Goal: Transaction & Acquisition: Purchase product/service

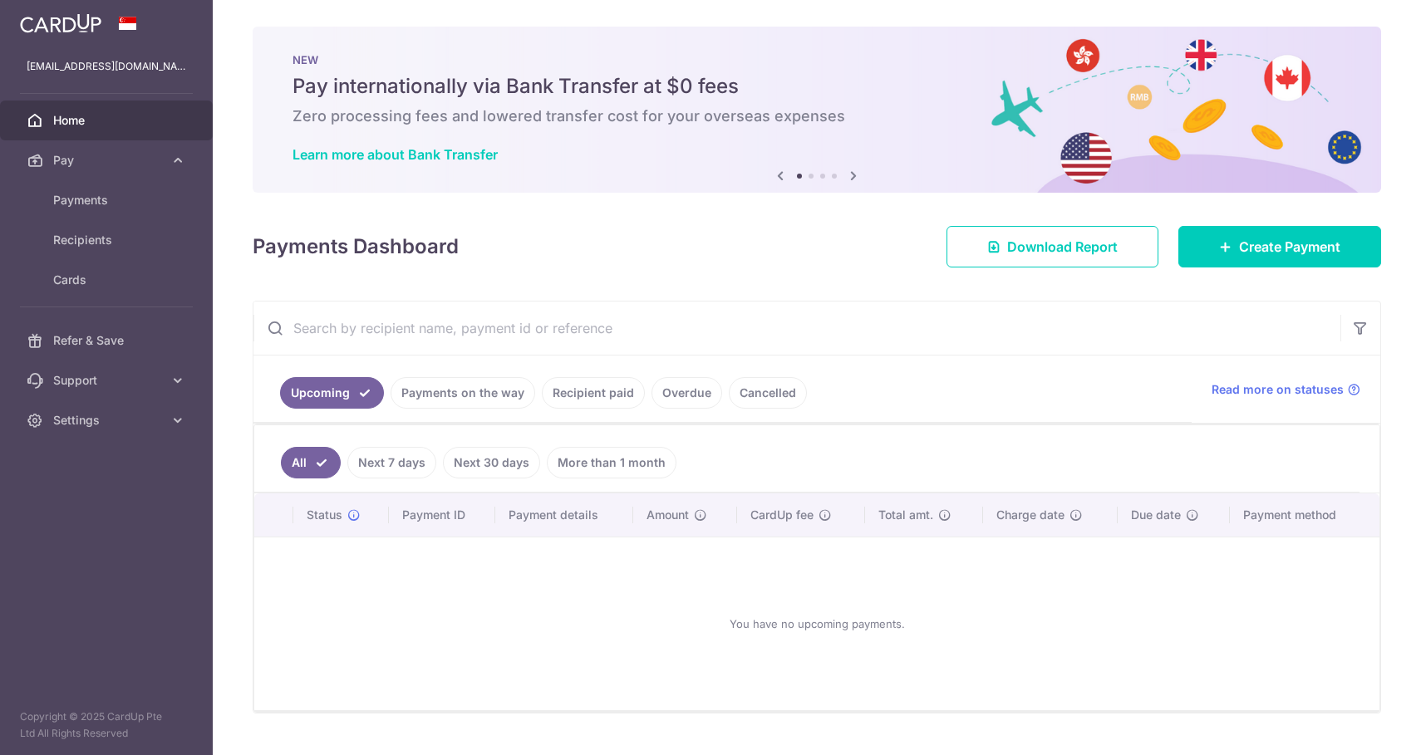
click at [111, 192] on span "Payments" at bounding box center [108, 200] width 110 height 17
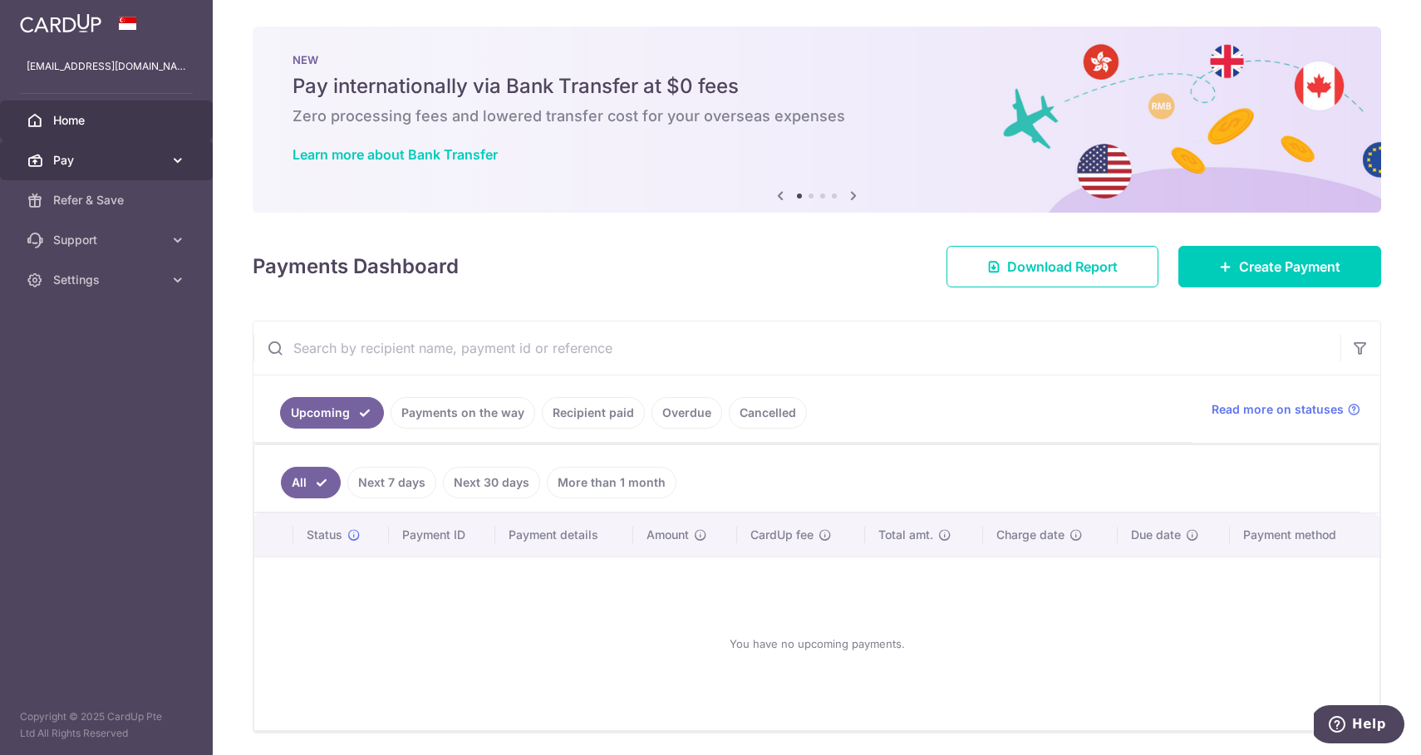
click at [171, 167] on body "arunt01@gmail.com Home Pay Payments Recipients Cards Refer & Save Support FAQ C…" at bounding box center [710, 377] width 1421 height 755
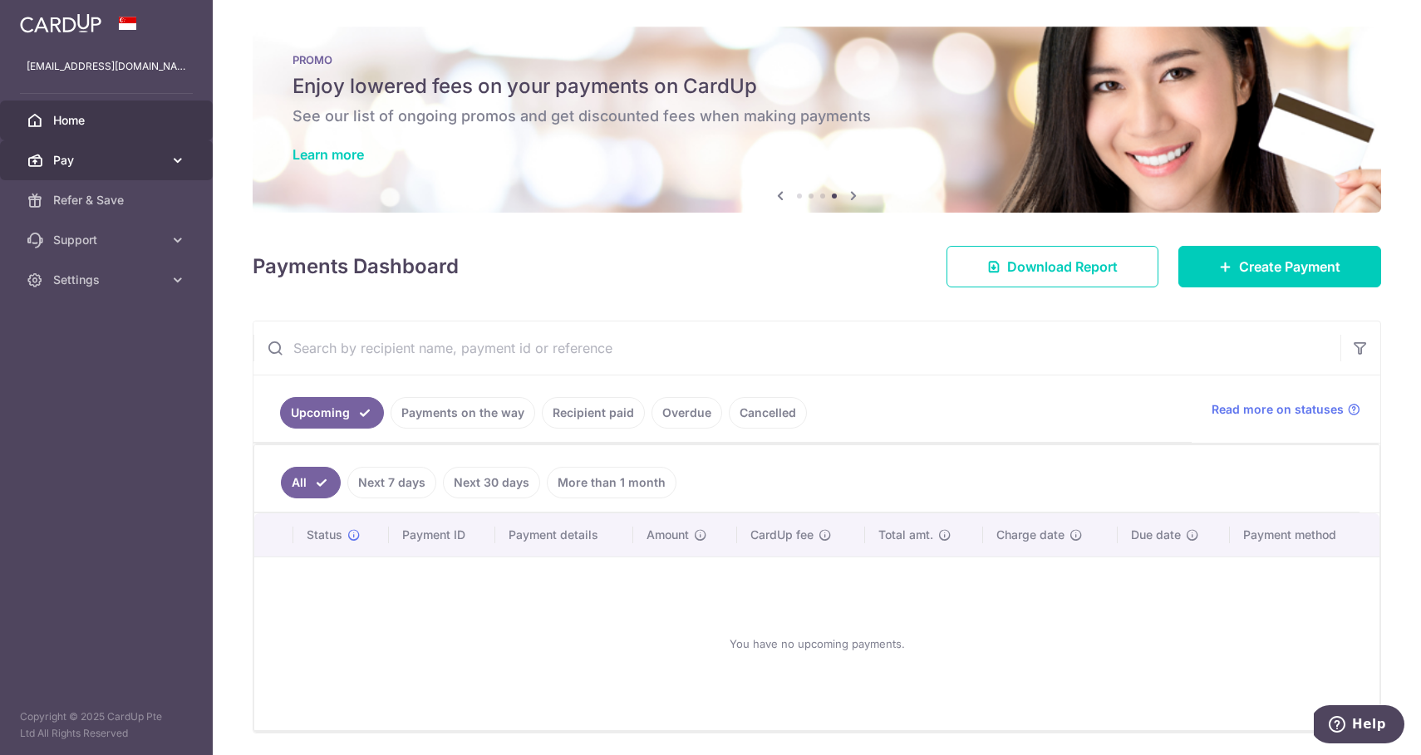
click at [179, 159] on icon at bounding box center [178, 160] width 17 height 17
click at [610, 414] on link "Recipient paid" at bounding box center [593, 413] width 103 height 32
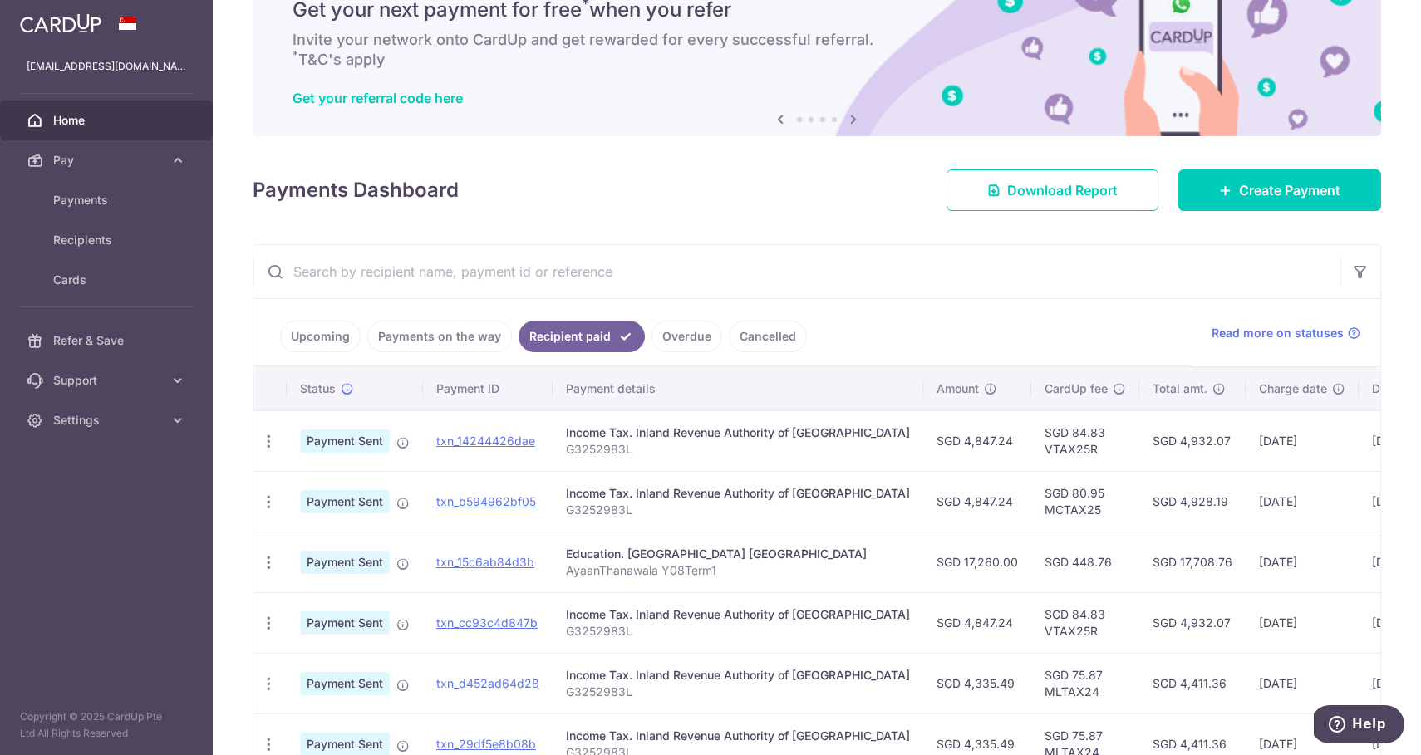
scroll to position [81, 0]
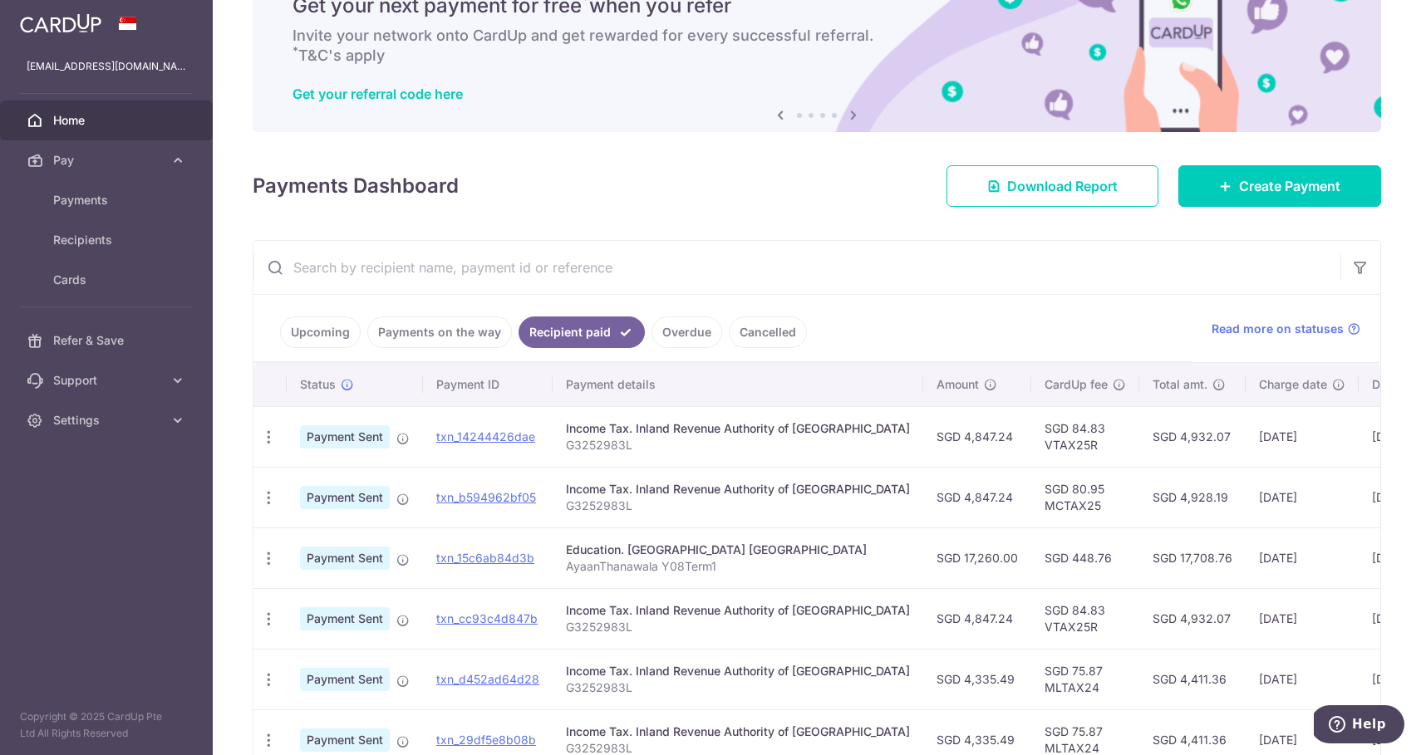
click at [1031, 447] on td "SGD 84.83 VTAX25R" at bounding box center [1085, 436] width 108 height 61
copy td "VTAX25R"
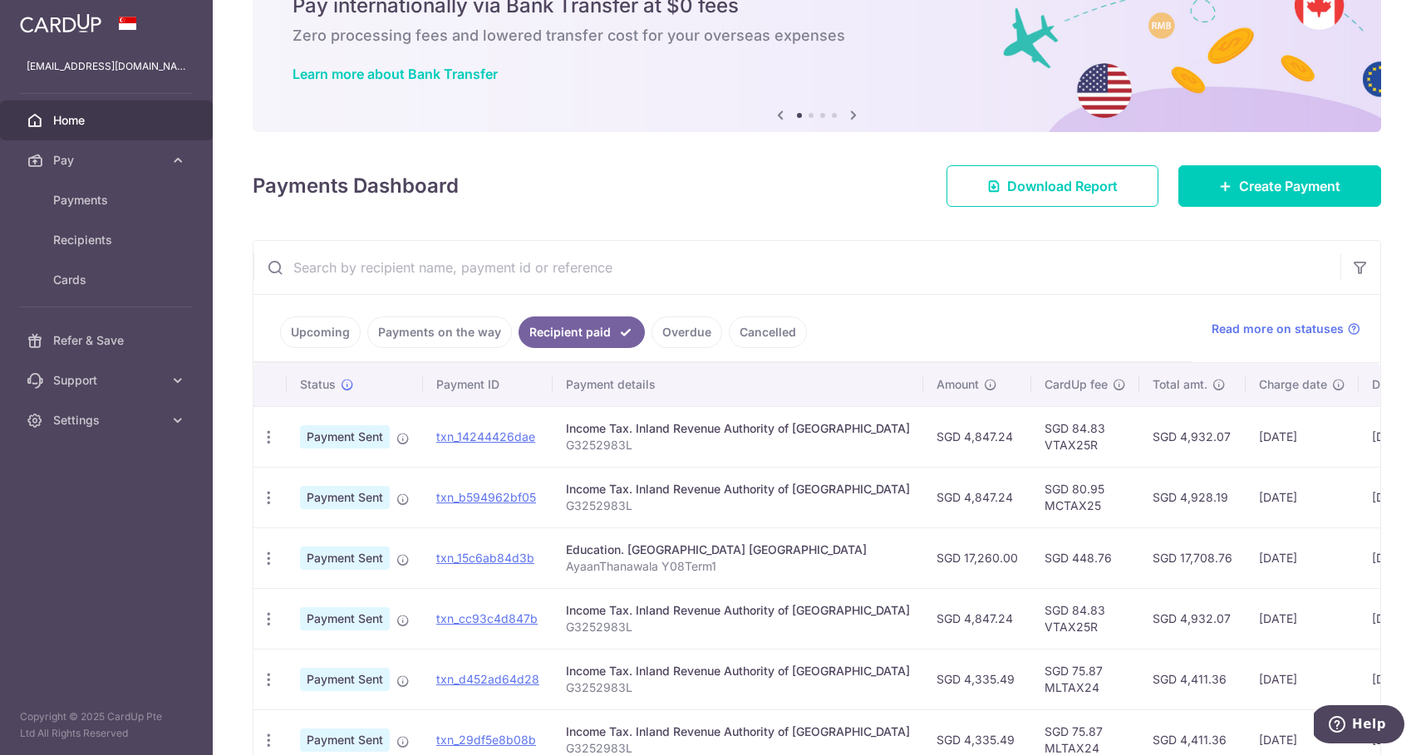
click at [342, 327] on link "Upcoming" at bounding box center [320, 333] width 81 height 32
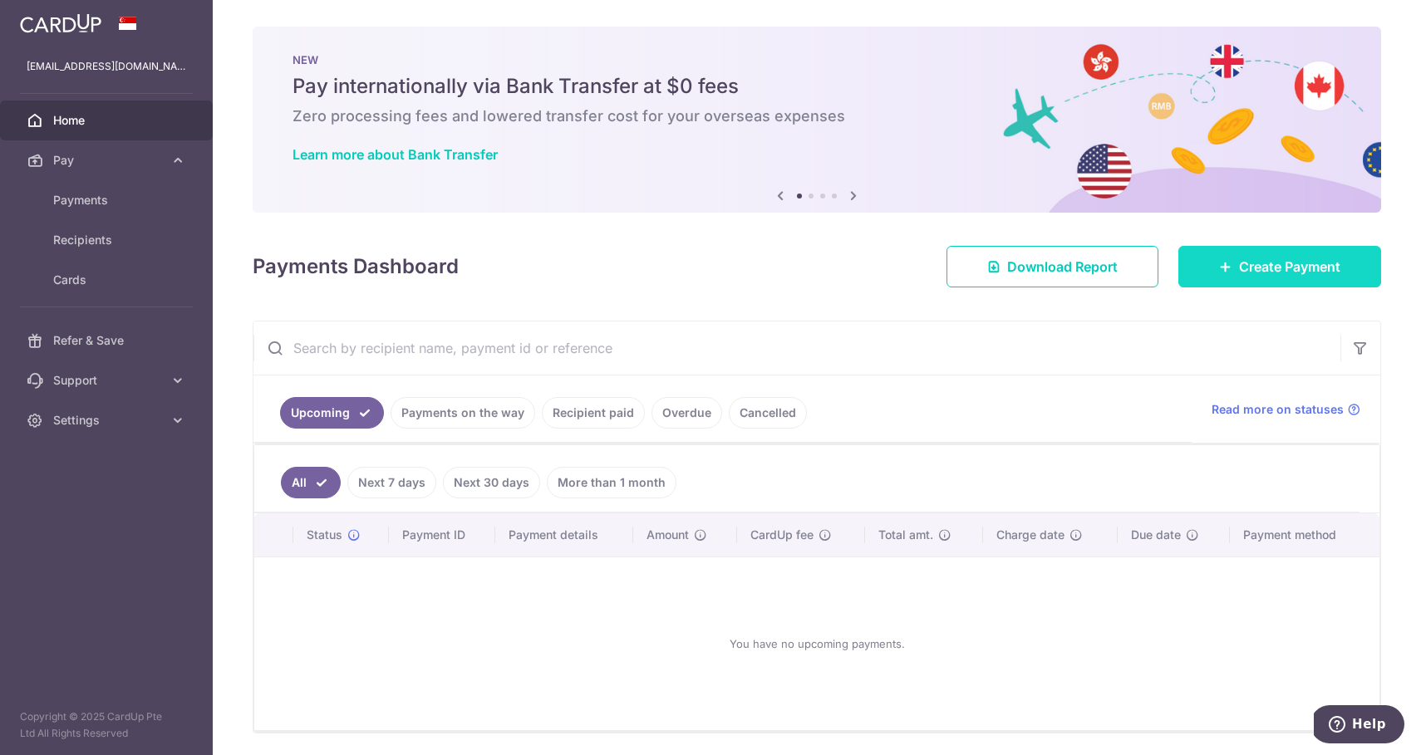
click at [1224, 263] on icon at bounding box center [1225, 266] width 13 height 13
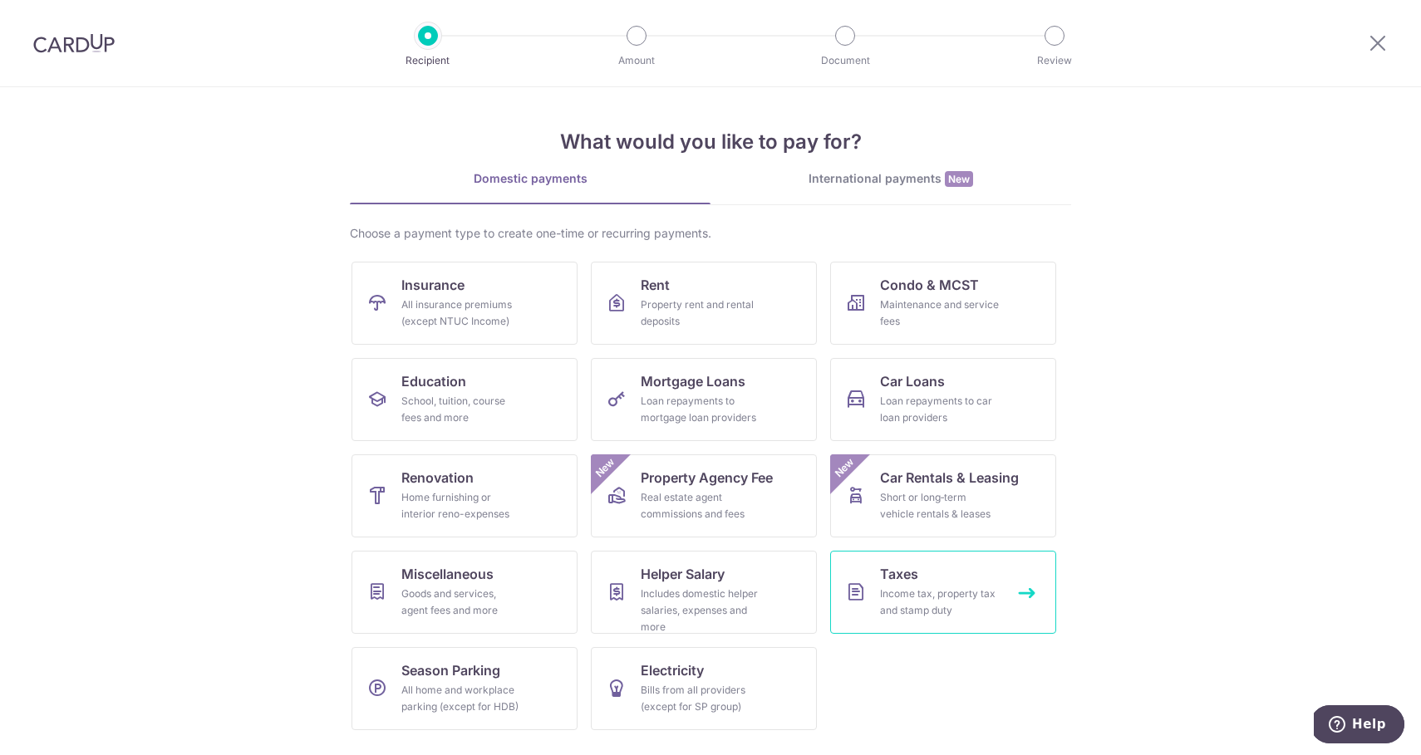
click at [898, 588] on div "Income tax, property tax and stamp duty" at bounding box center [940, 602] width 120 height 33
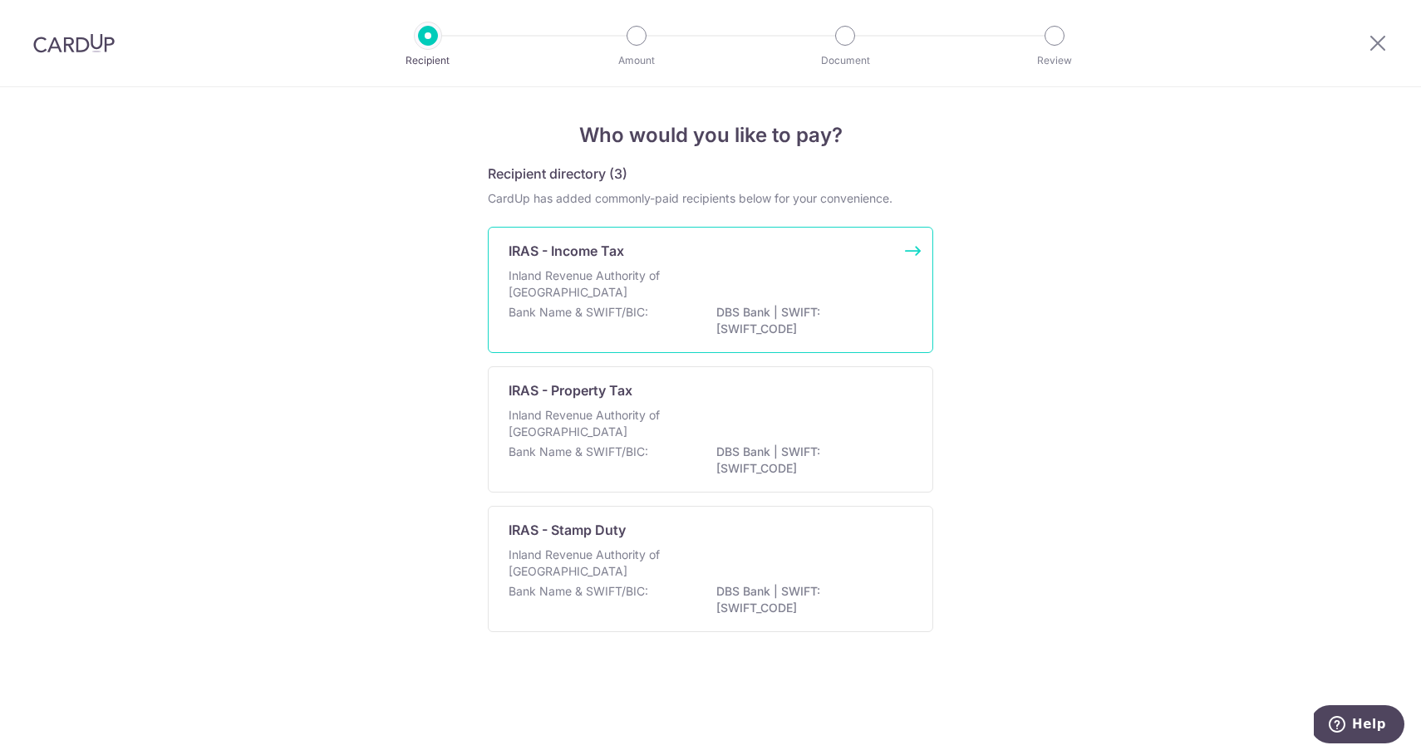
click at [699, 315] on div "Bank Name & SWIFT/BIC: DBS Bank | SWIFT: DBSSSGSGXXX" at bounding box center [711, 321] width 404 height 35
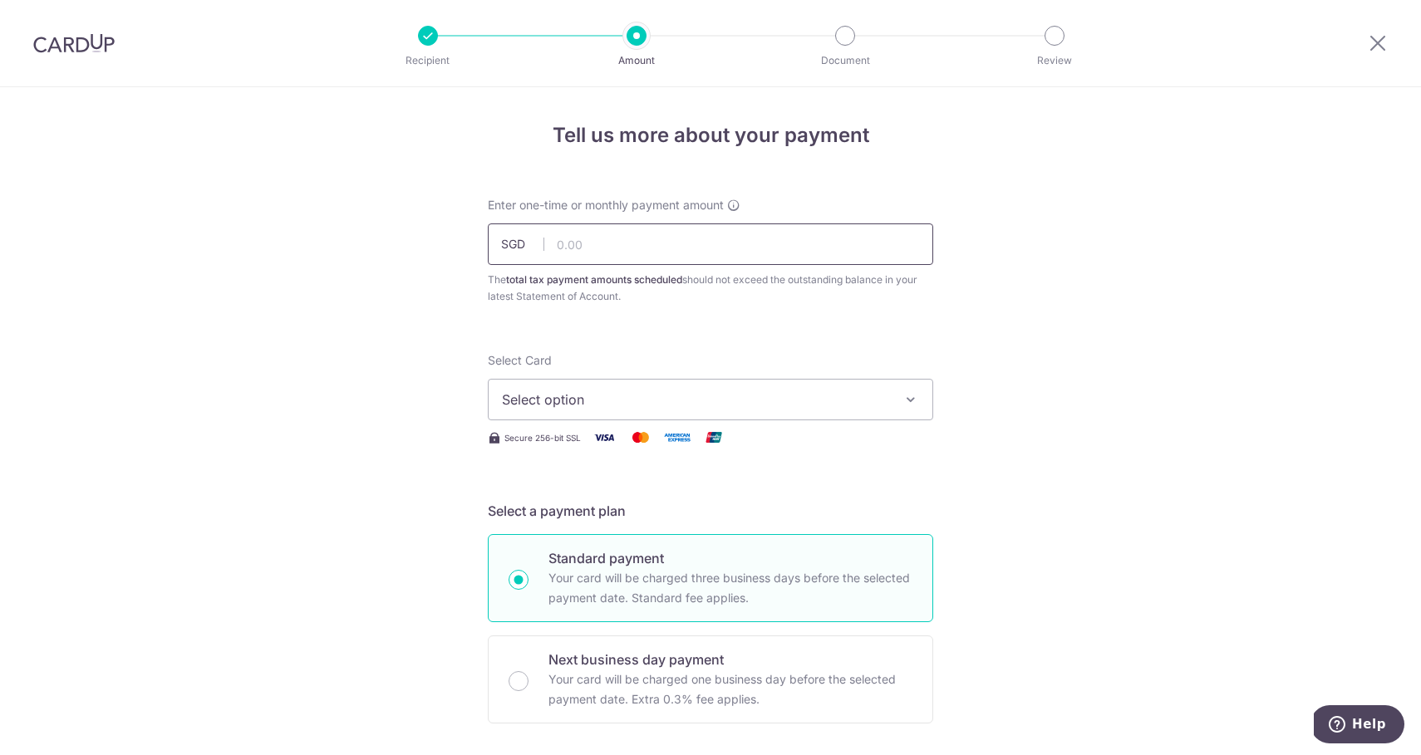
click at [689, 248] on input "text" at bounding box center [710, 245] width 445 height 42
type input "4,847.24"
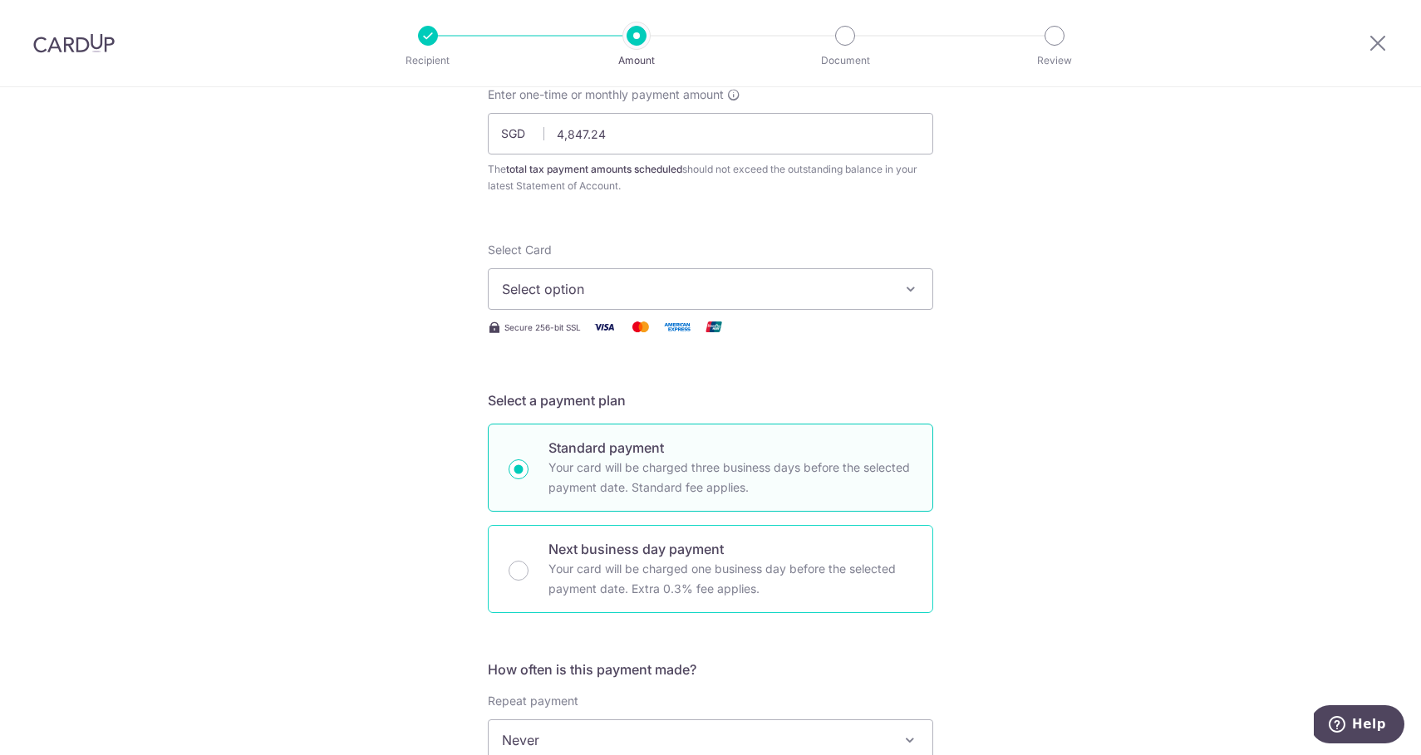
scroll to position [94, 0]
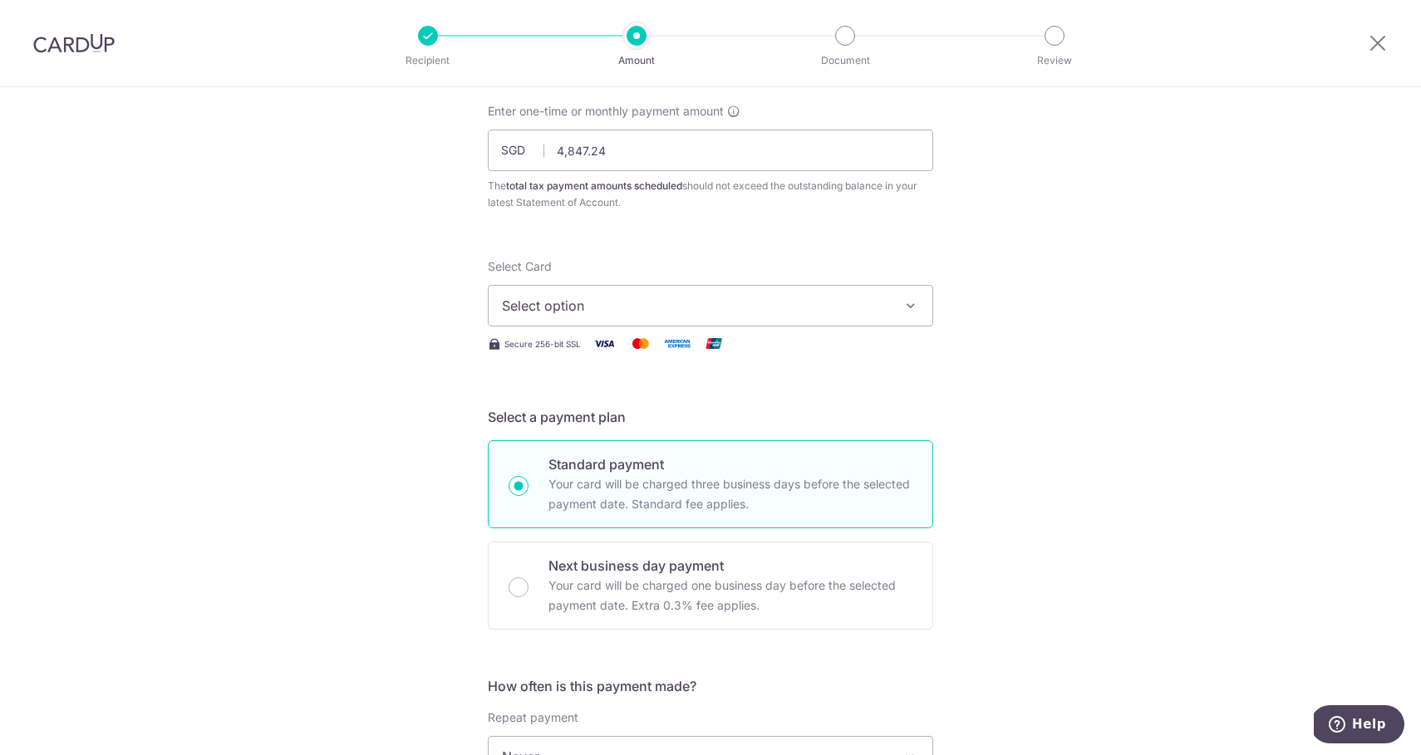
click at [610, 297] on span "Select option" at bounding box center [695, 306] width 387 height 20
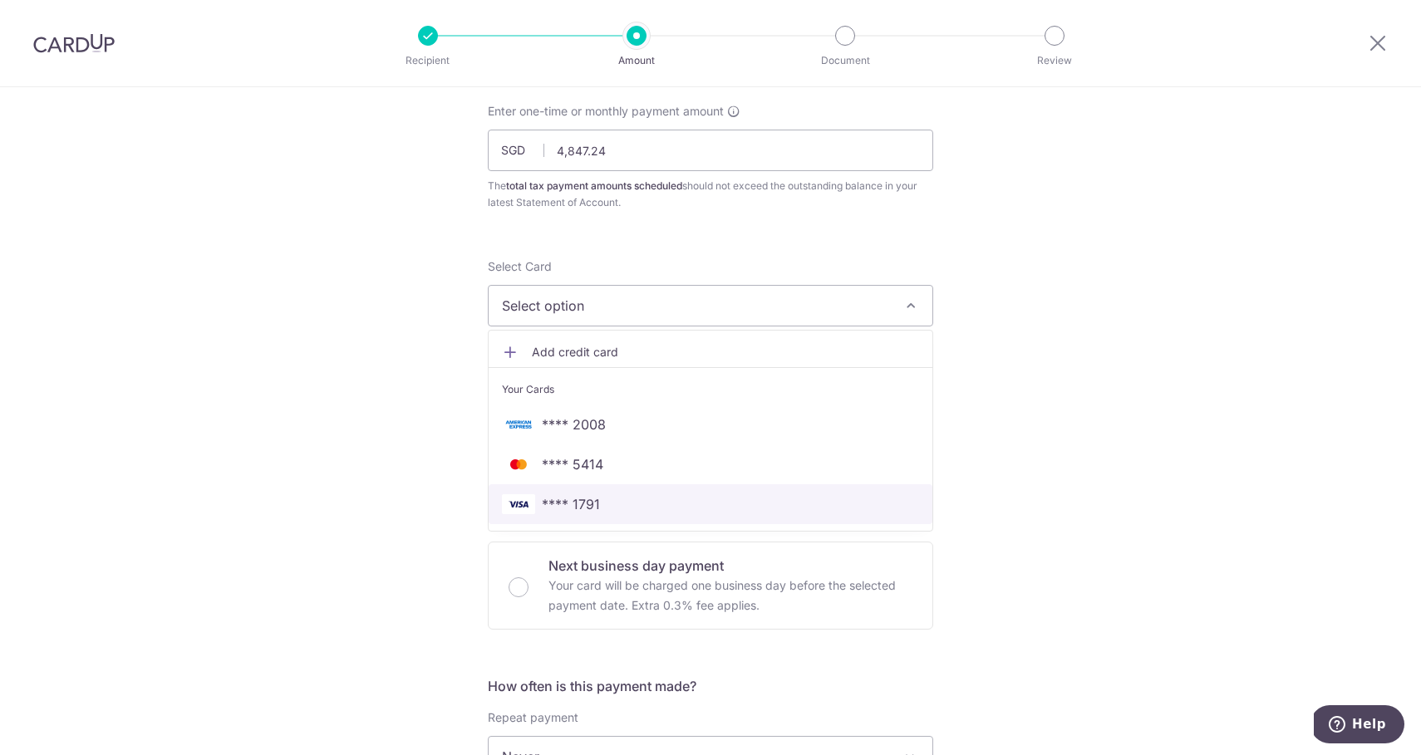
click at [601, 503] on span "**** 1791" at bounding box center [710, 504] width 417 height 20
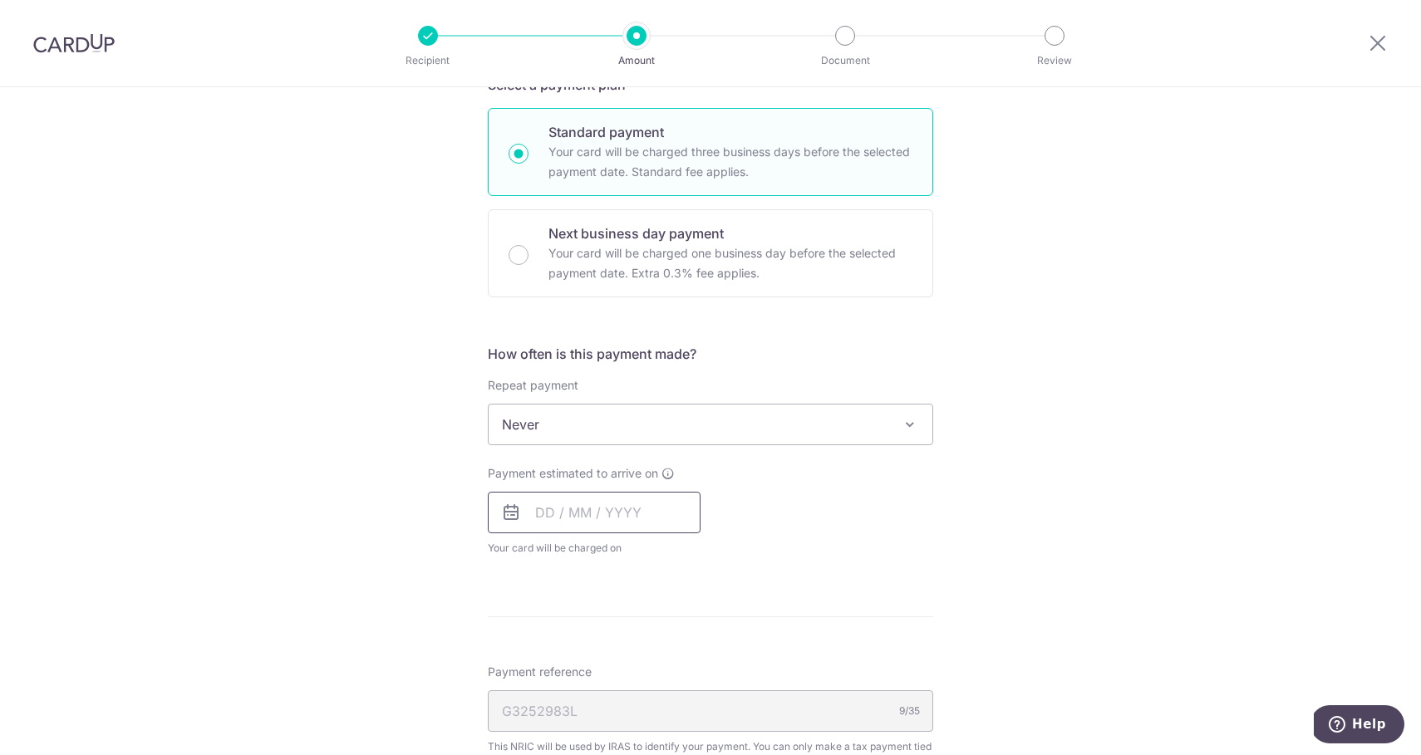
scroll to position [435, 0]
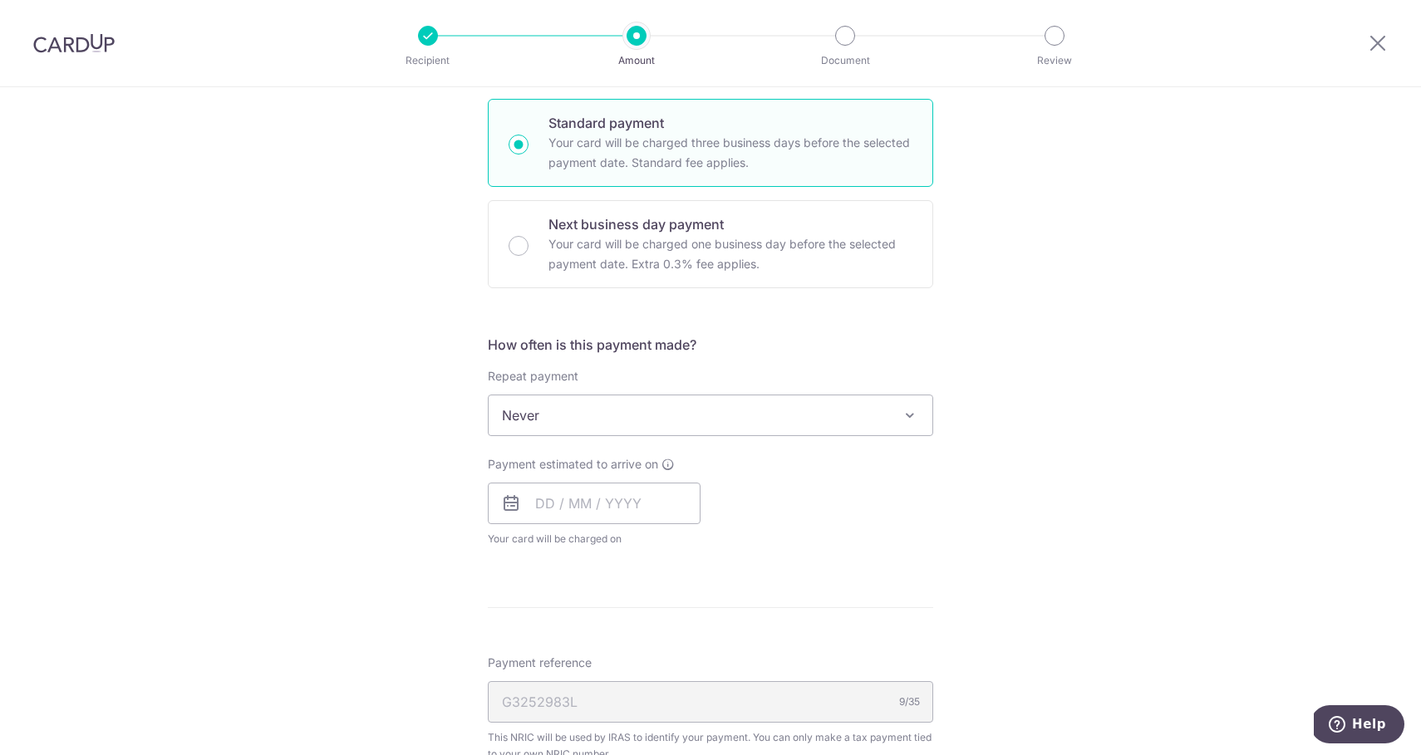
click at [606, 412] on span "Never" at bounding box center [711, 416] width 444 height 40
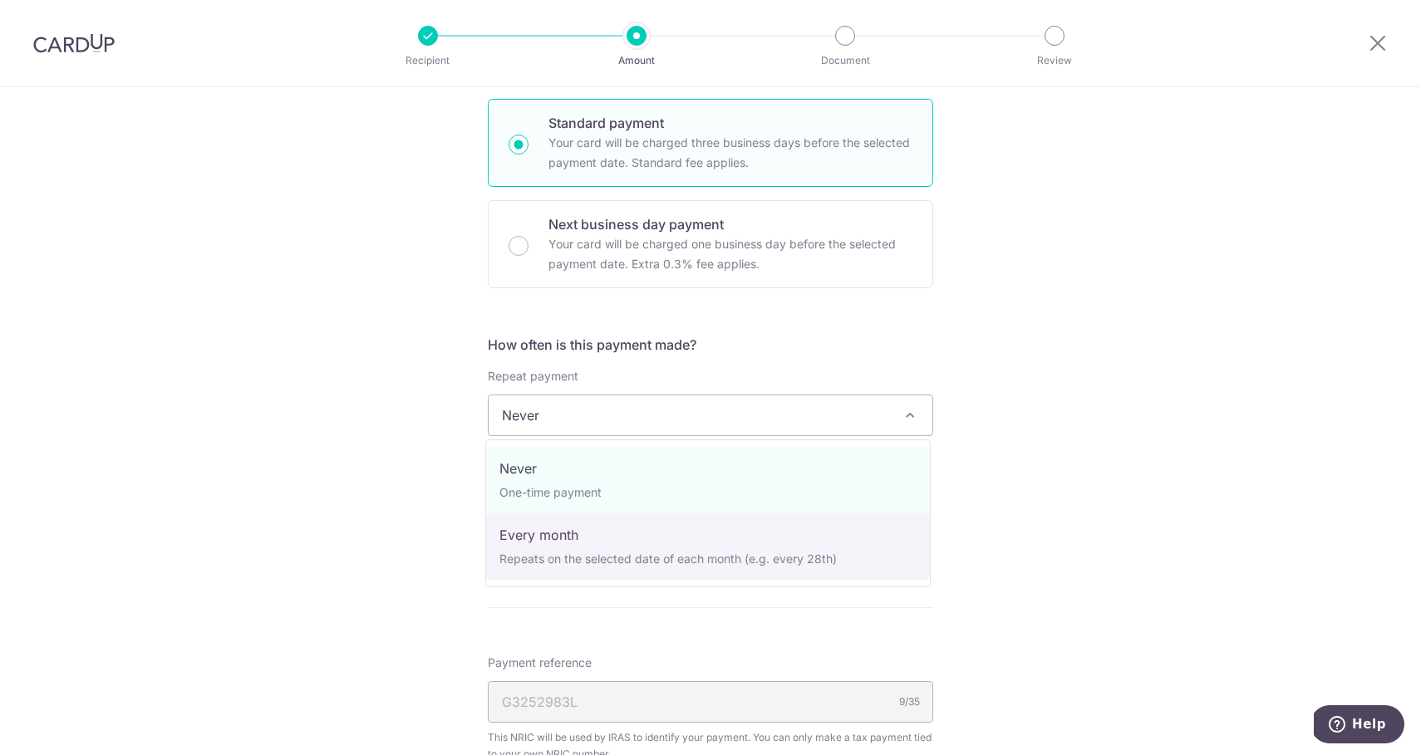
select select "3"
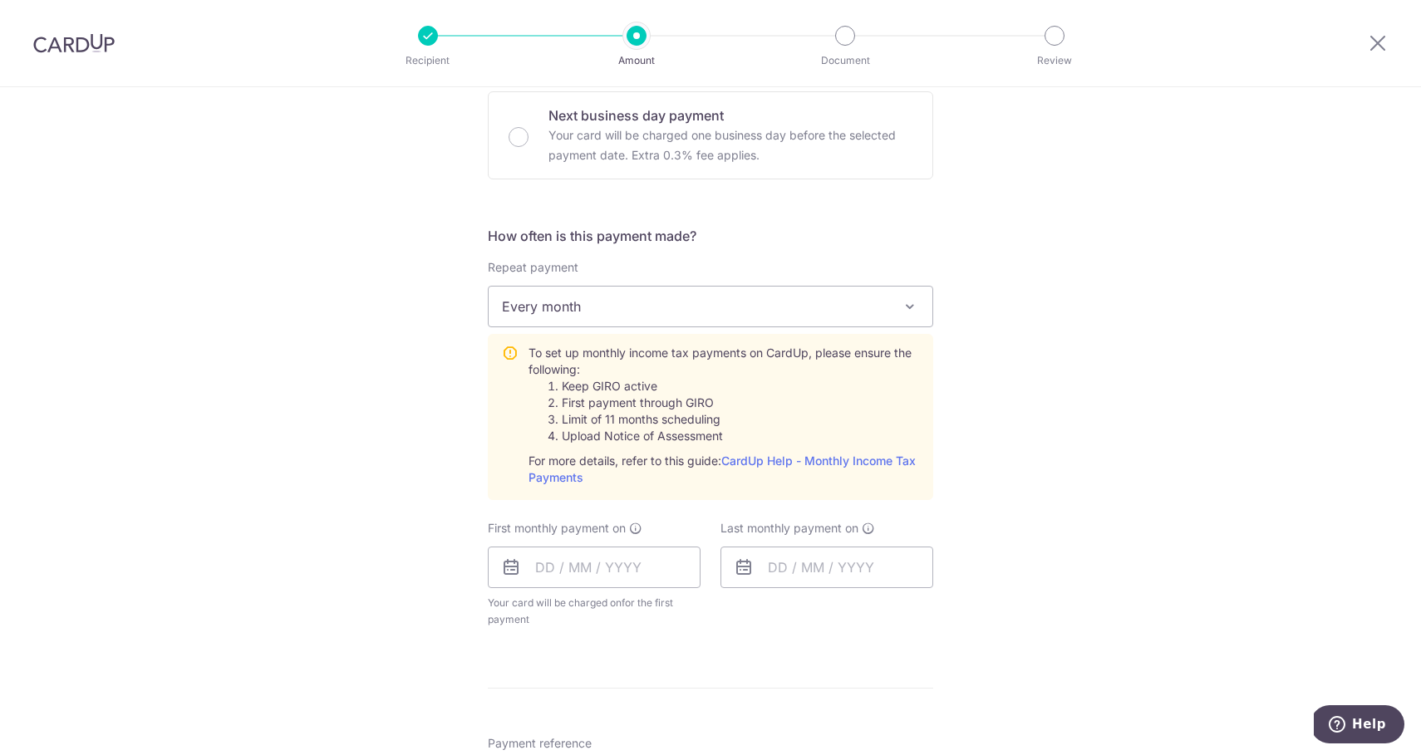
scroll to position [545, 0]
click at [625, 573] on input "text" at bounding box center [594, 567] width 213 height 42
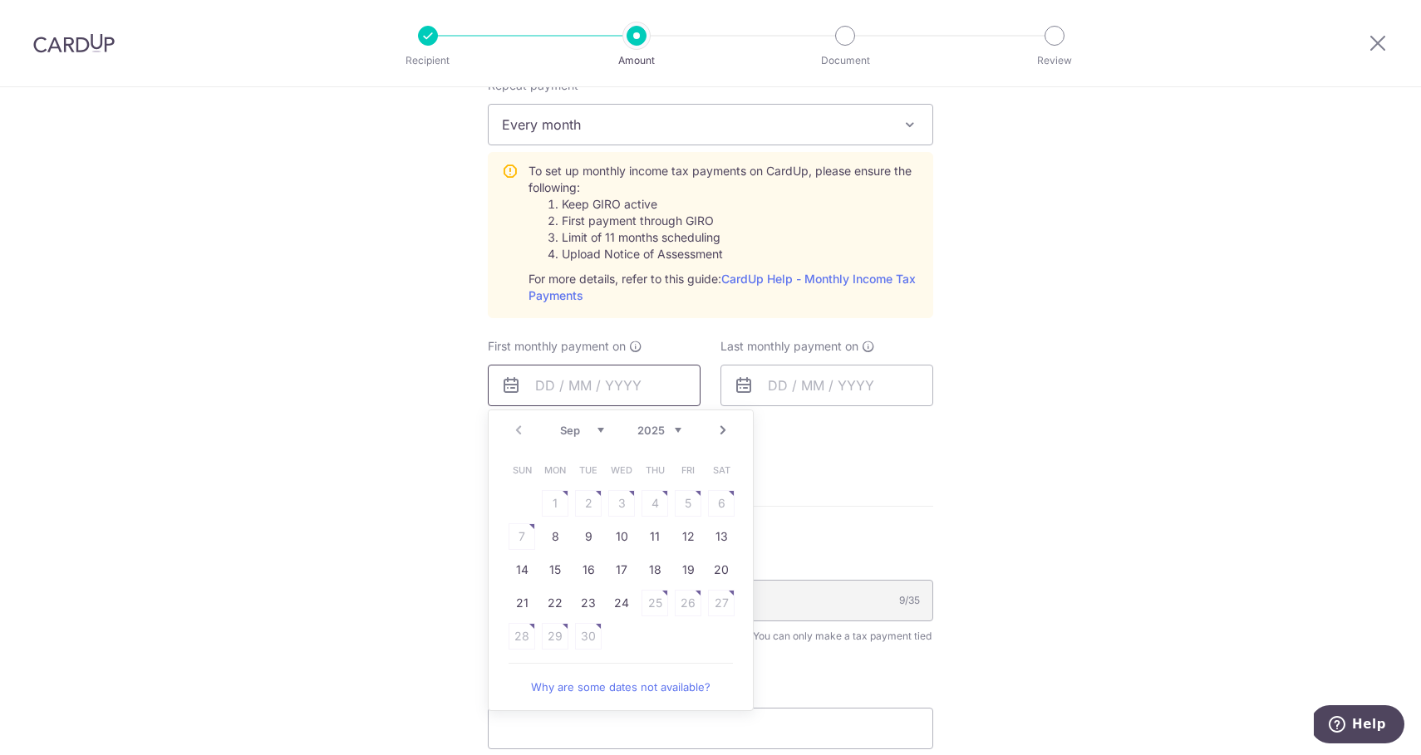
scroll to position [730, 0]
click at [627, 612] on link "24" at bounding box center [621, 600] width 27 height 27
type input "24/09/2025"
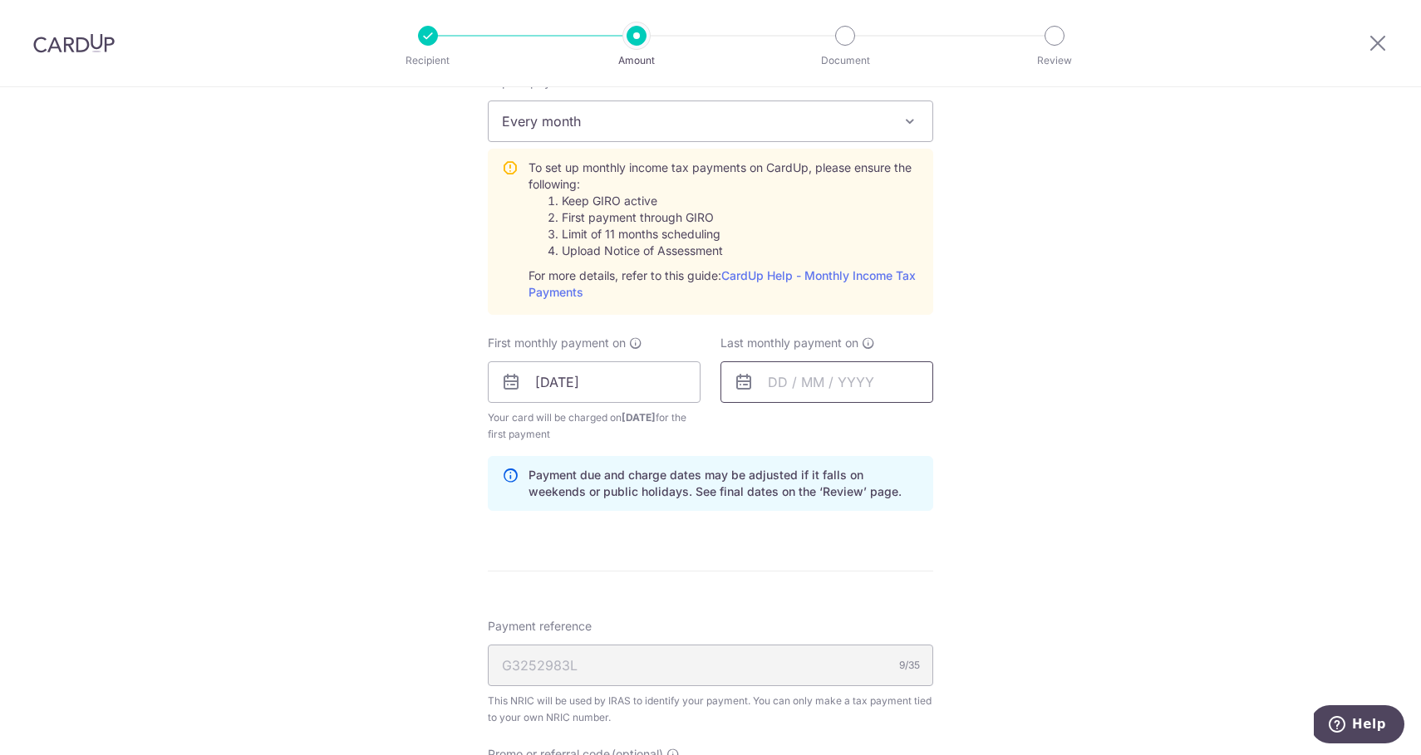
click at [810, 386] on input "text" at bounding box center [826, 382] width 213 height 42
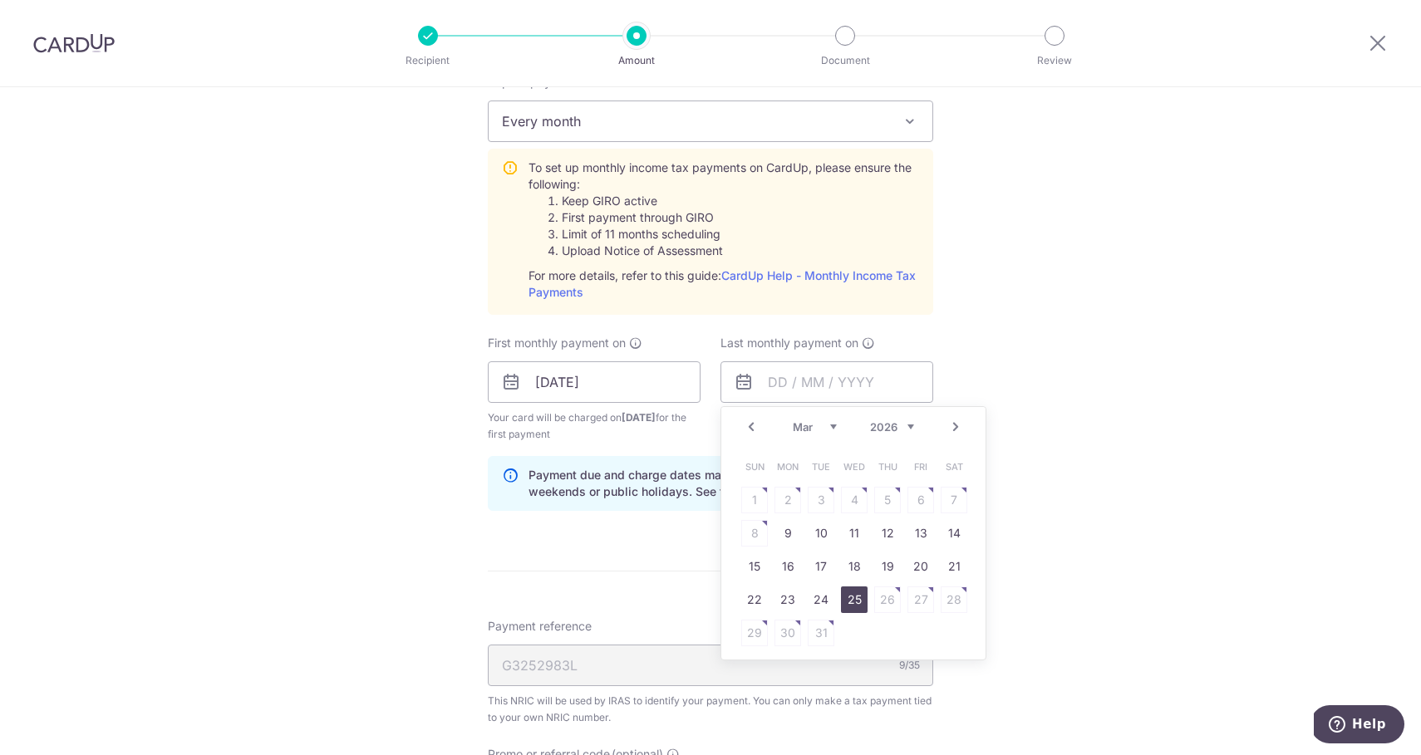
click at [846, 606] on link "25" at bounding box center [854, 600] width 27 height 27
type input "25/03/2026"
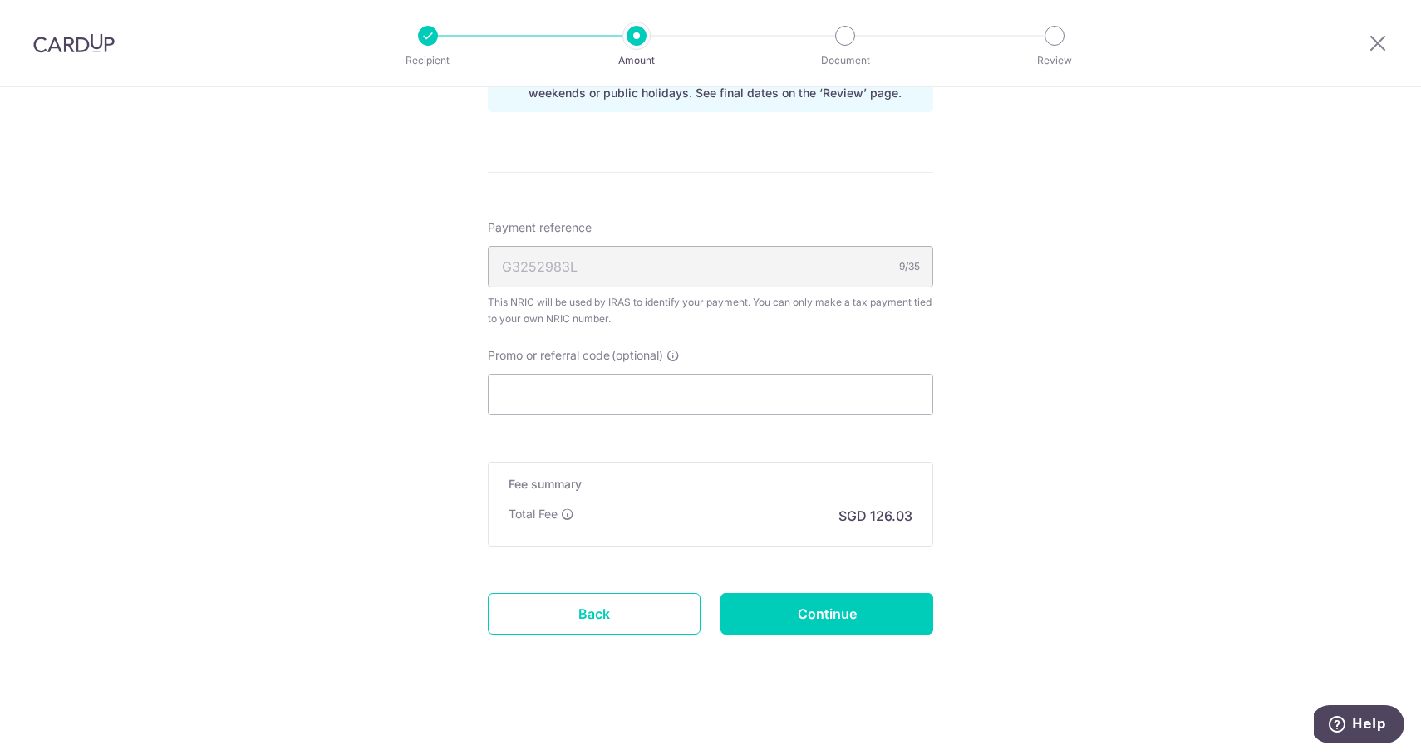
scroll to position [1133, 0]
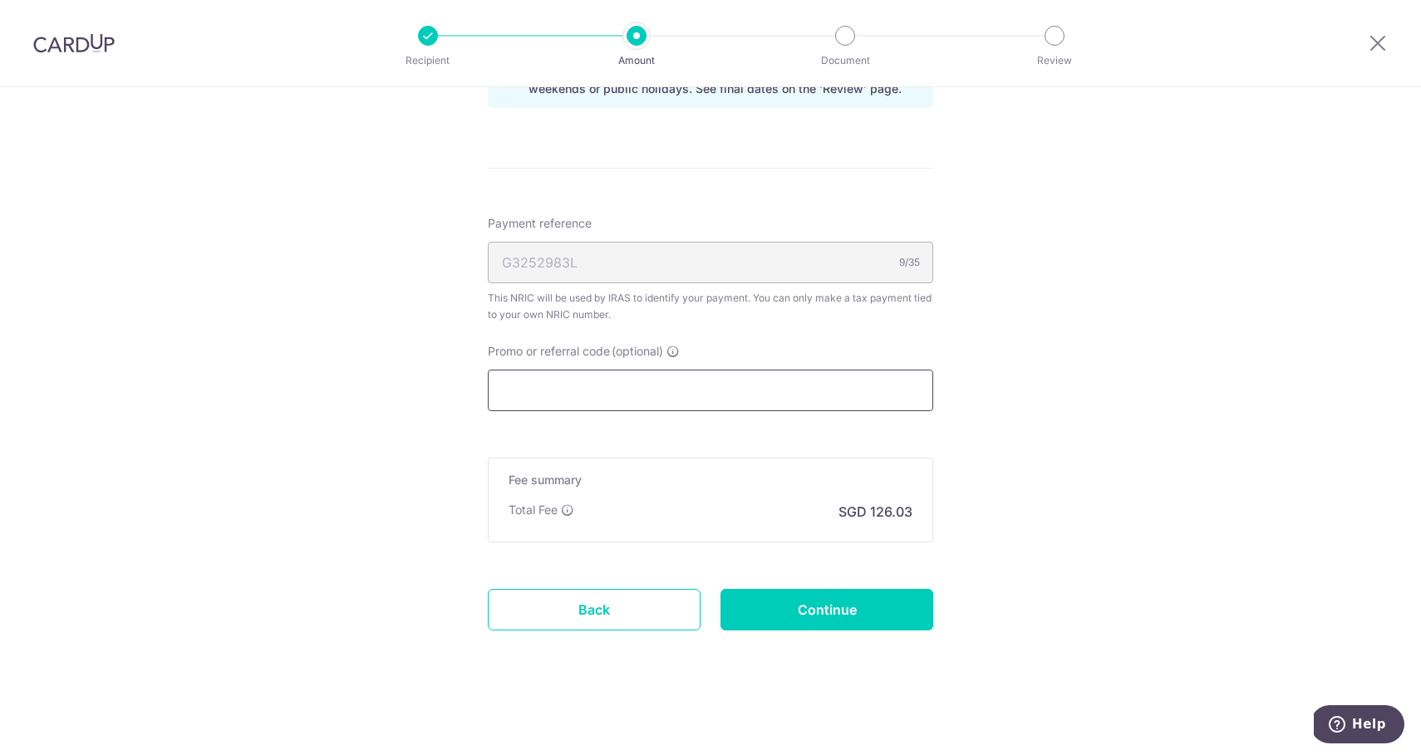
click at [722, 391] on input "Promo or referral code (optional)" at bounding box center [710, 391] width 445 height 42
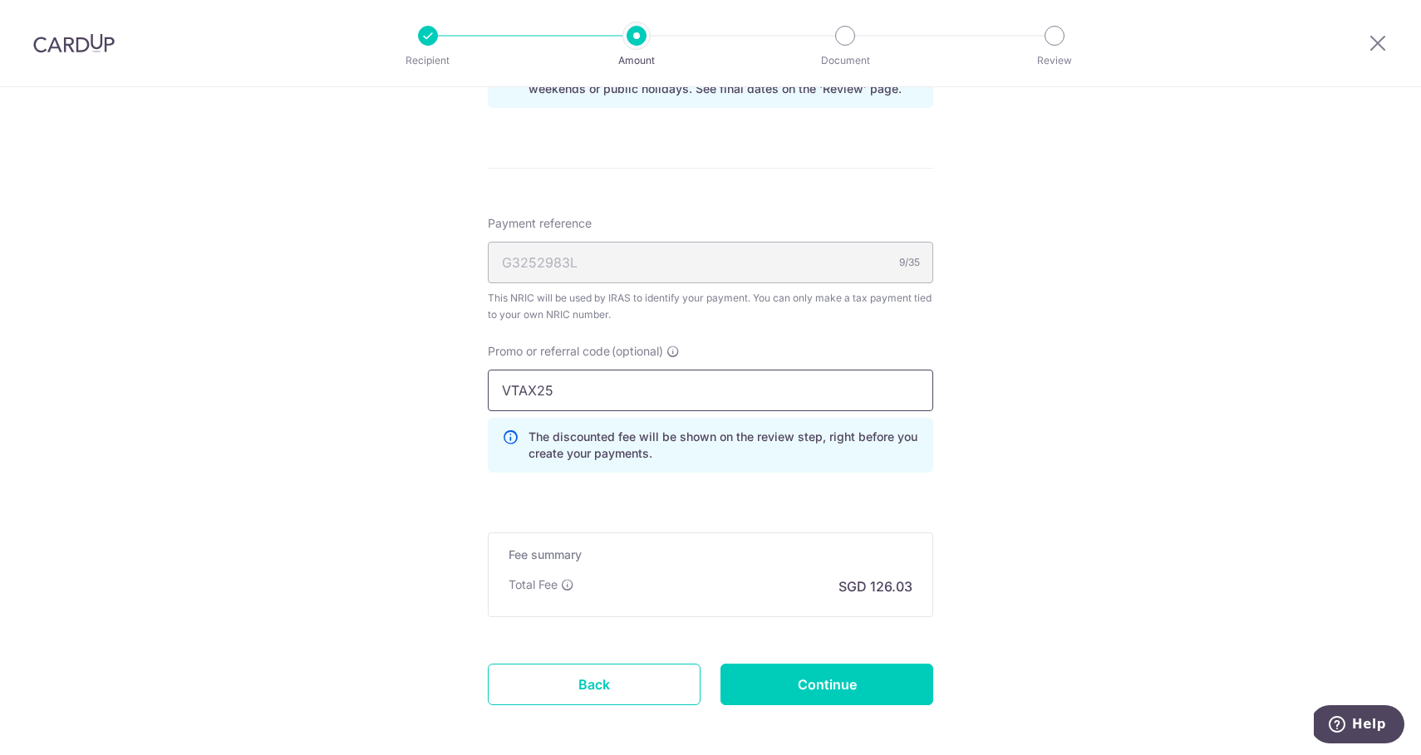
type input "VTAX25"
click at [755, 684] on input "Continue" at bounding box center [826, 685] width 213 height 42
type input "Create Schedule"
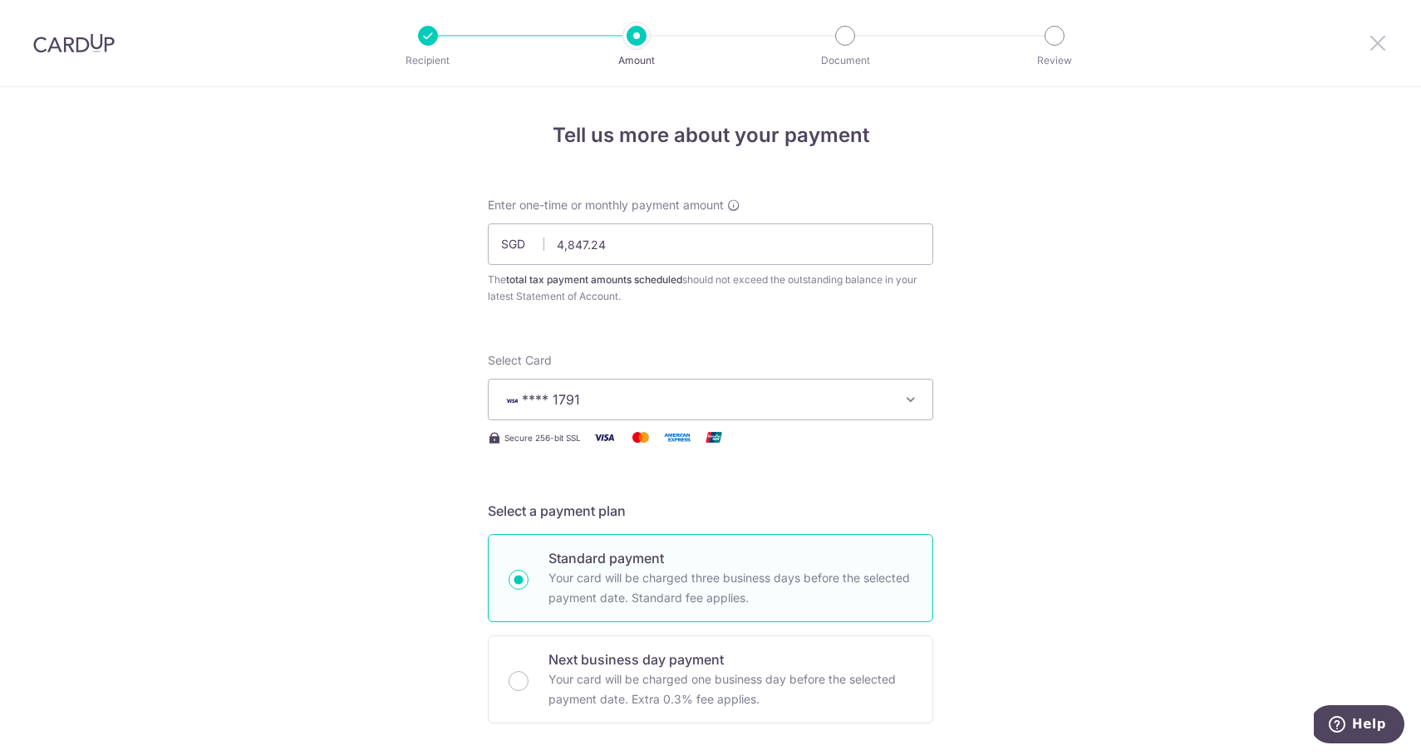
click at [1381, 50] on icon at bounding box center [1378, 42] width 20 height 21
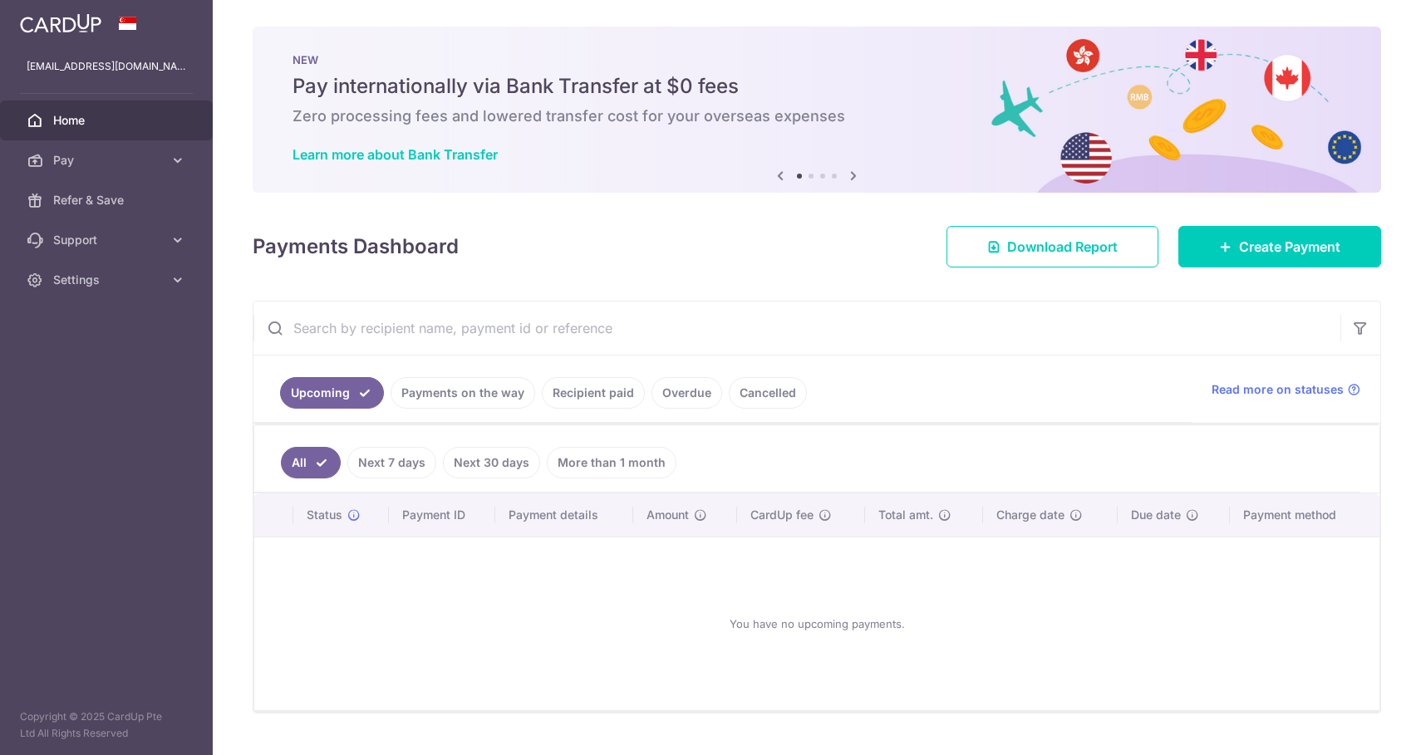
click at [775, 396] on link "Cancelled" at bounding box center [768, 393] width 78 height 32
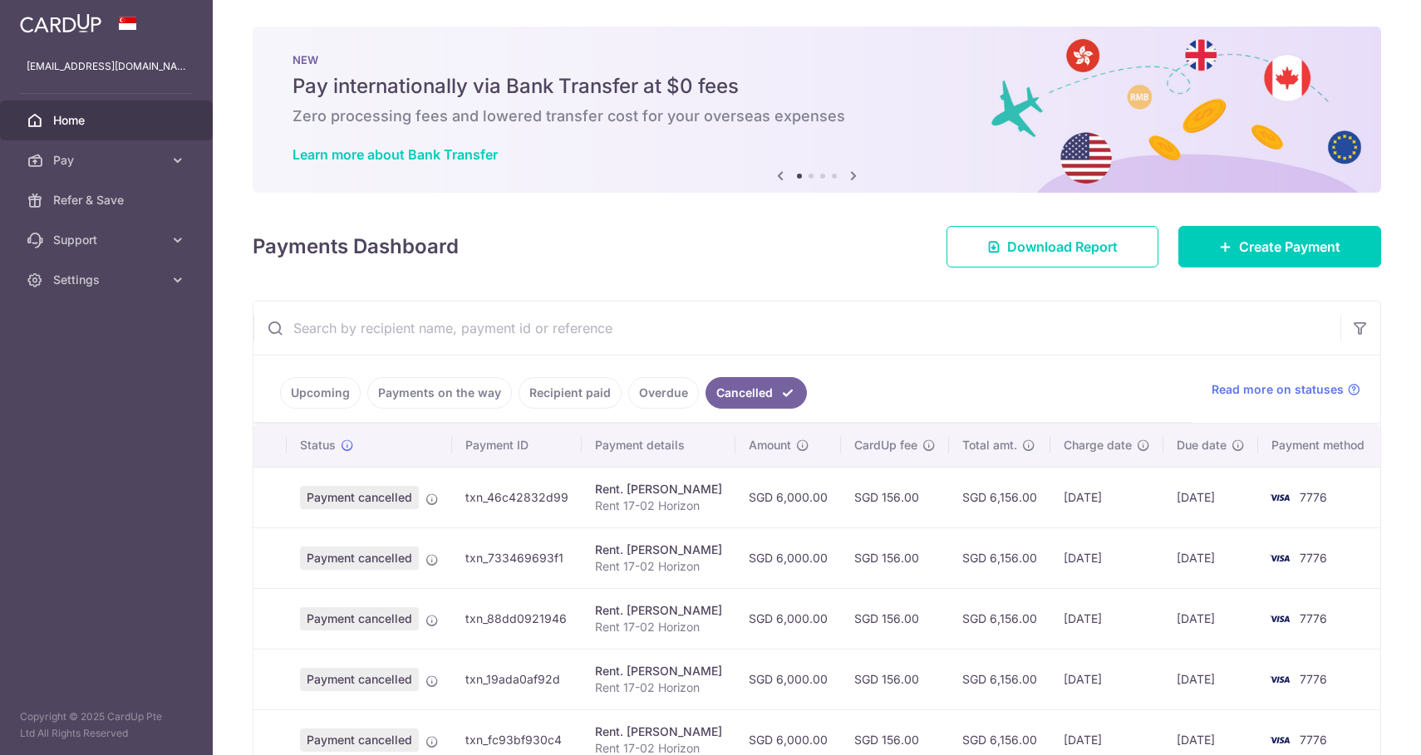
click at [649, 403] on link "Overdue" at bounding box center [663, 393] width 71 height 32
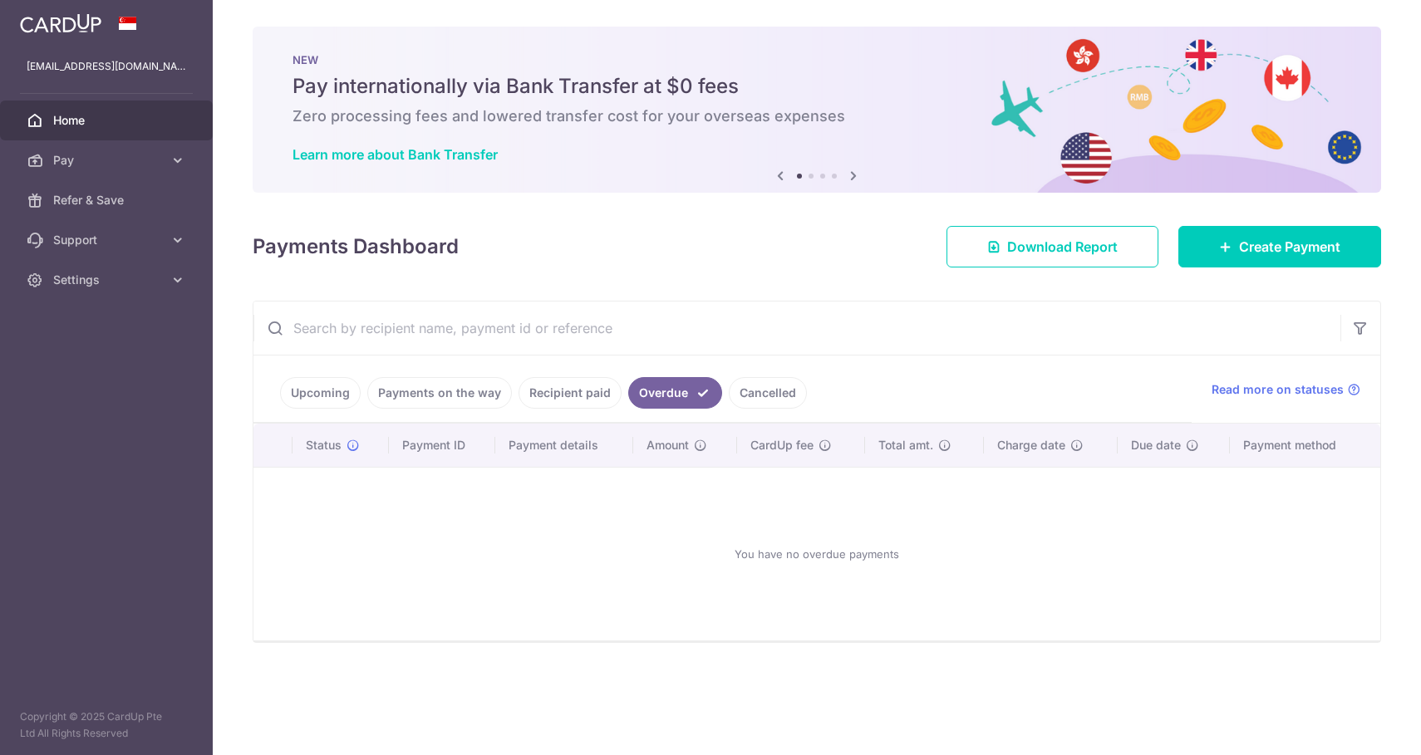
click at [556, 399] on link "Recipient paid" at bounding box center [570, 393] width 103 height 32
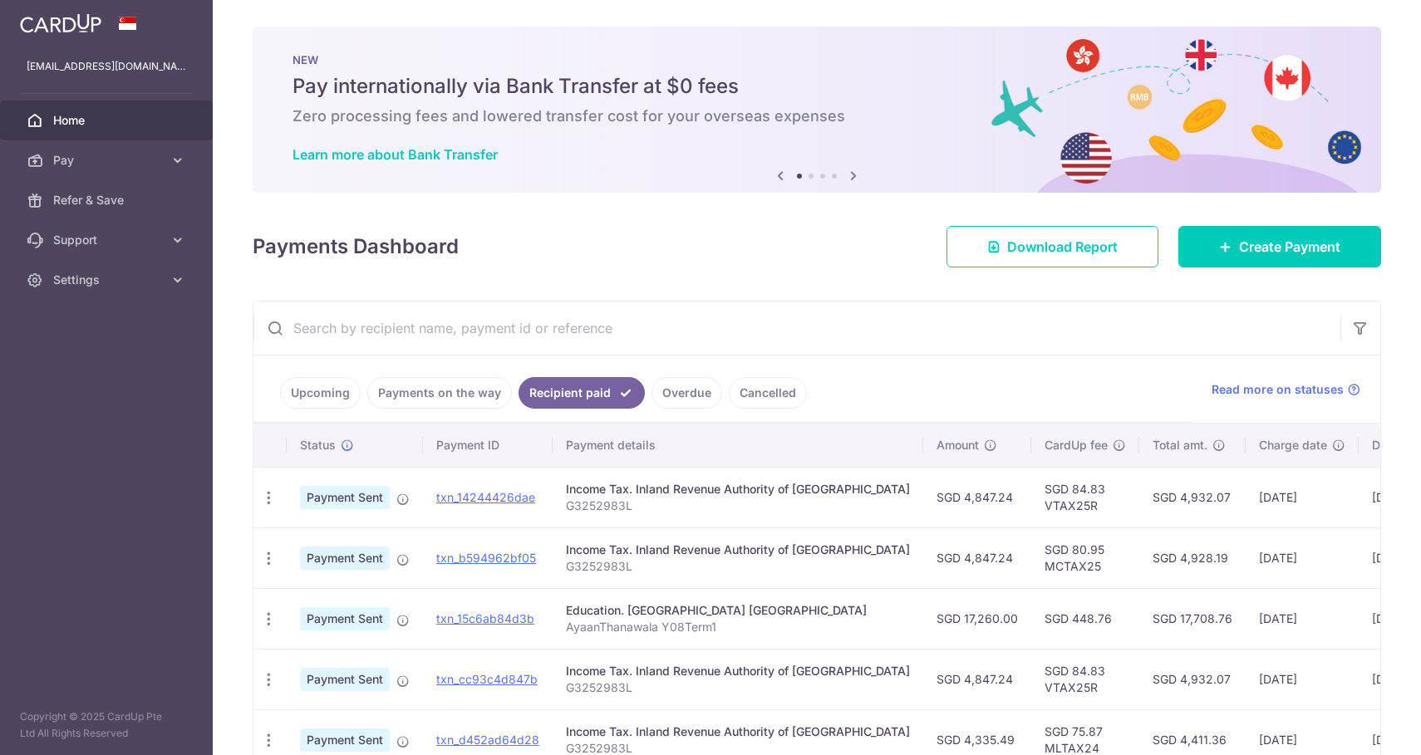
click at [1031, 509] on td "SGD 84.83 VTAX25R" at bounding box center [1085, 497] width 108 height 61
copy td "VTAX25R"
click at [165, 165] on link "Pay" at bounding box center [106, 160] width 213 height 40
click at [120, 208] on span "Payments" at bounding box center [108, 200] width 110 height 17
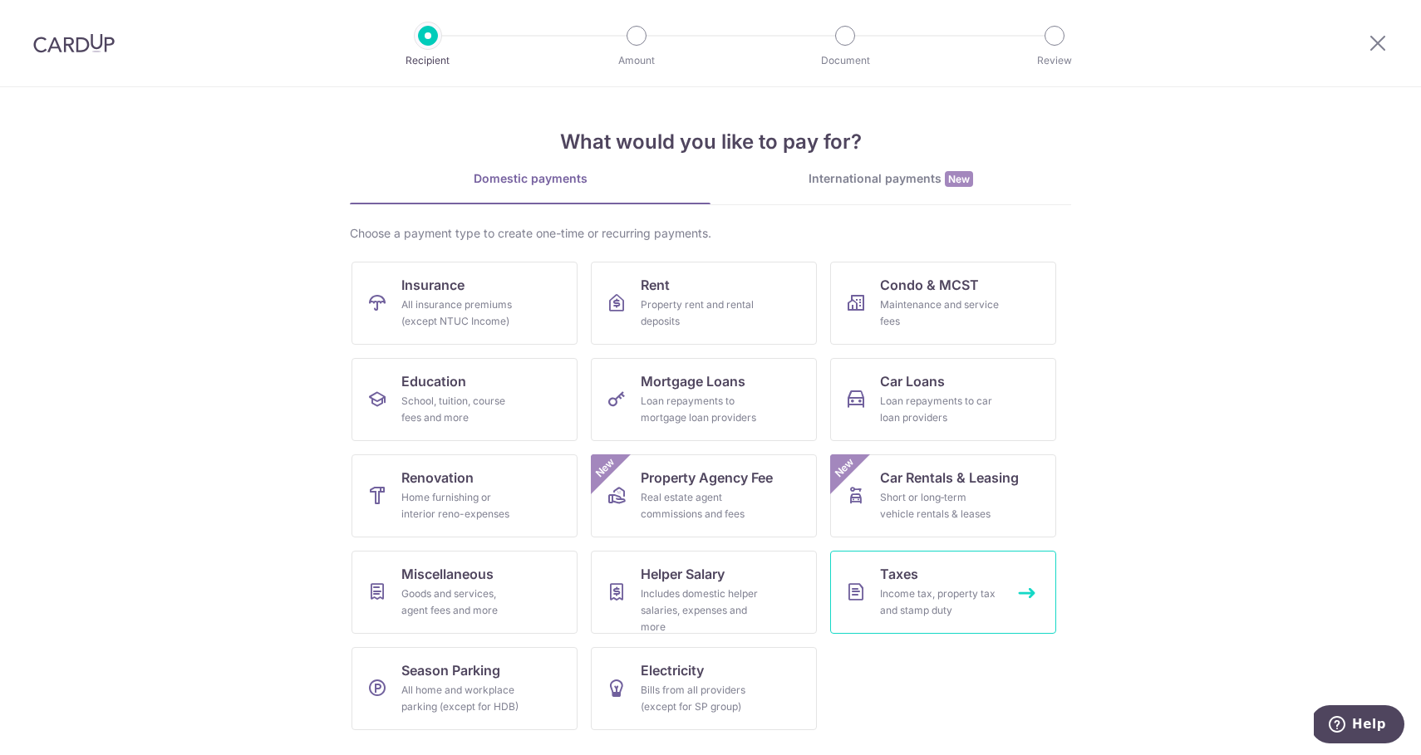
click at [887, 581] on span "Taxes" at bounding box center [899, 574] width 38 height 20
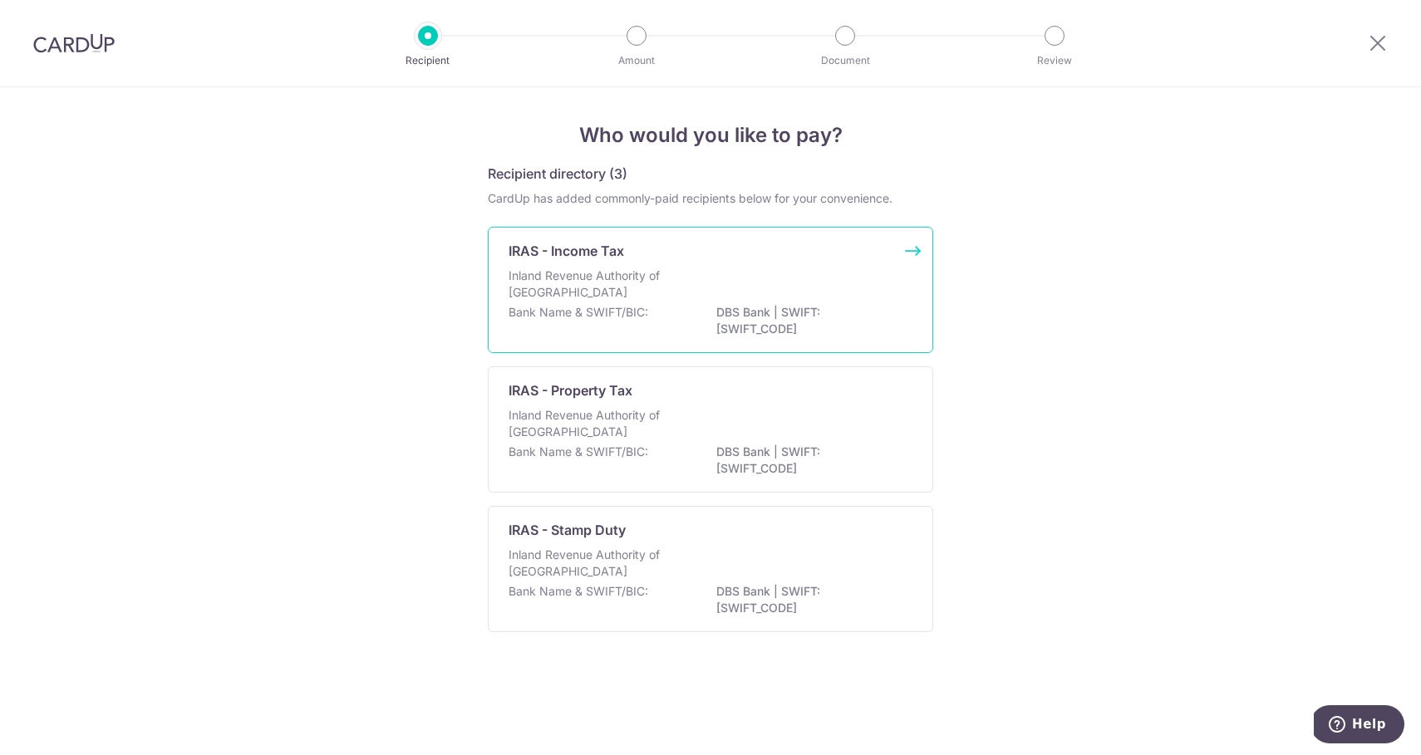
click at [759, 292] on div "Inland Revenue Authority of [GEOGRAPHIC_DATA]" at bounding box center [711, 286] width 404 height 37
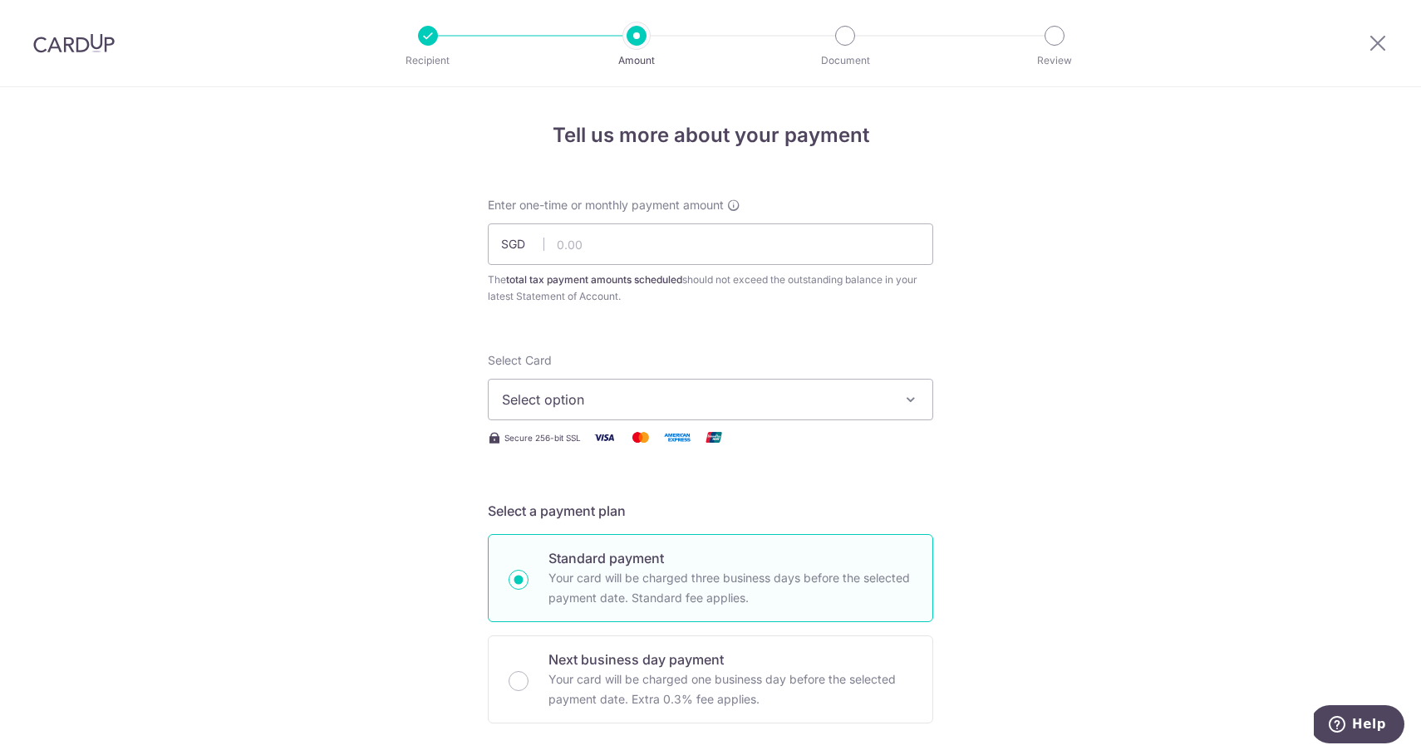
click at [629, 402] on span "Select option" at bounding box center [695, 400] width 387 height 20
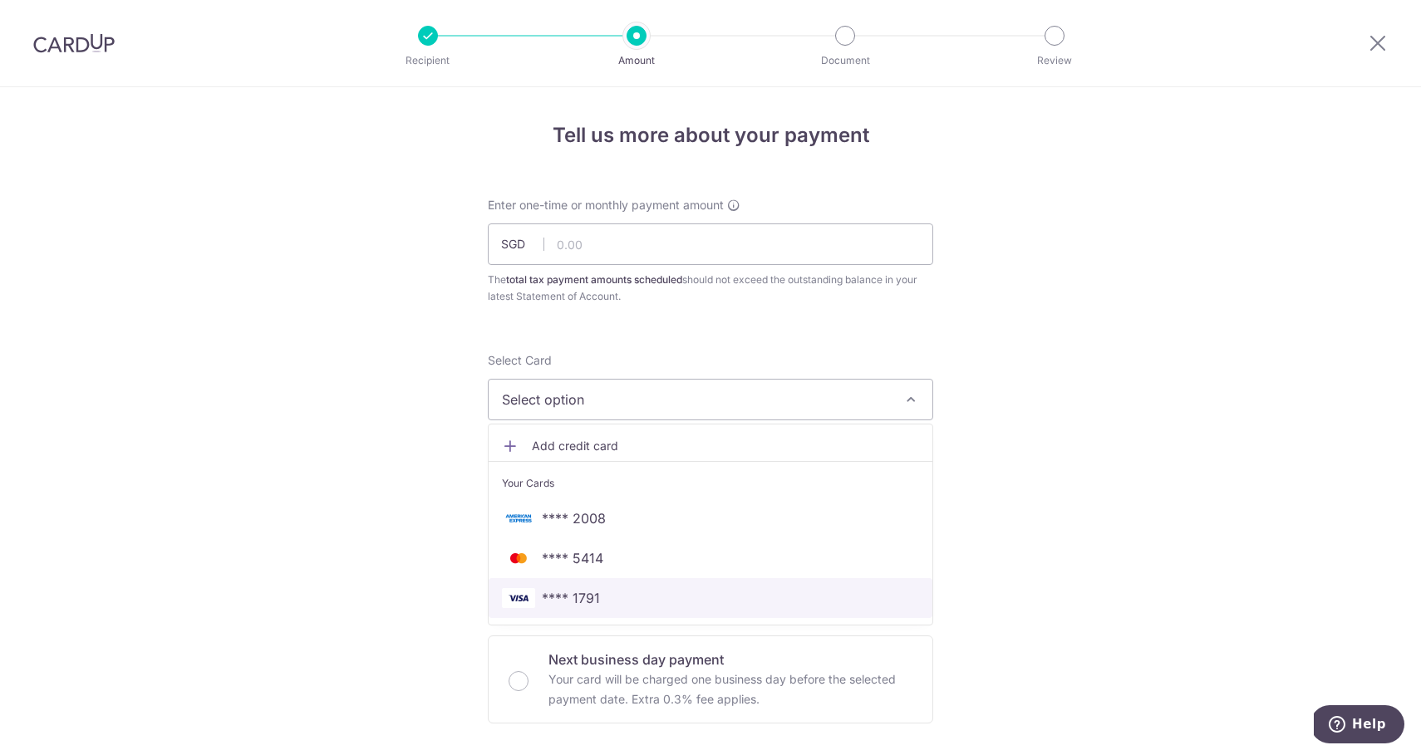
click at [581, 588] on span "**** 1791" at bounding box center [571, 598] width 58 height 20
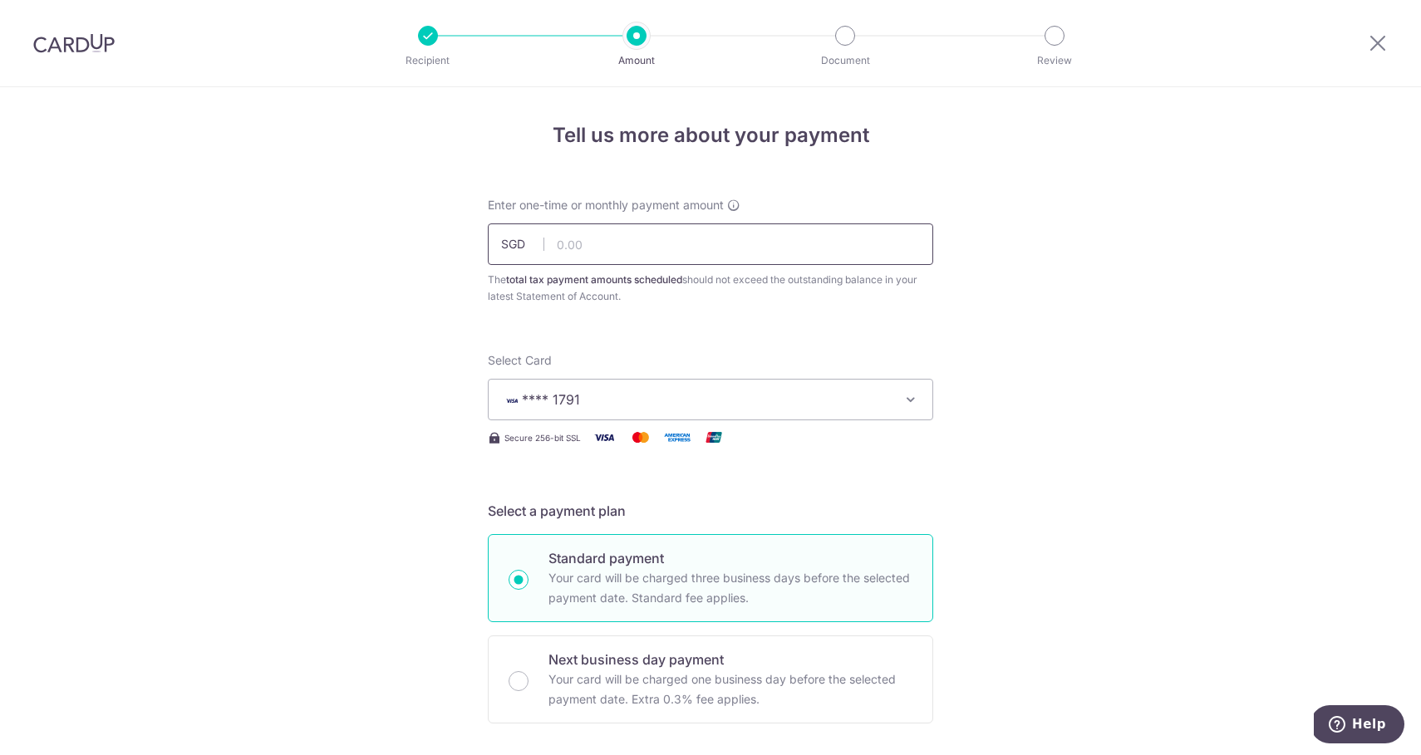
click at [676, 236] on input "text" at bounding box center [710, 245] width 445 height 42
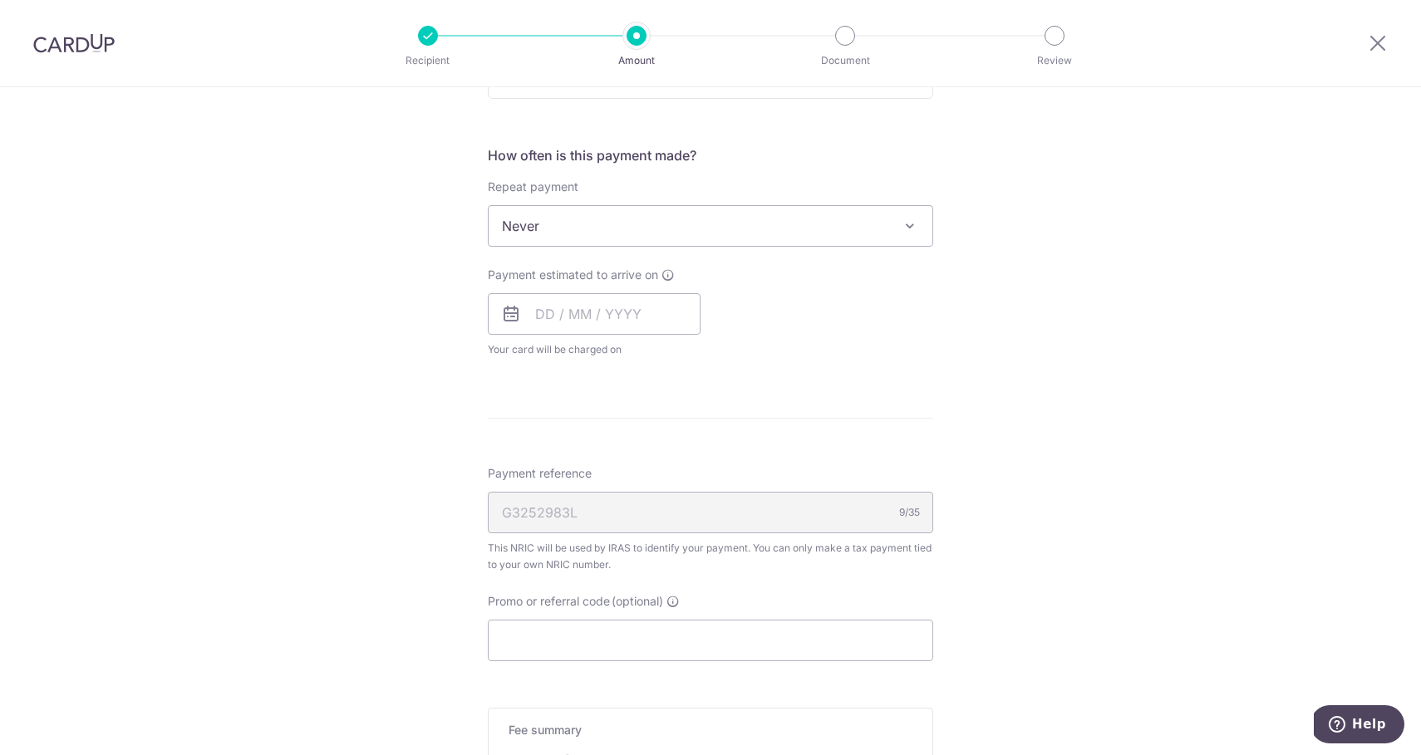
scroll to position [630, 0]
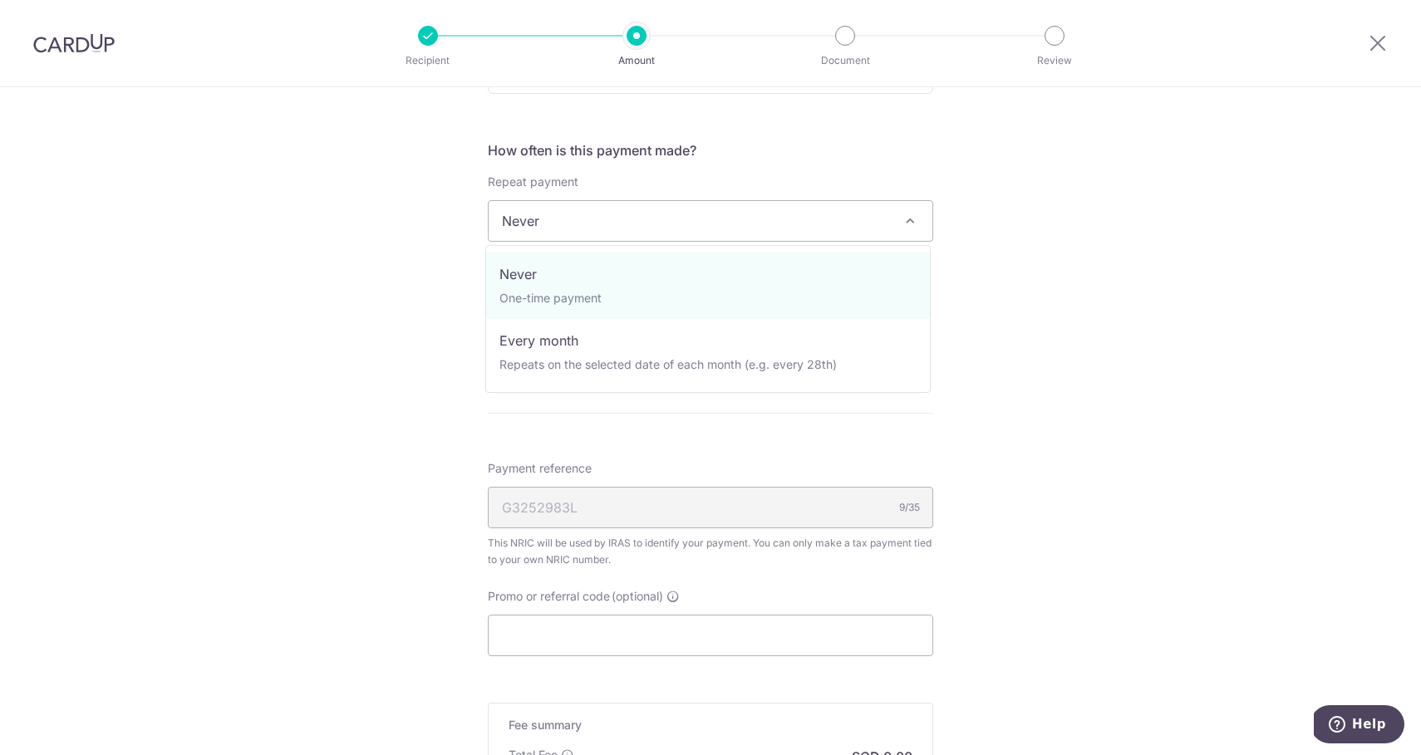
click at [665, 222] on span "Never" at bounding box center [711, 221] width 444 height 40
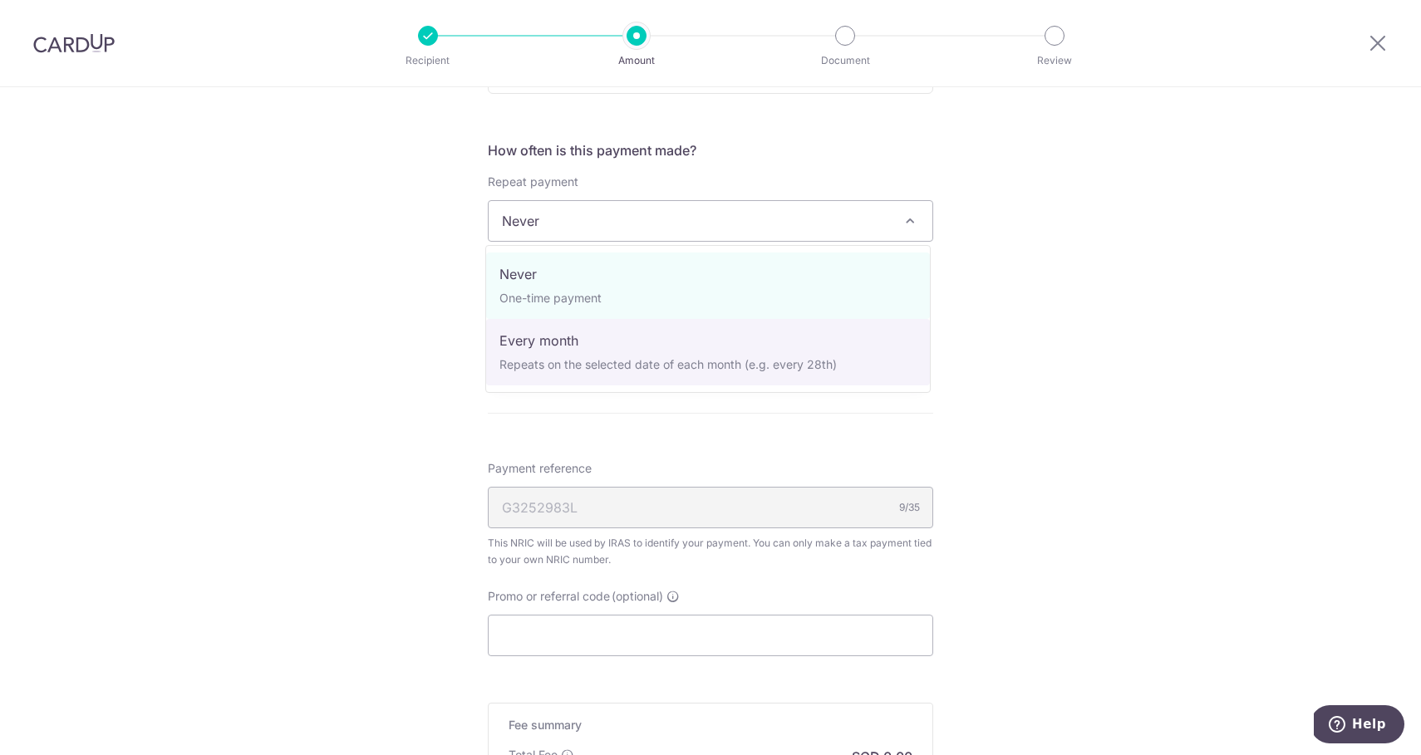
select select "3"
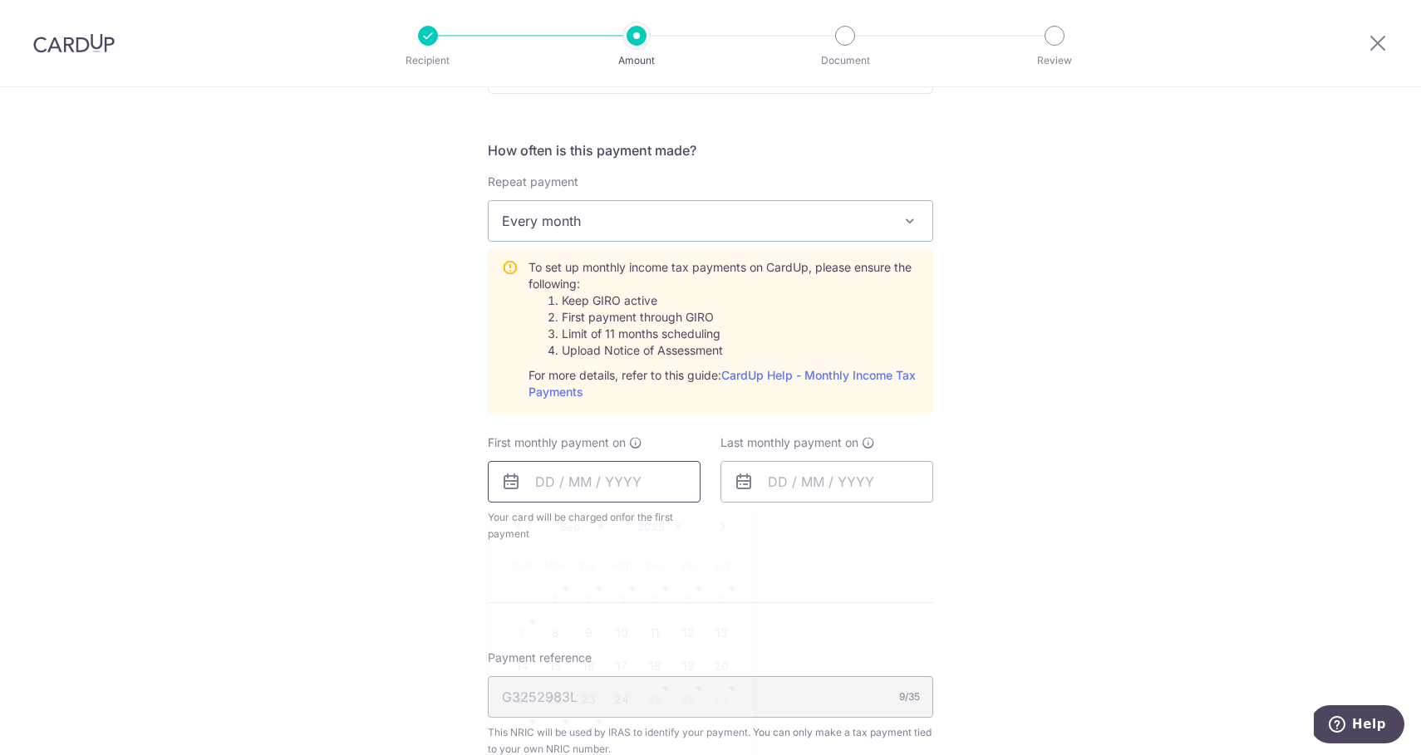
click at [676, 477] on input "text" at bounding box center [594, 482] width 213 height 42
click at [617, 705] on link "24" at bounding box center [621, 699] width 27 height 27
type input "24/09/2025"
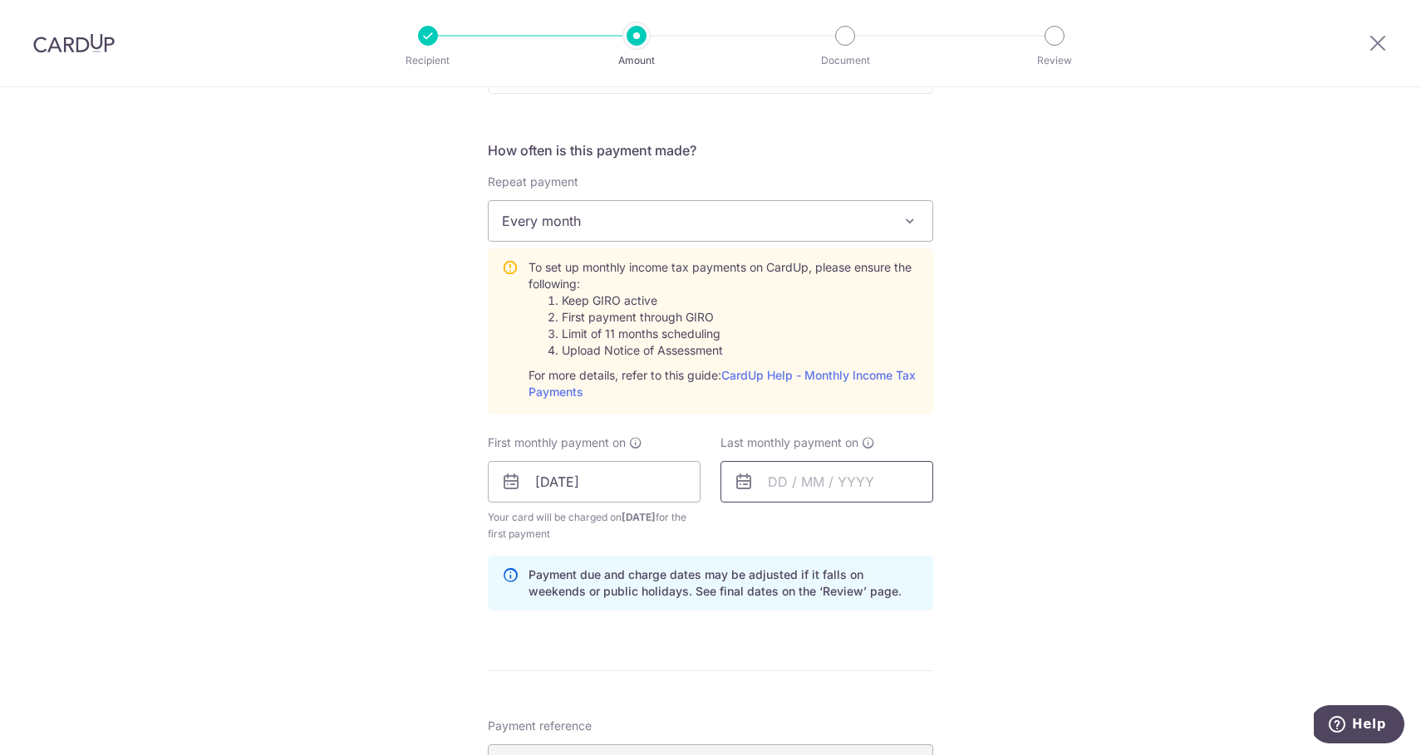
click at [780, 493] on input "text" at bounding box center [826, 482] width 213 height 42
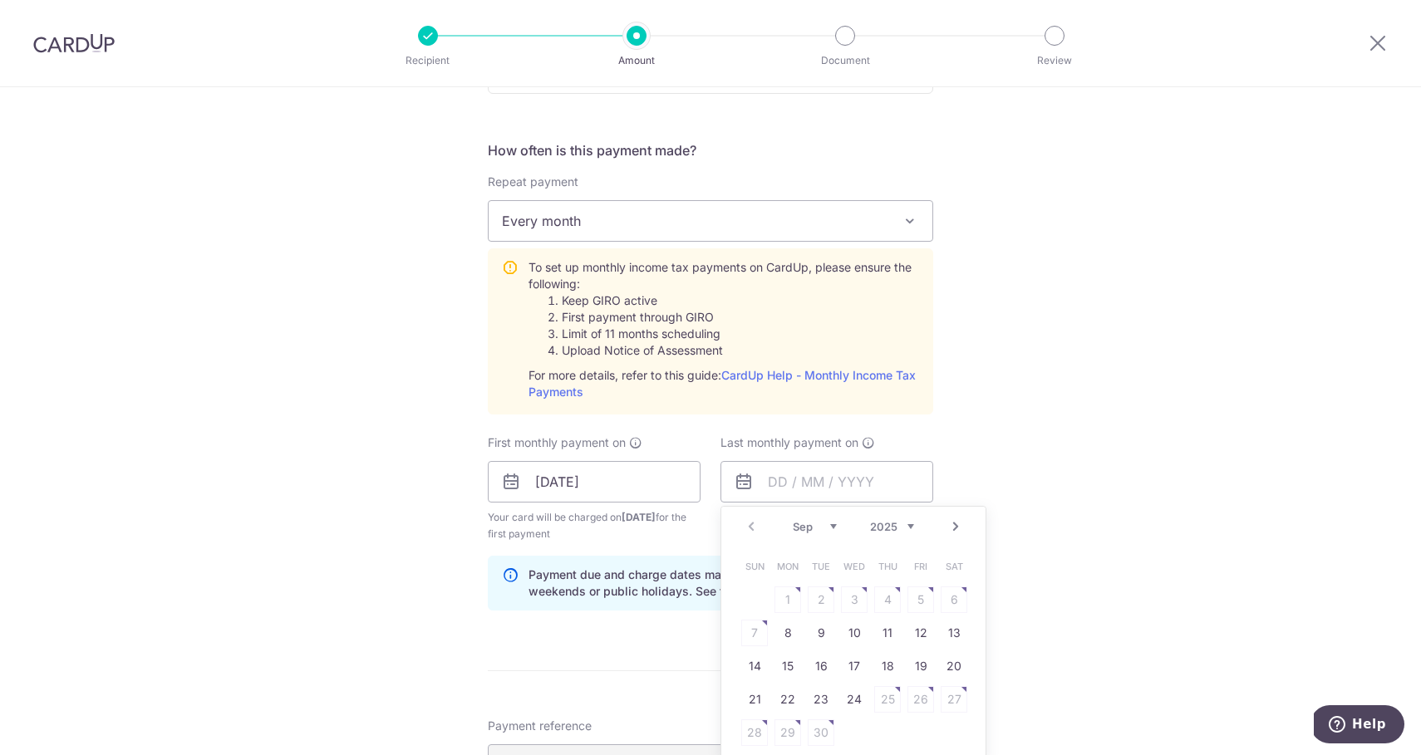
click at [955, 533] on link "Next" at bounding box center [956, 527] width 20 height 20
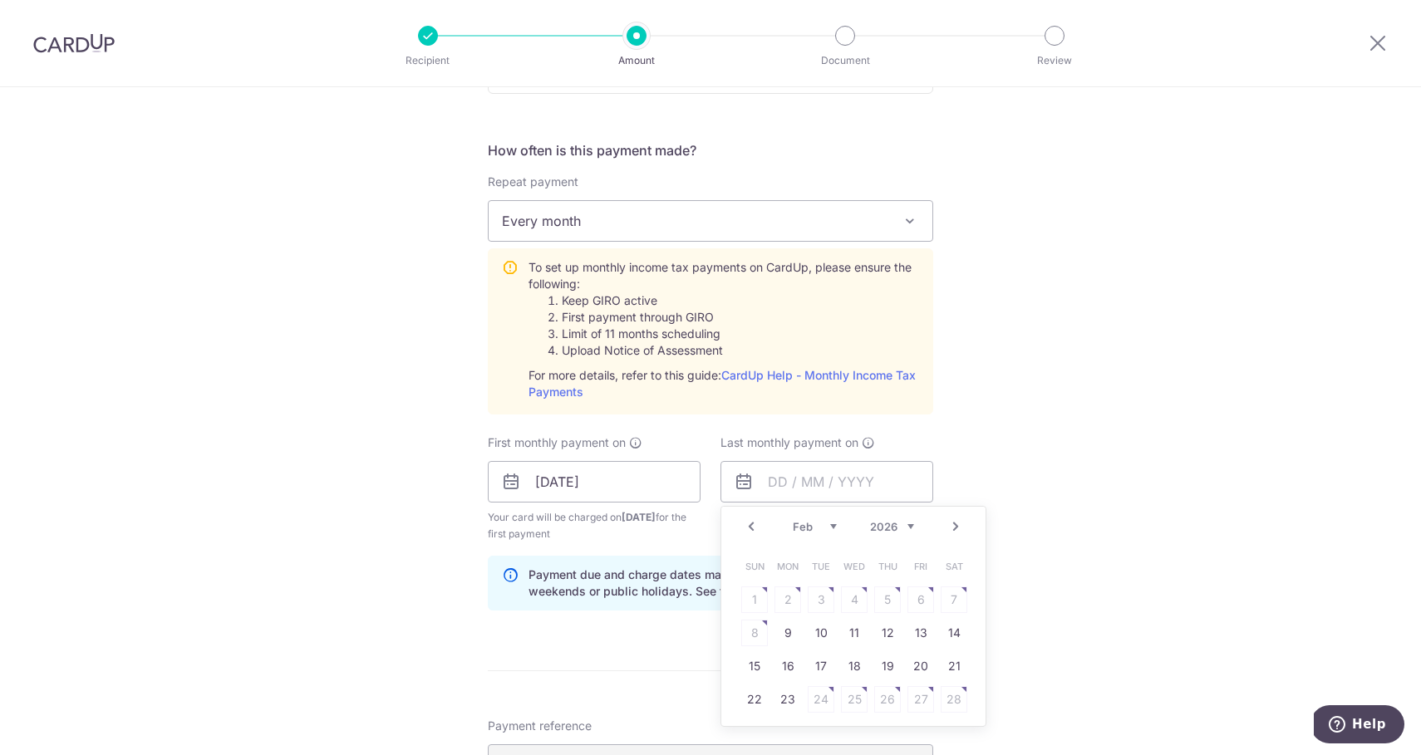
click at [956, 534] on link "Next" at bounding box center [956, 527] width 20 height 20
click at [856, 701] on link "25" at bounding box center [854, 699] width 27 height 27
type input "25/03/2026"
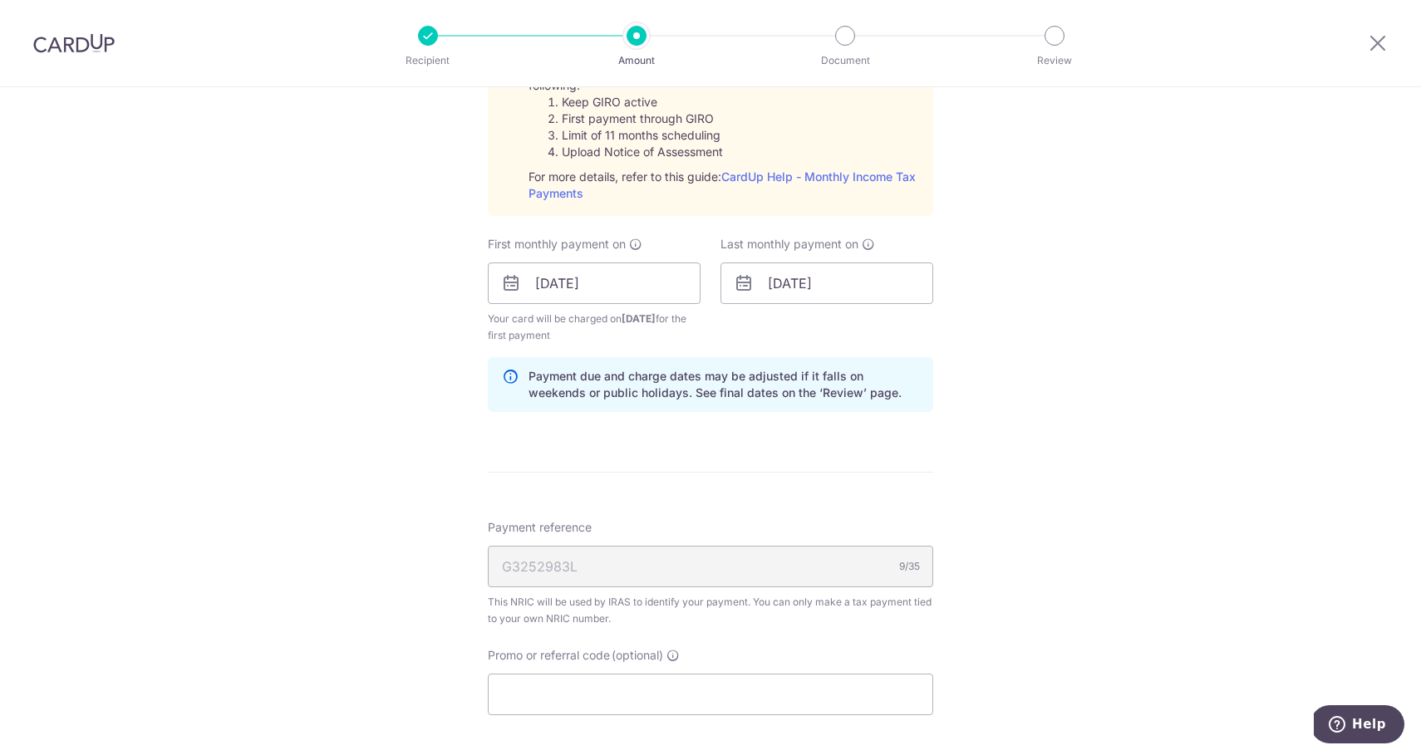
scroll to position [974, 0]
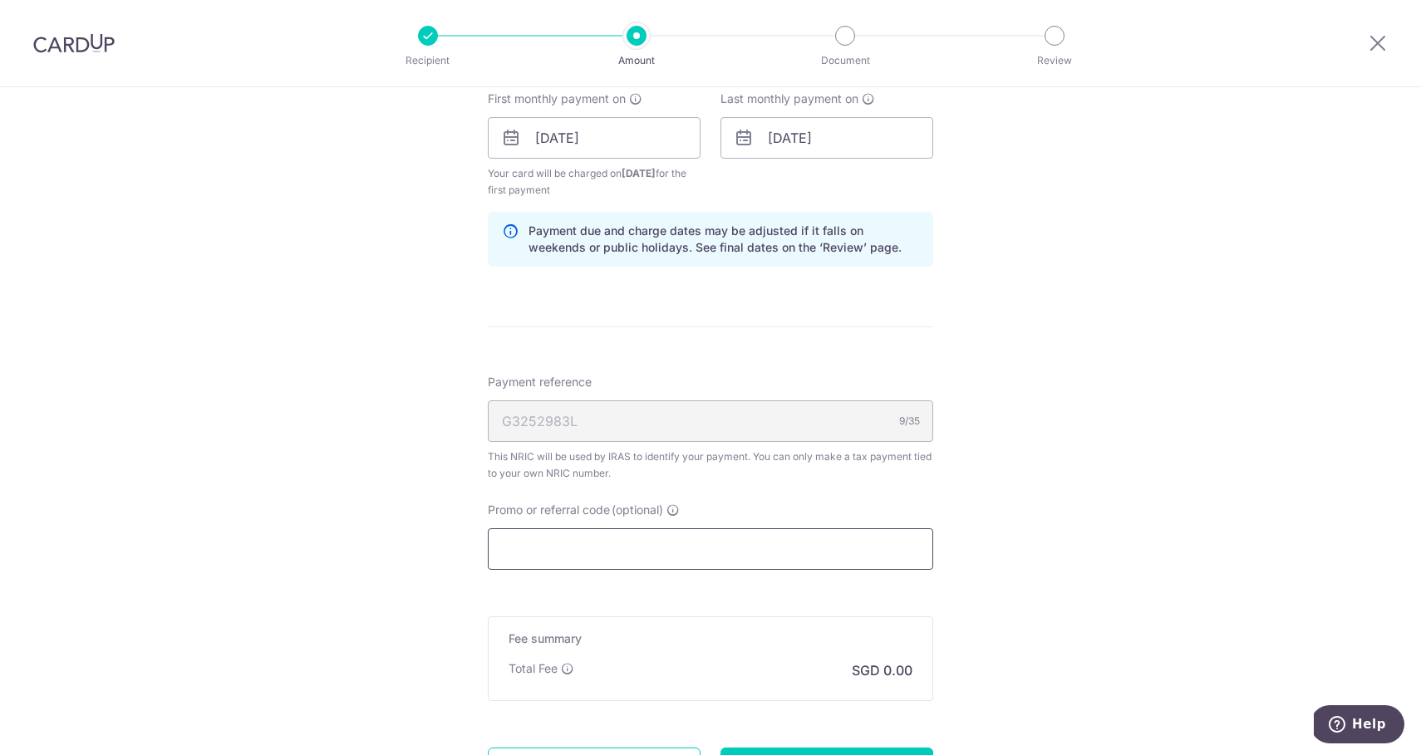
click at [591, 541] on input "Promo or referral code (optional)" at bounding box center [710, 550] width 445 height 42
paste input "VTAX25R"
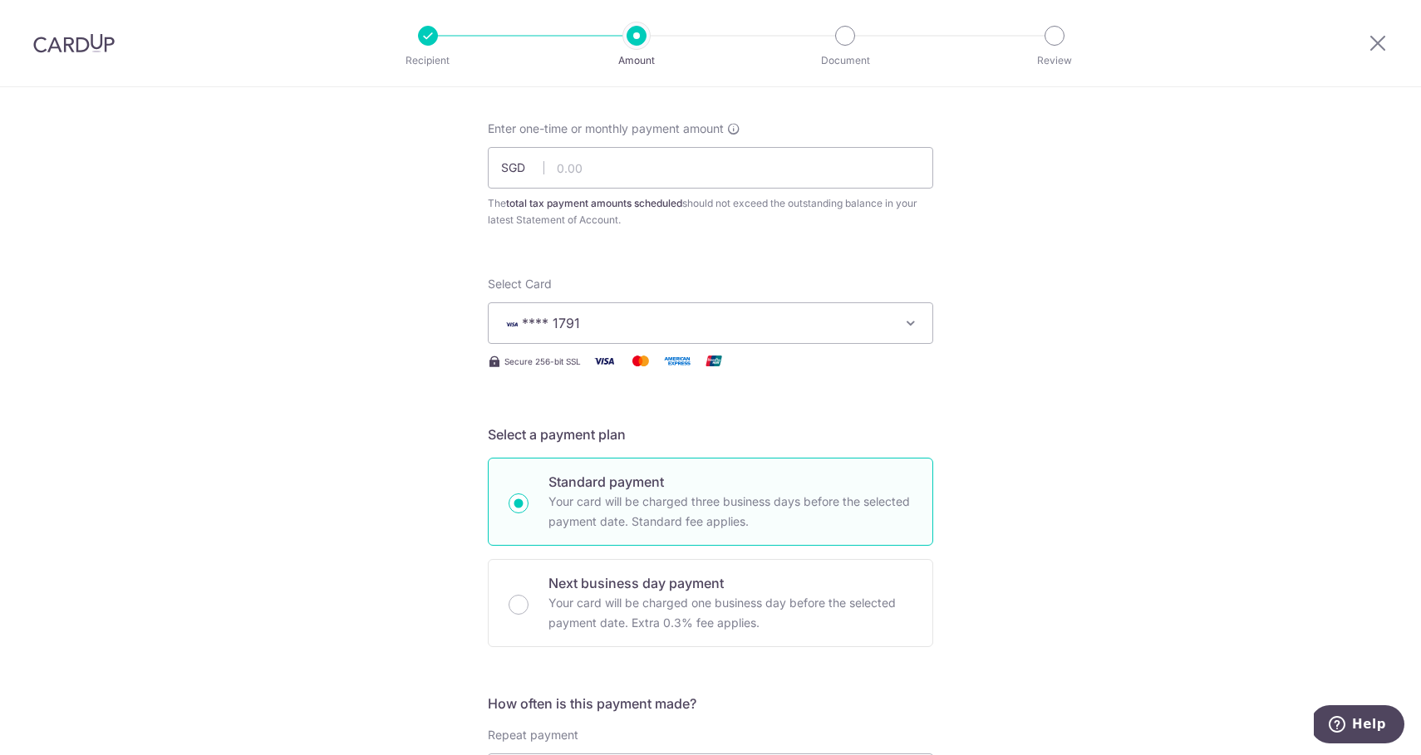
scroll to position [73, 0]
type input "VTAX25R"
click at [673, 165] on input "text" at bounding box center [710, 171] width 445 height 42
paste input "4,847.22"
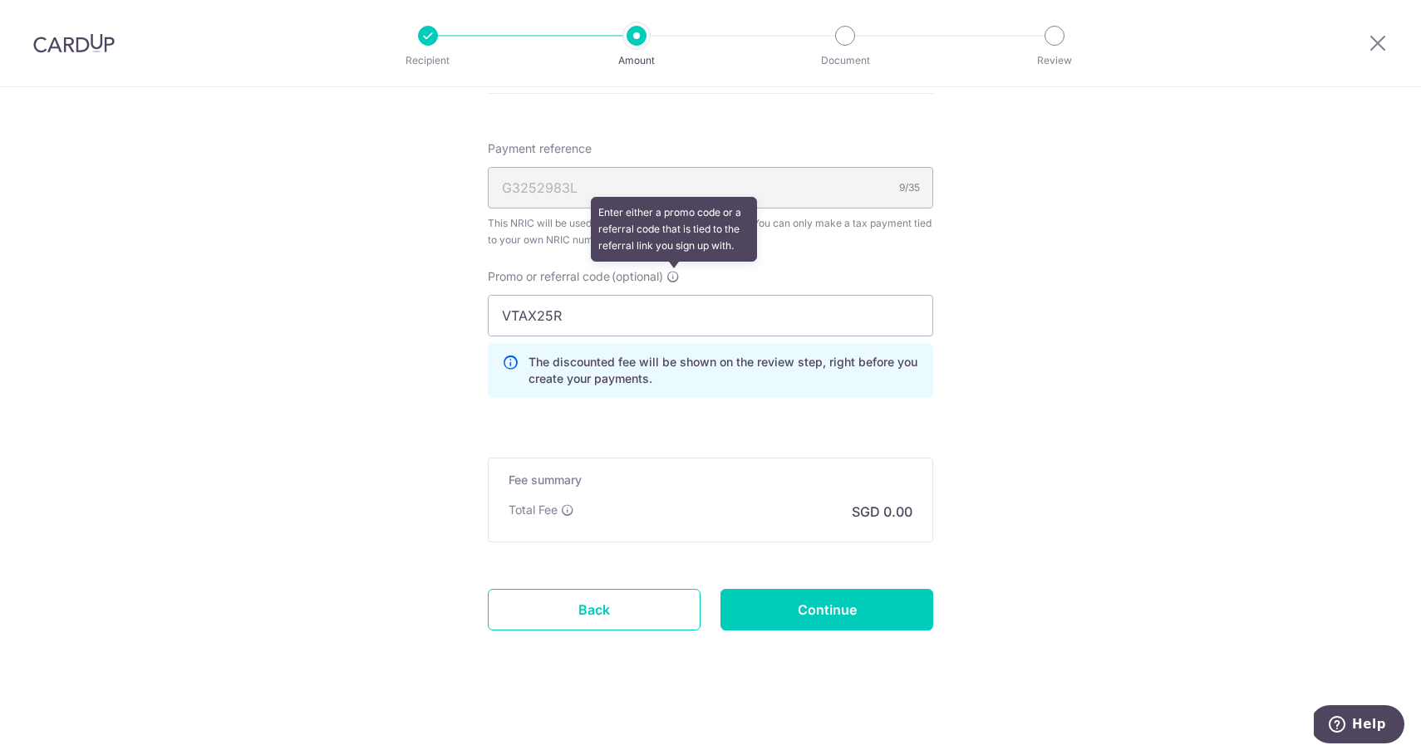
scroll to position [1207, 0]
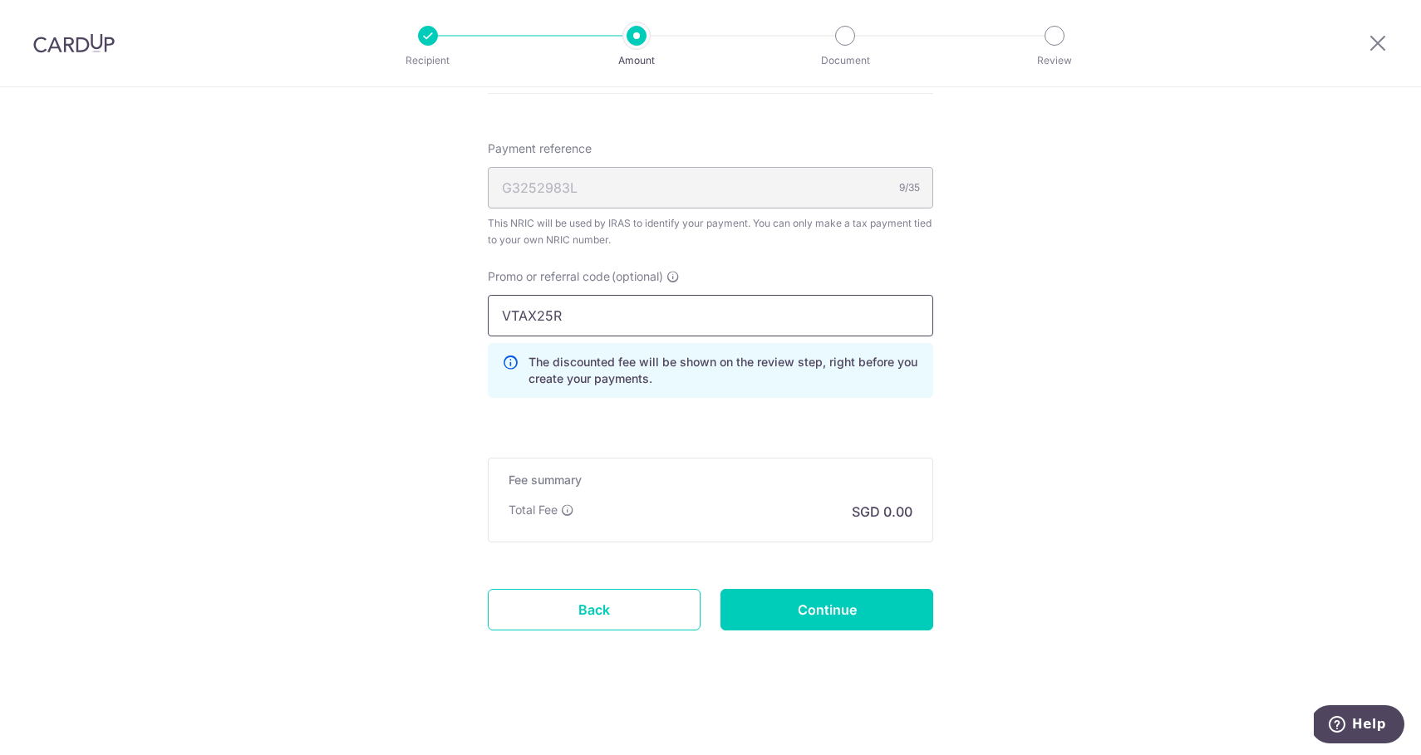
type input "4,847.22"
click at [686, 329] on input "VTAX25R" at bounding box center [710, 316] width 445 height 42
click at [801, 608] on input "Continue" at bounding box center [826, 610] width 213 height 42
type input "Create Schedule"
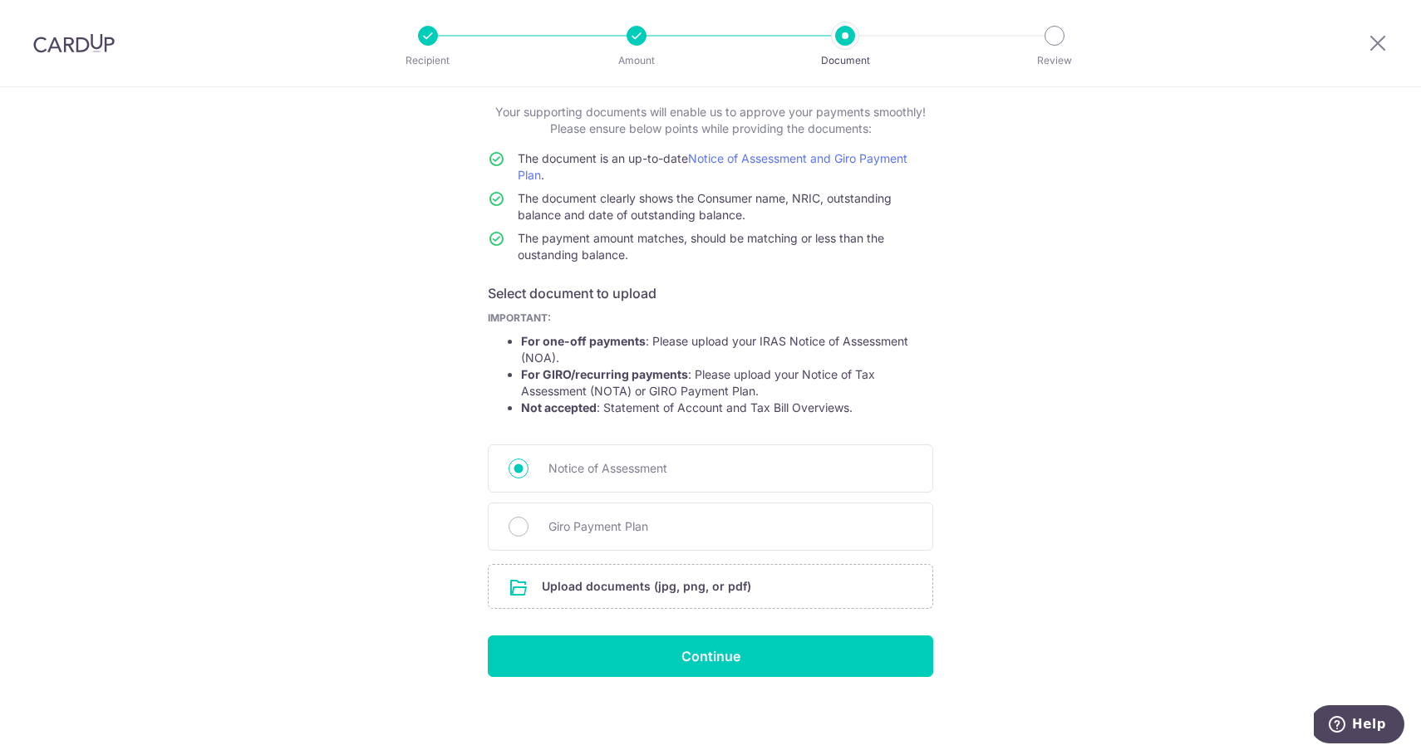
scroll to position [93, 0]
click at [634, 524] on span "Giro Payment Plan" at bounding box center [730, 527] width 364 height 20
click at [529, 524] on input "Giro Payment Plan" at bounding box center [519, 527] width 20 height 20
radio input "true"
click at [602, 583] on input "file" at bounding box center [711, 586] width 444 height 43
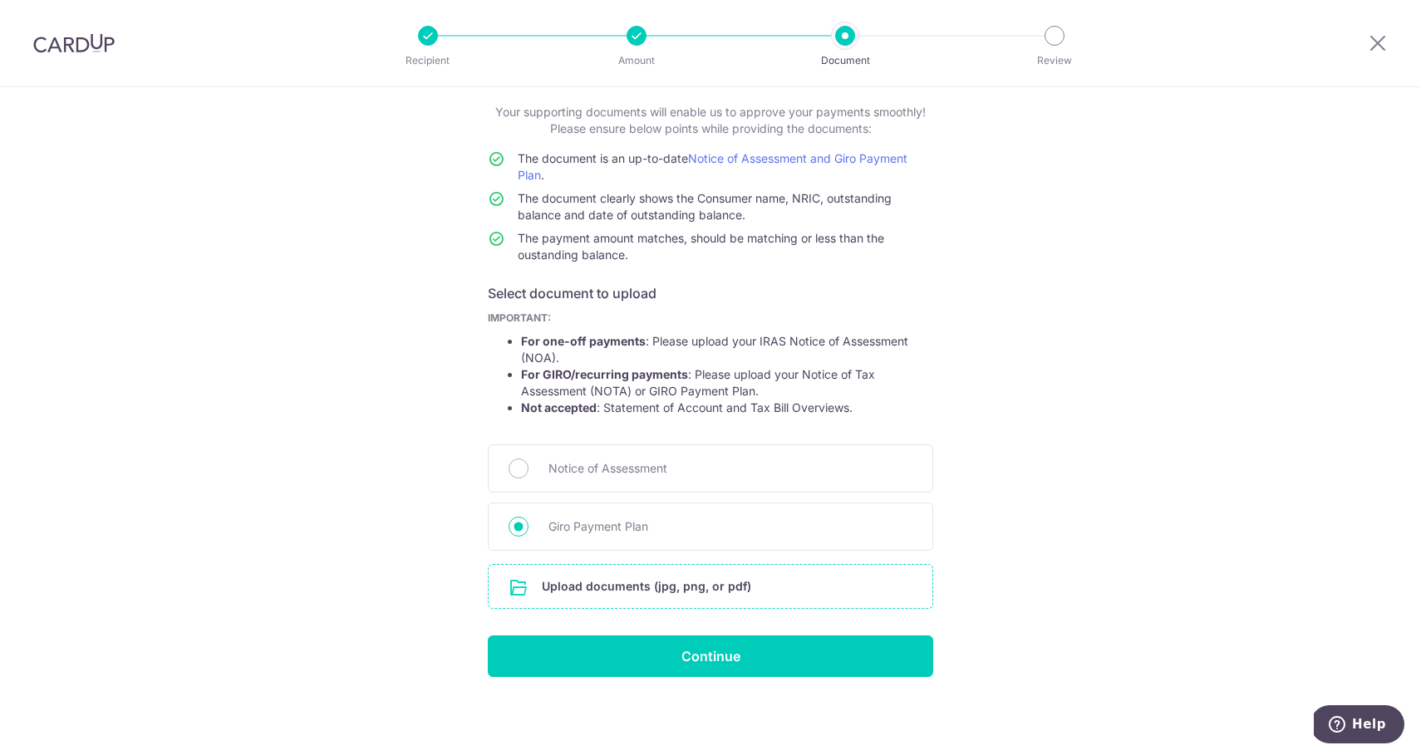
click at [613, 583] on input "file" at bounding box center [711, 586] width 444 height 43
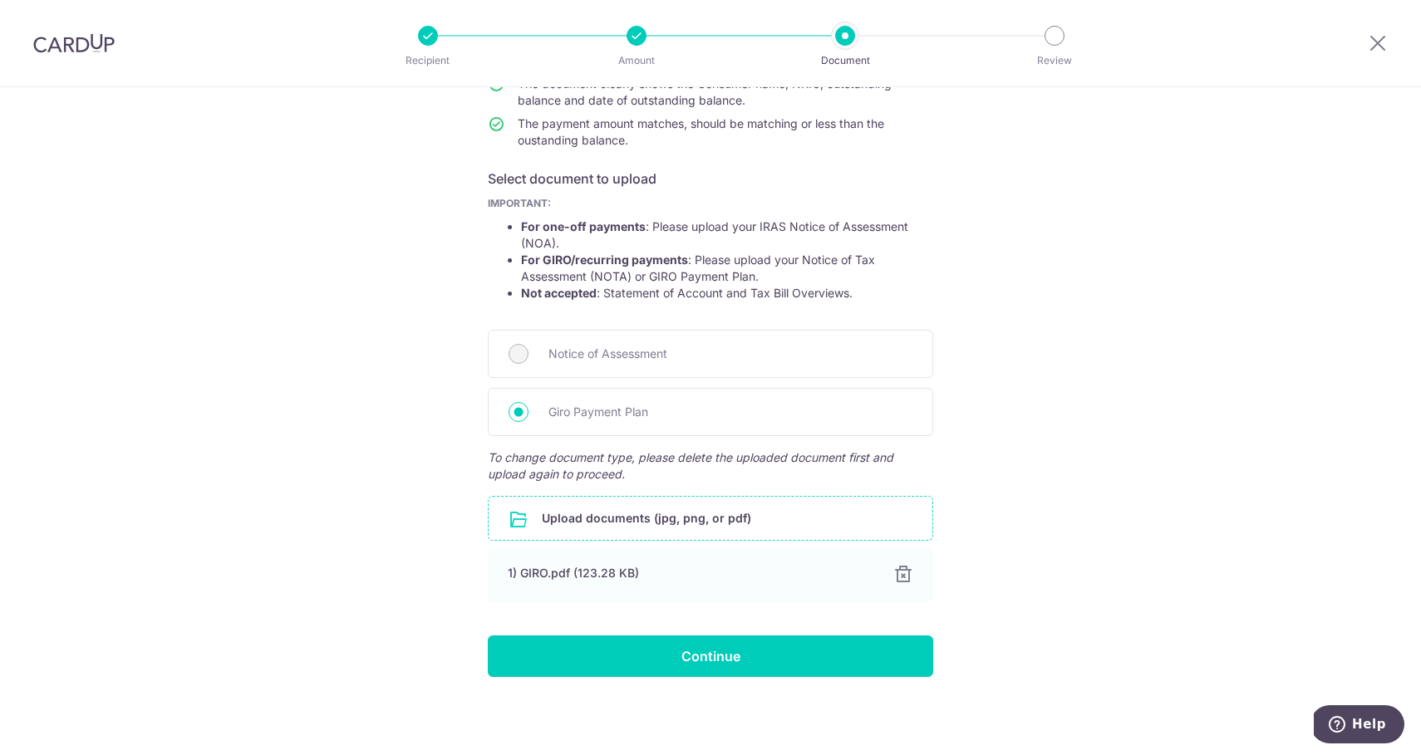
scroll to position [208, 0]
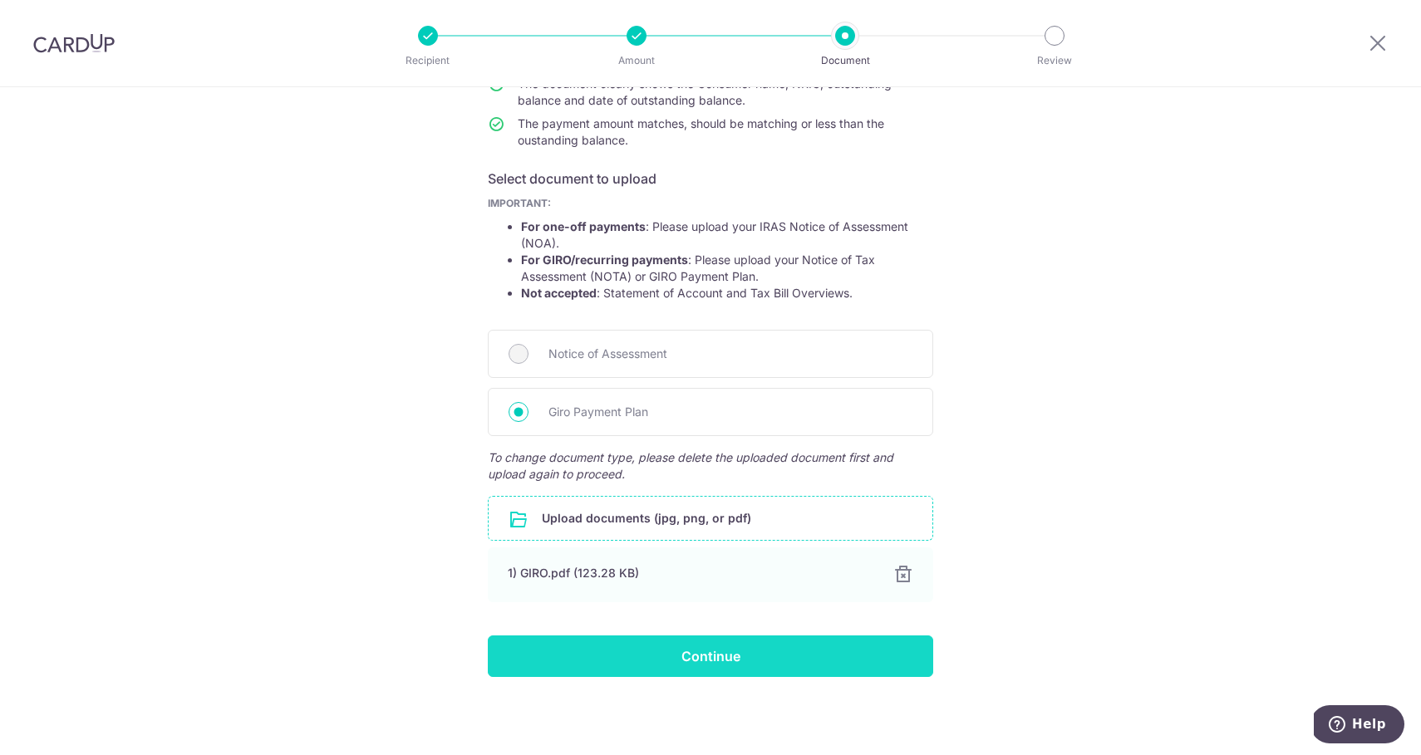
click at [655, 658] on input "Continue" at bounding box center [710, 657] width 445 height 42
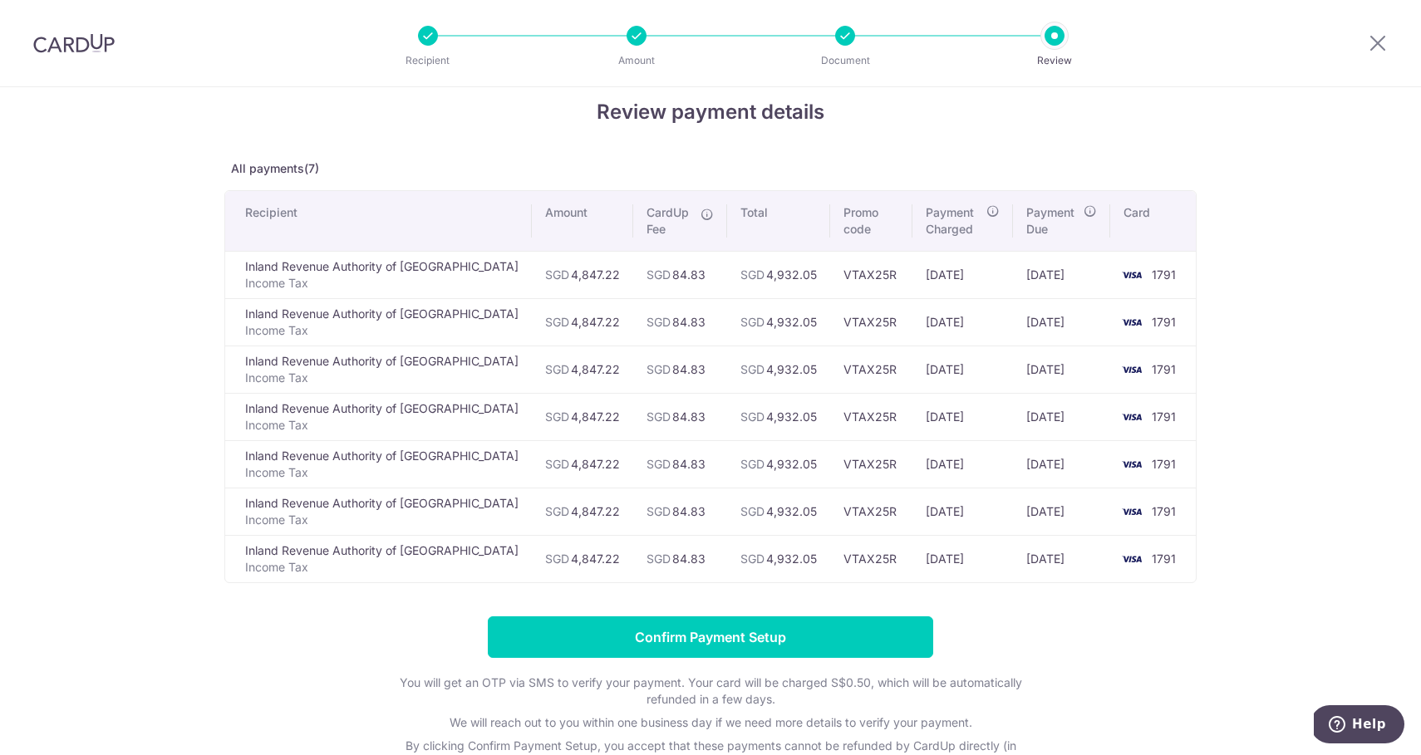
scroll to position [38, 0]
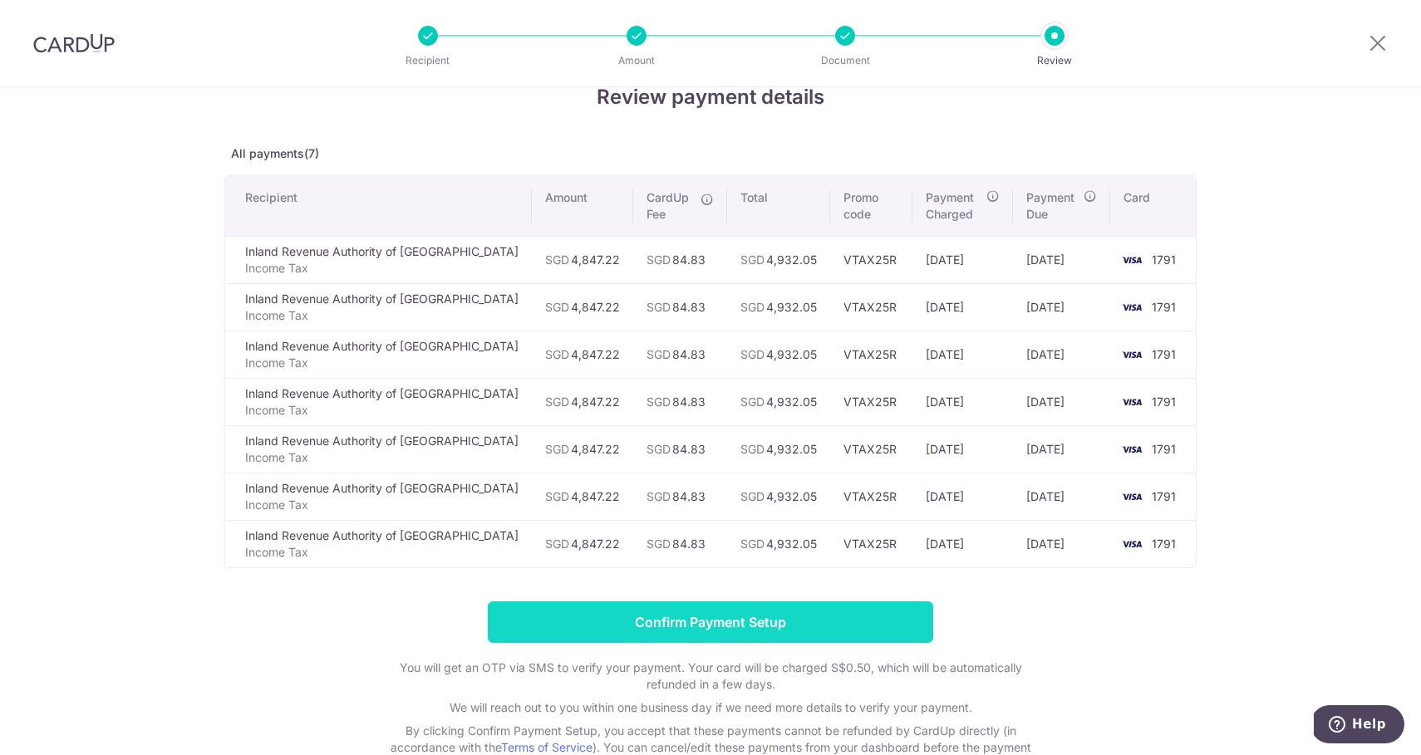
click at [686, 622] on input "Confirm Payment Setup" at bounding box center [710, 623] width 445 height 42
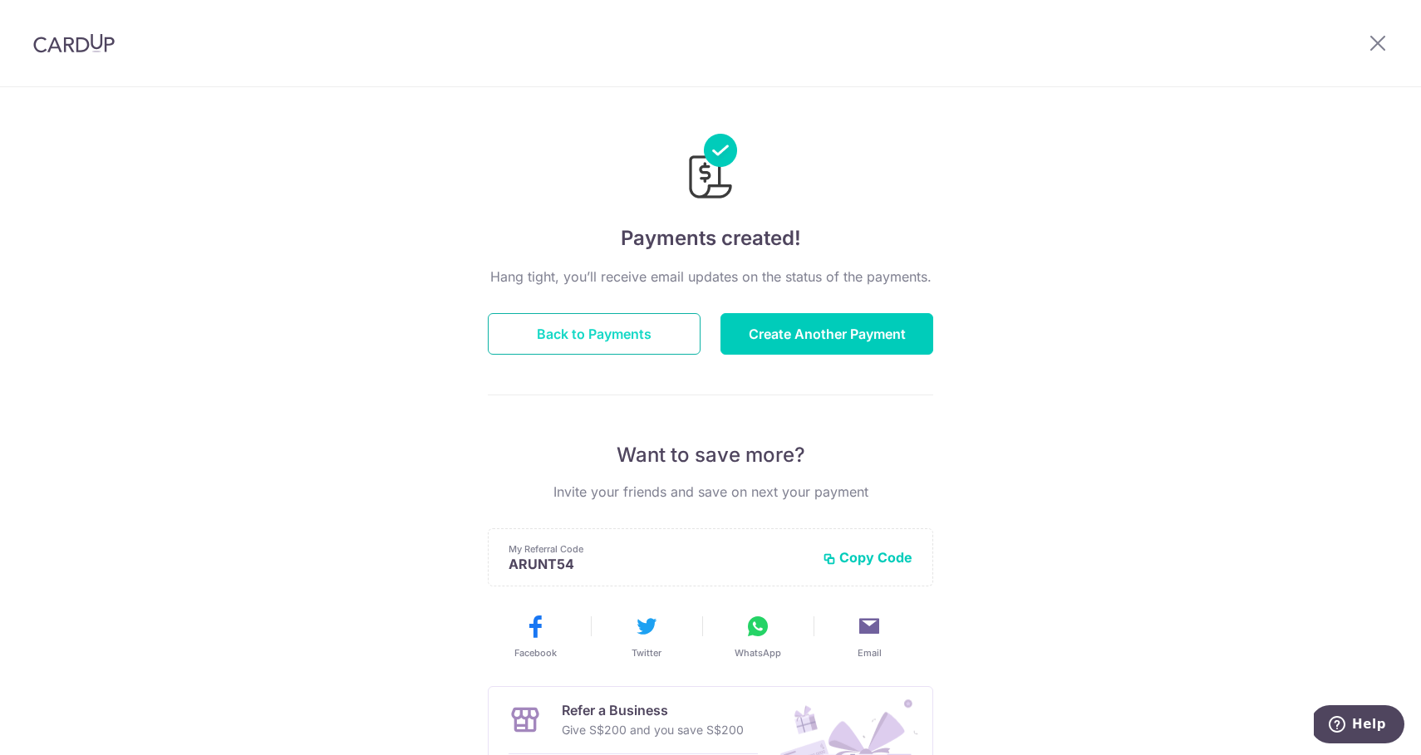
click at [640, 337] on button "Back to Payments" at bounding box center [594, 334] width 213 height 42
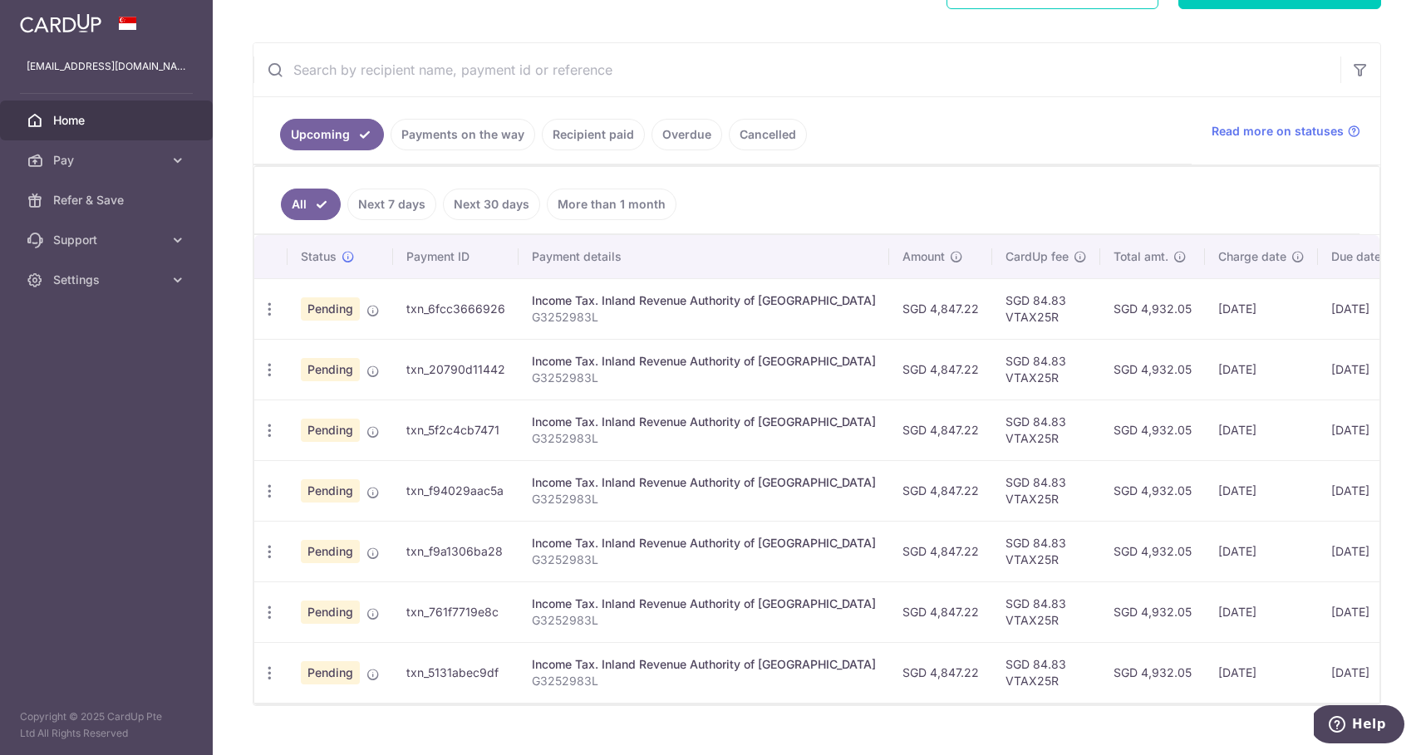
scroll to position [278, 0]
click at [588, 131] on link "Recipient paid" at bounding box center [593, 135] width 103 height 32
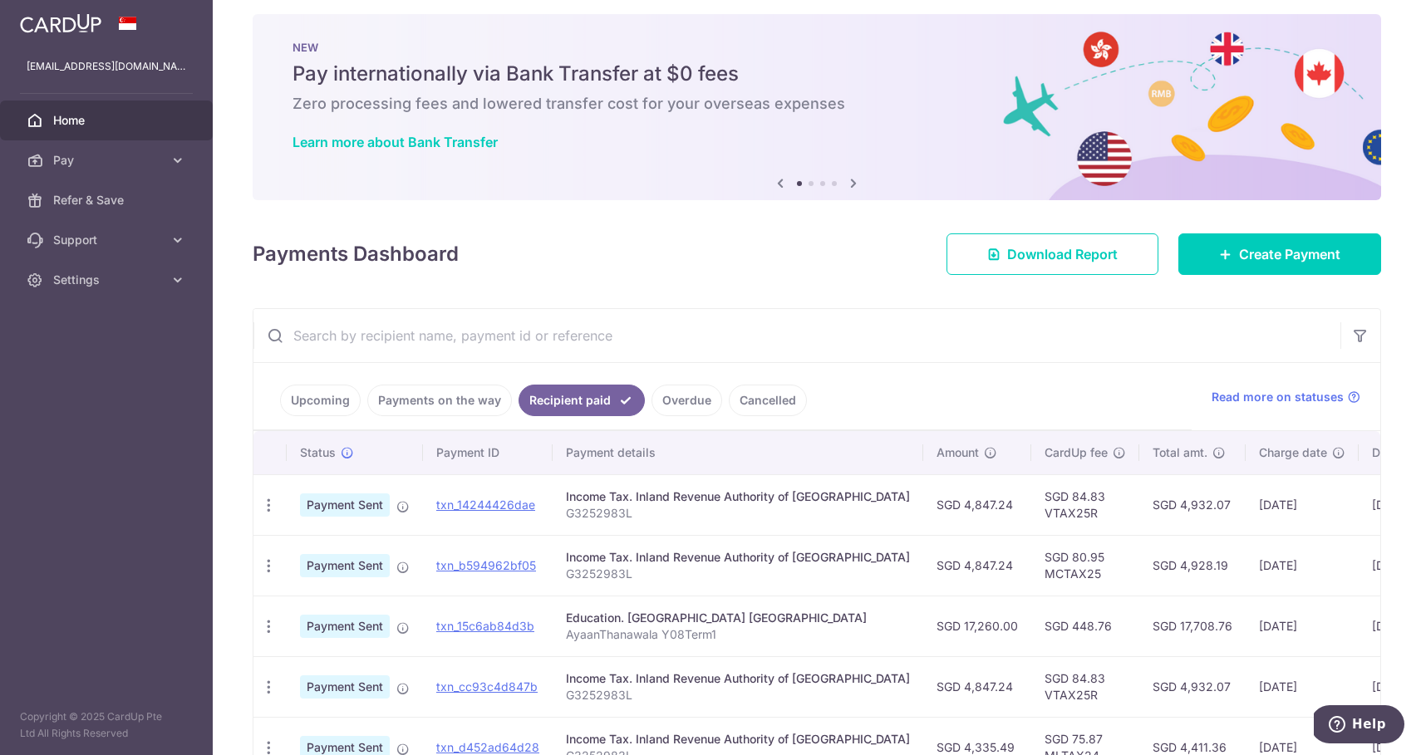
scroll to position [40, 0]
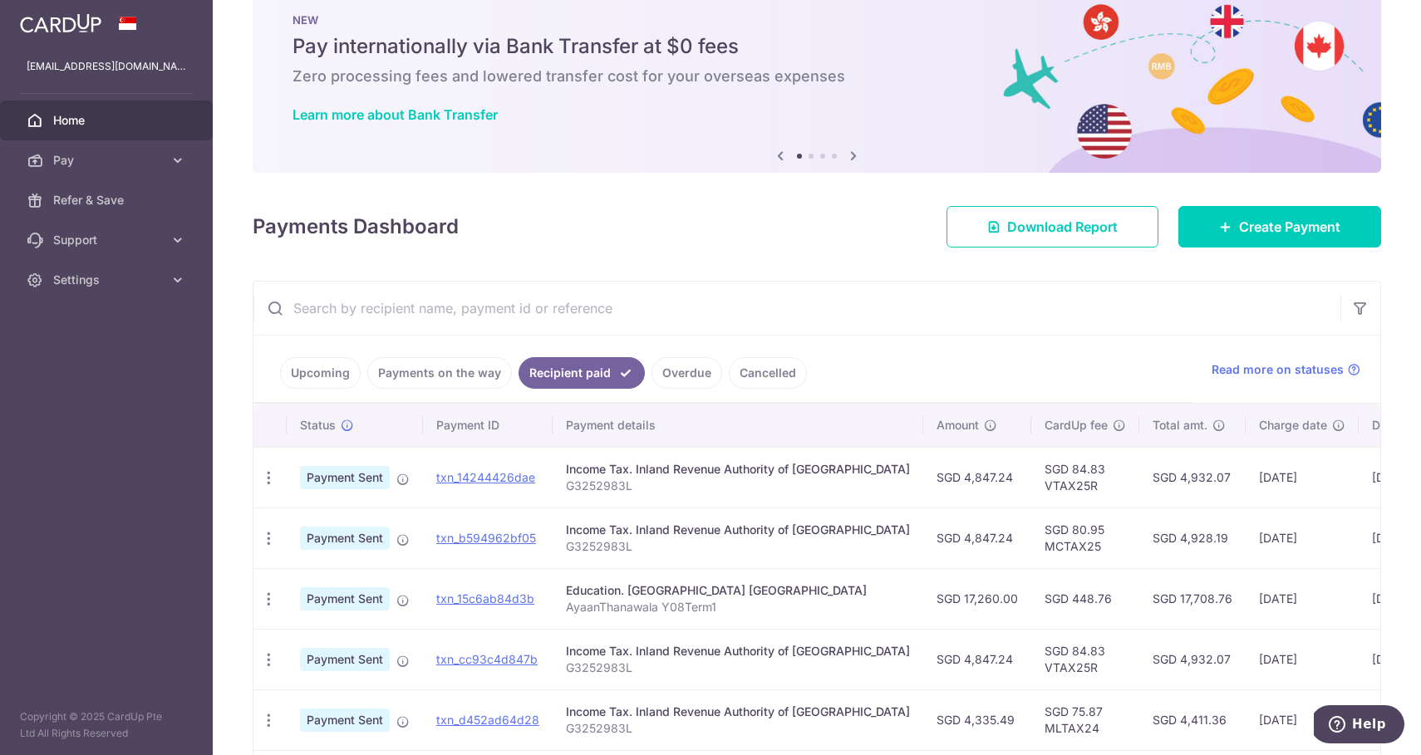
click at [1031, 551] on td "SGD 80.95 MCTAX25" at bounding box center [1085, 538] width 108 height 61
copy td "MCTAX25"
click at [1031, 484] on td "SGD 84.83 VTAX25R" at bounding box center [1085, 477] width 108 height 61
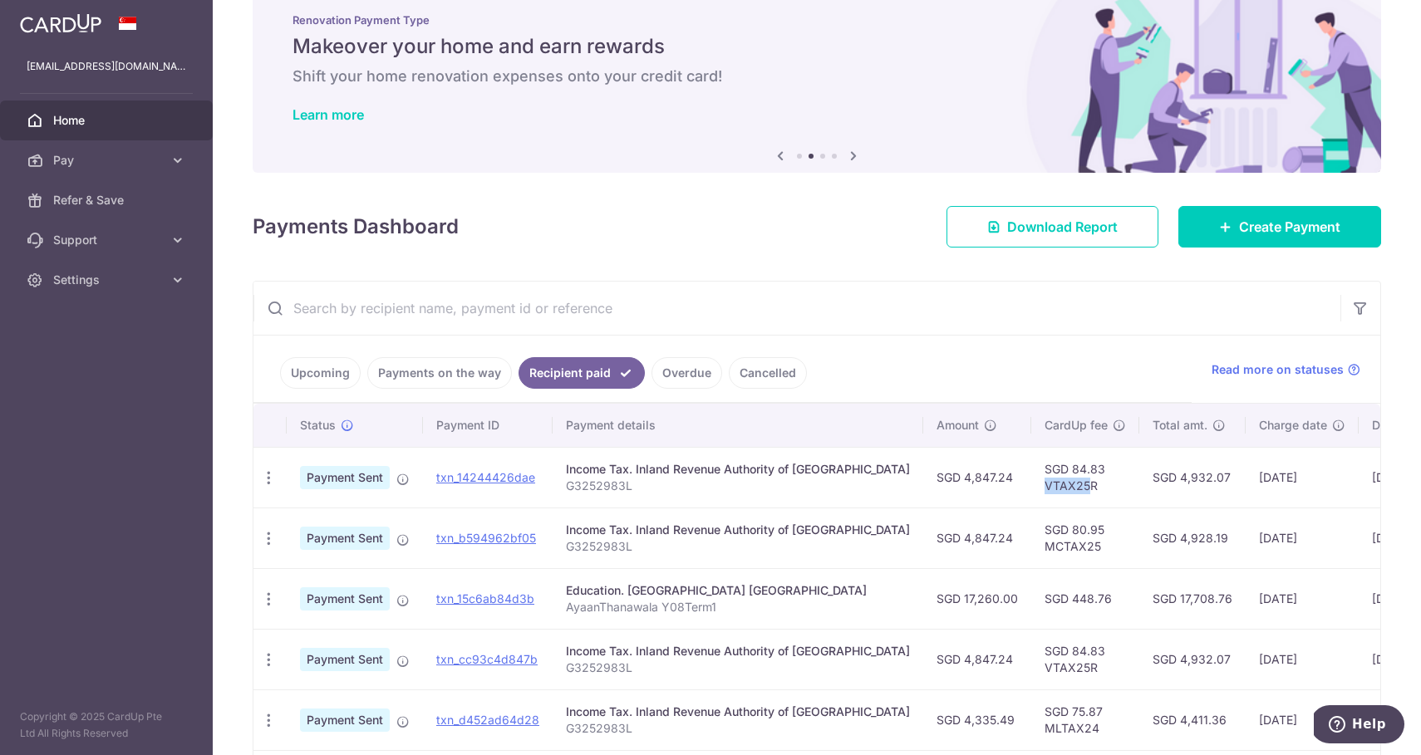
drag, startPoint x: 1027, startPoint y: 488, endPoint x: 971, endPoint y: 488, distance: 56.5
click at [1031, 488] on td "SGD 84.83 VTAX25R" at bounding box center [1085, 477] width 108 height 61
copy td "VTAX25"
click at [166, 171] on link "Pay" at bounding box center [106, 160] width 213 height 40
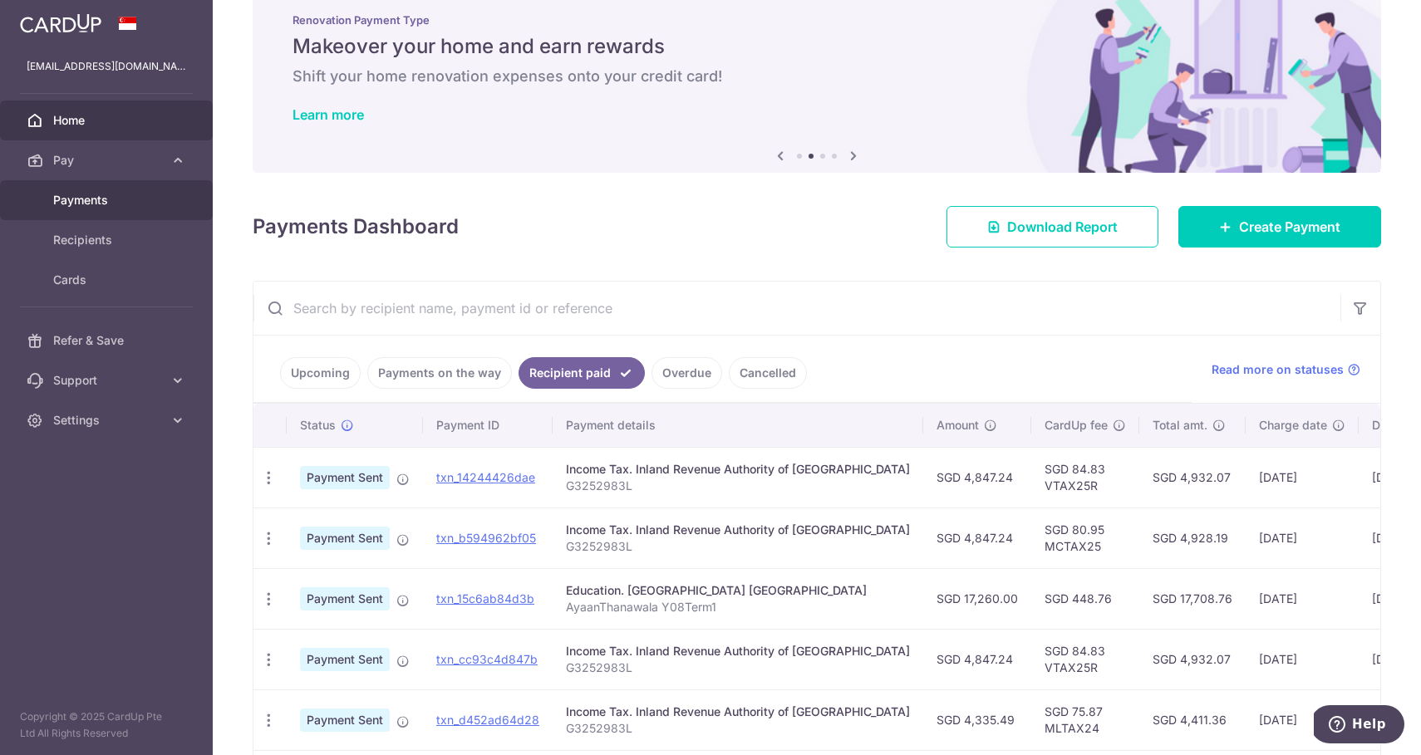
click at [125, 206] on span "Payments" at bounding box center [108, 200] width 110 height 17
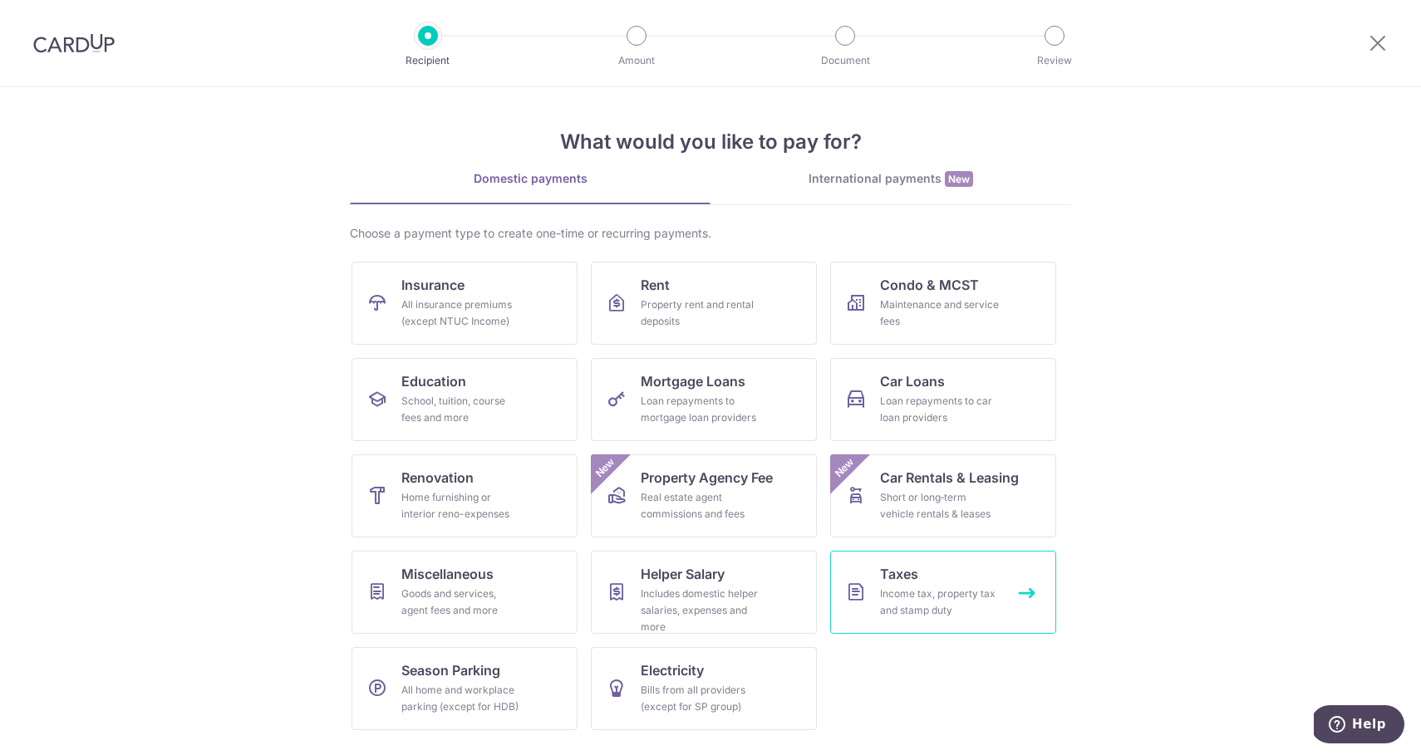
click at [904, 586] on div "Income tax, property tax and stamp duty" at bounding box center [940, 602] width 120 height 33
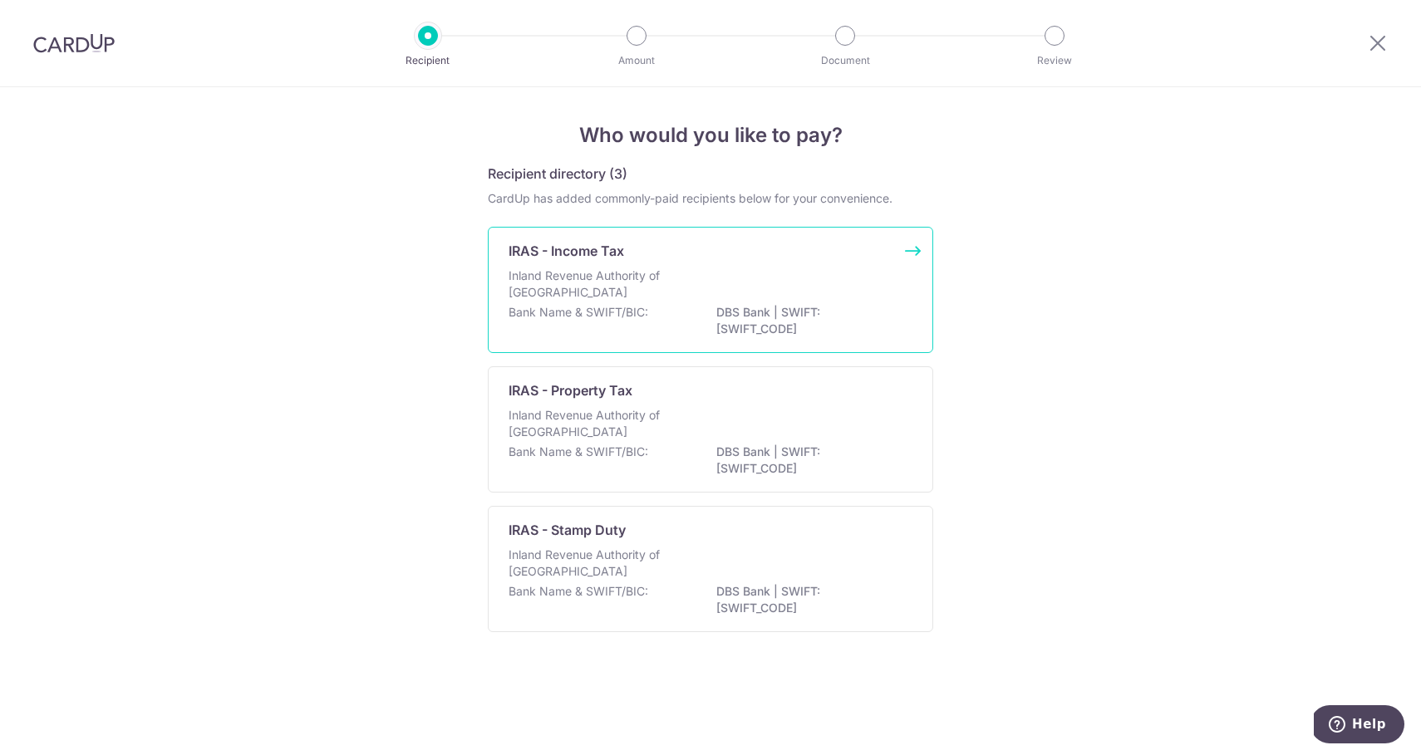
click at [716, 327] on p "DBS Bank | SWIFT: [SWIFT_CODE]" at bounding box center [809, 320] width 186 height 33
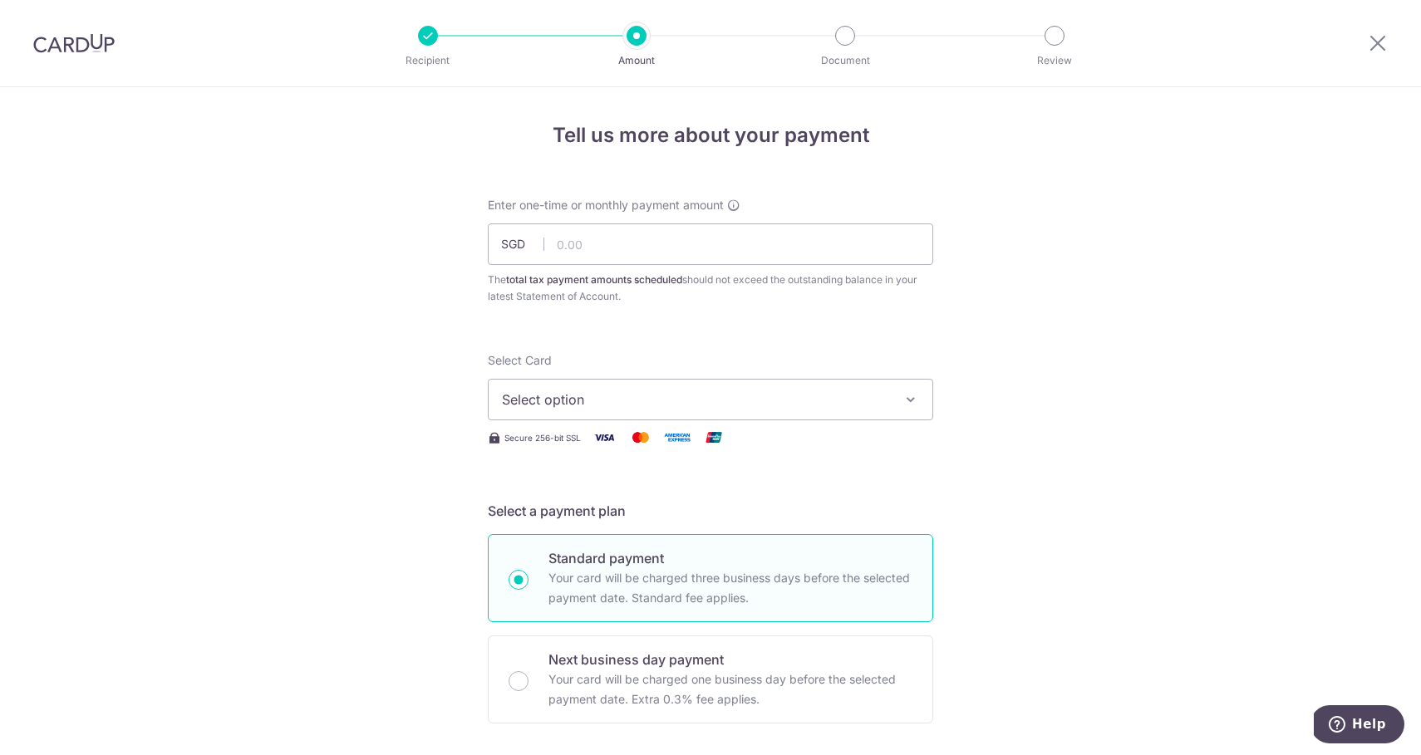
click at [591, 396] on span "Select option" at bounding box center [695, 400] width 387 height 20
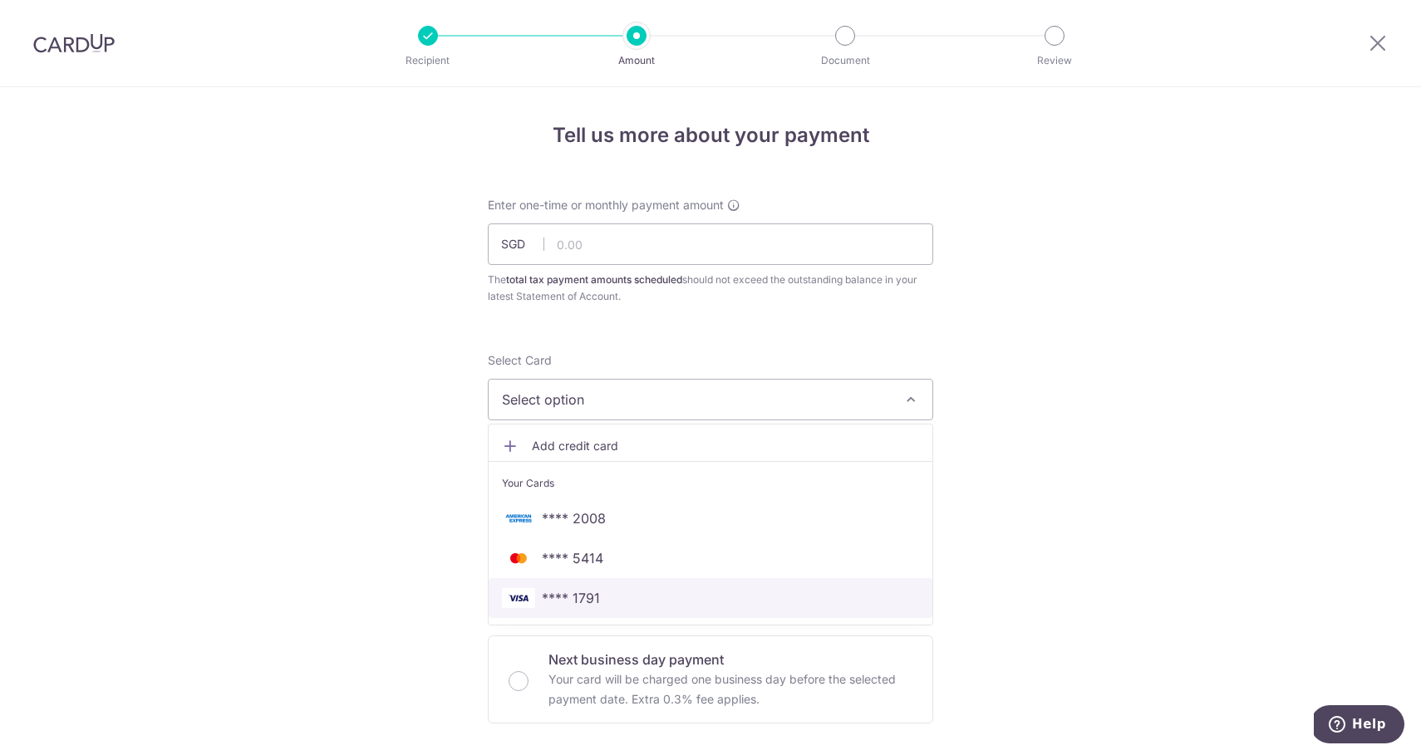
click at [552, 594] on span "**** 1791" at bounding box center [571, 598] width 58 height 20
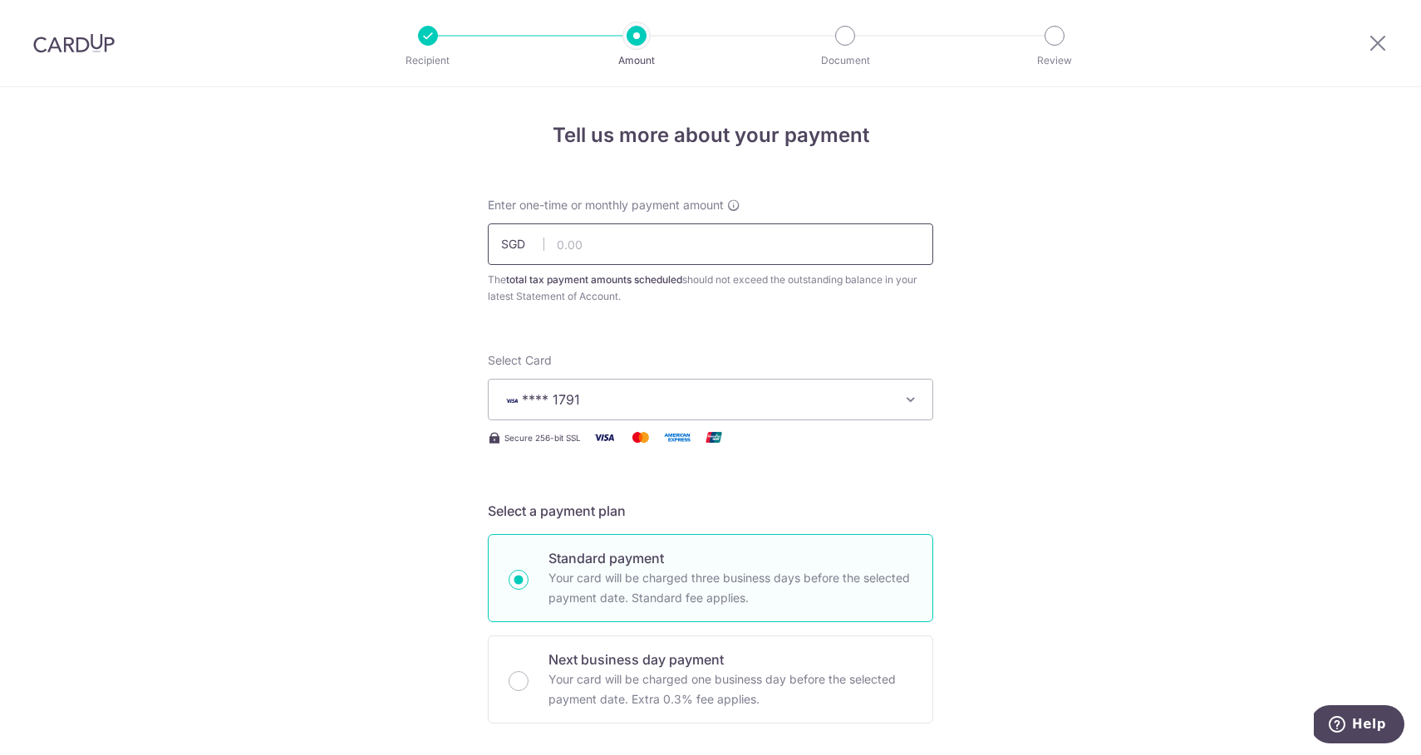
click at [635, 244] on input "text" at bounding box center [710, 245] width 445 height 42
paste input "VTAX25"
type input "2"
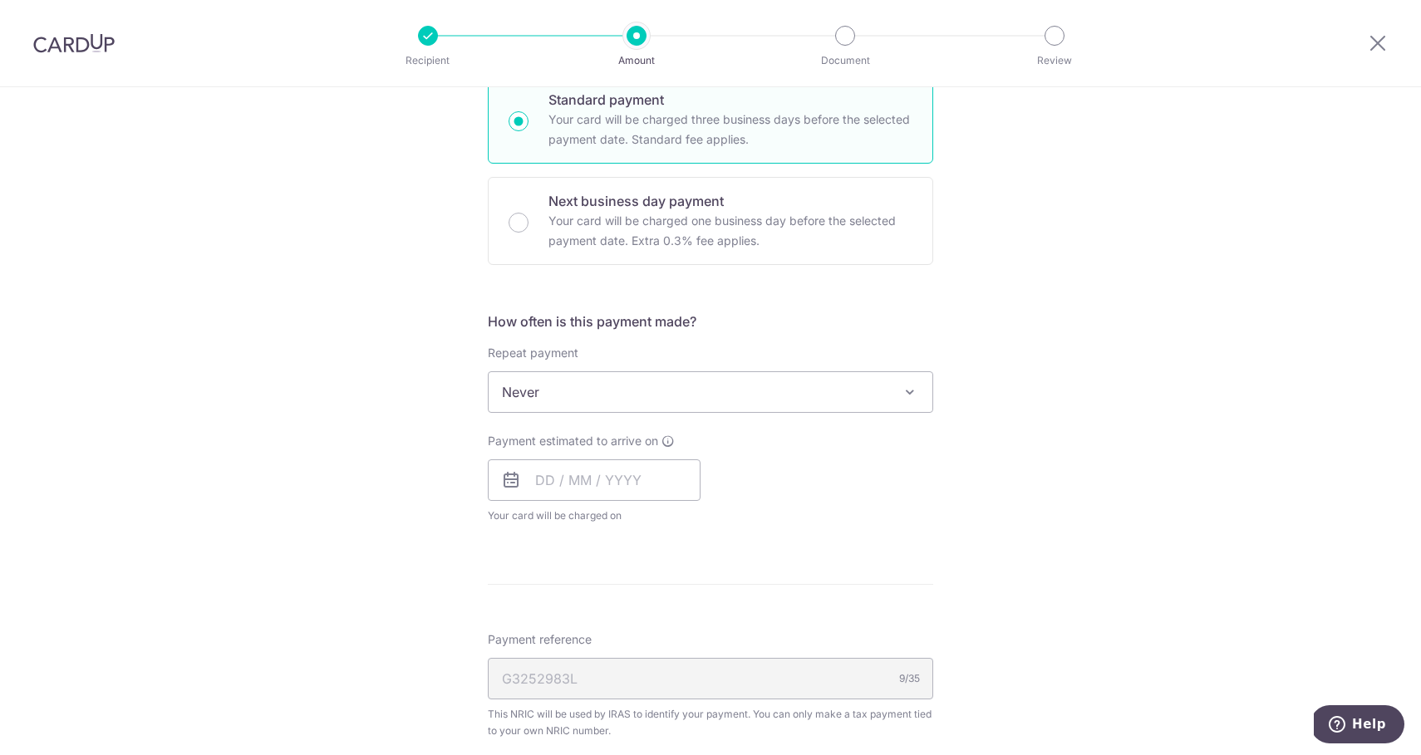
scroll to position [460, 0]
type input "4,847.22"
click at [593, 470] on input "text" at bounding box center [594, 480] width 213 height 42
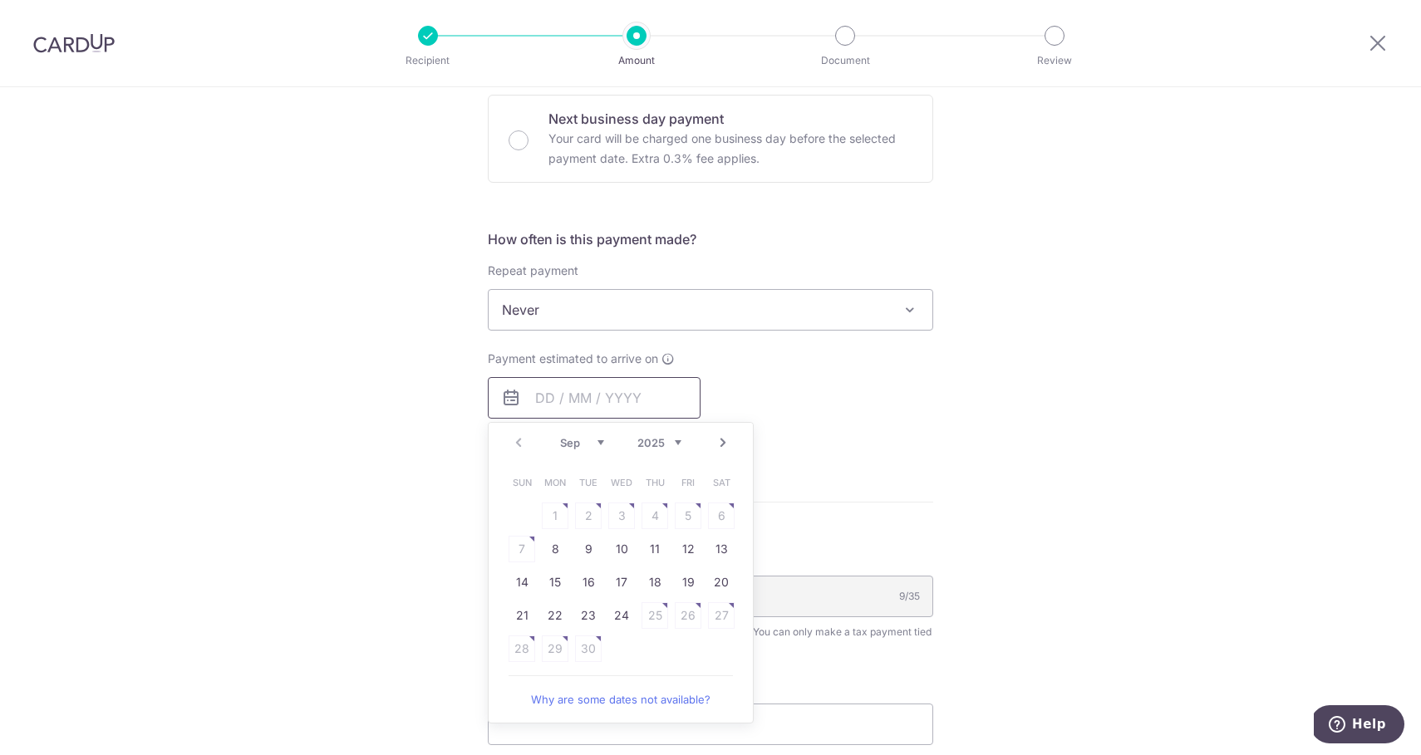
scroll to position [583, 0]
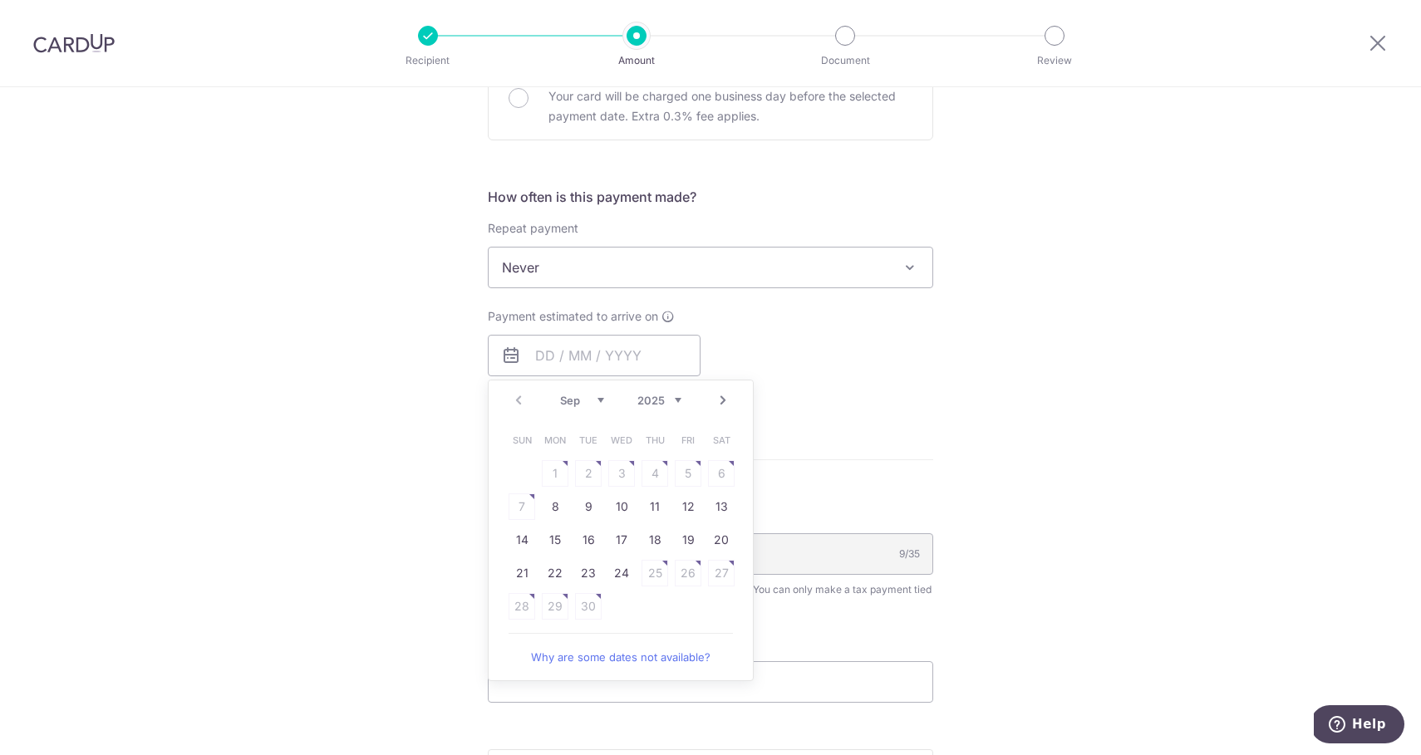
click at [514, 396] on div "Prev Next Sep Oct Nov Dec 2025 2026" at bounding box center [621, 401] width 264 height 40
click at [550, 512] on link "8" at bounding box center [555, 507] width 27 height 27
type input "[DATE]"
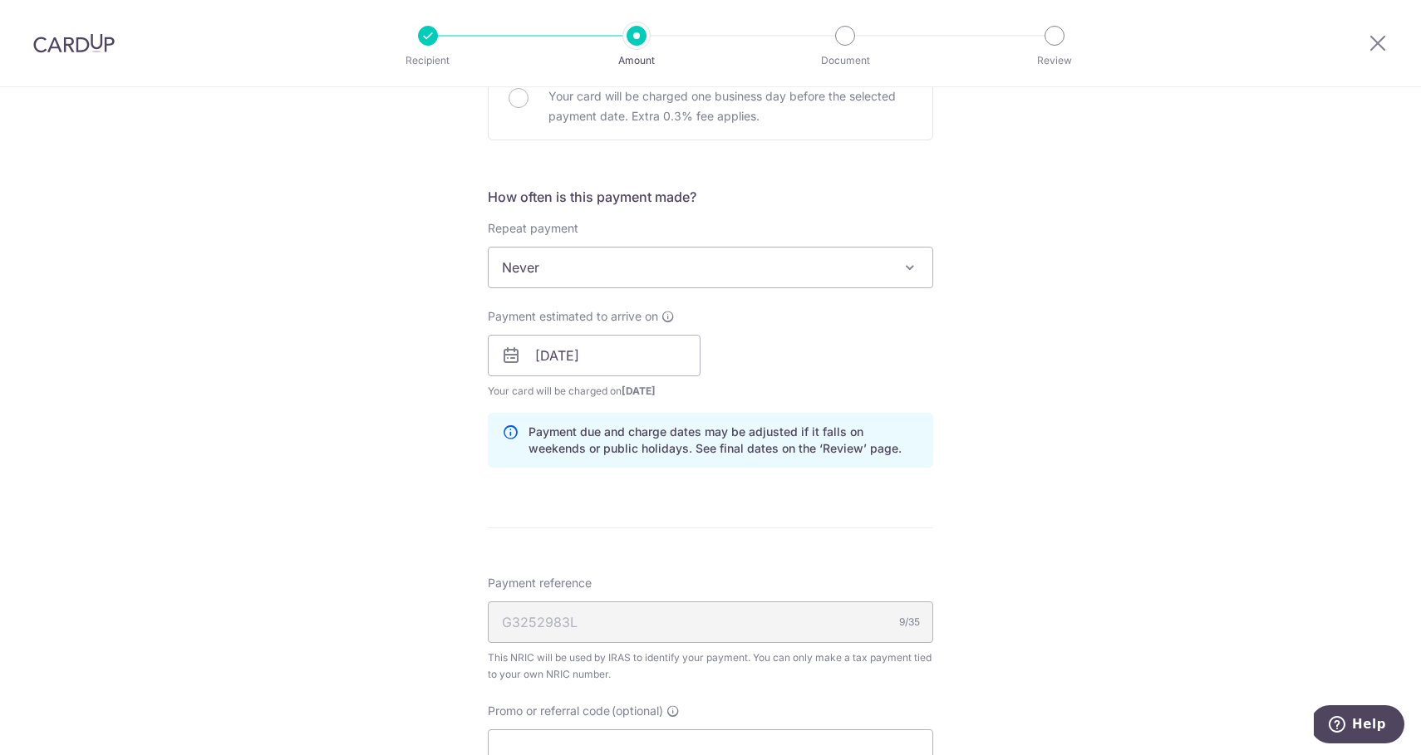
scroll to position [637, 0]
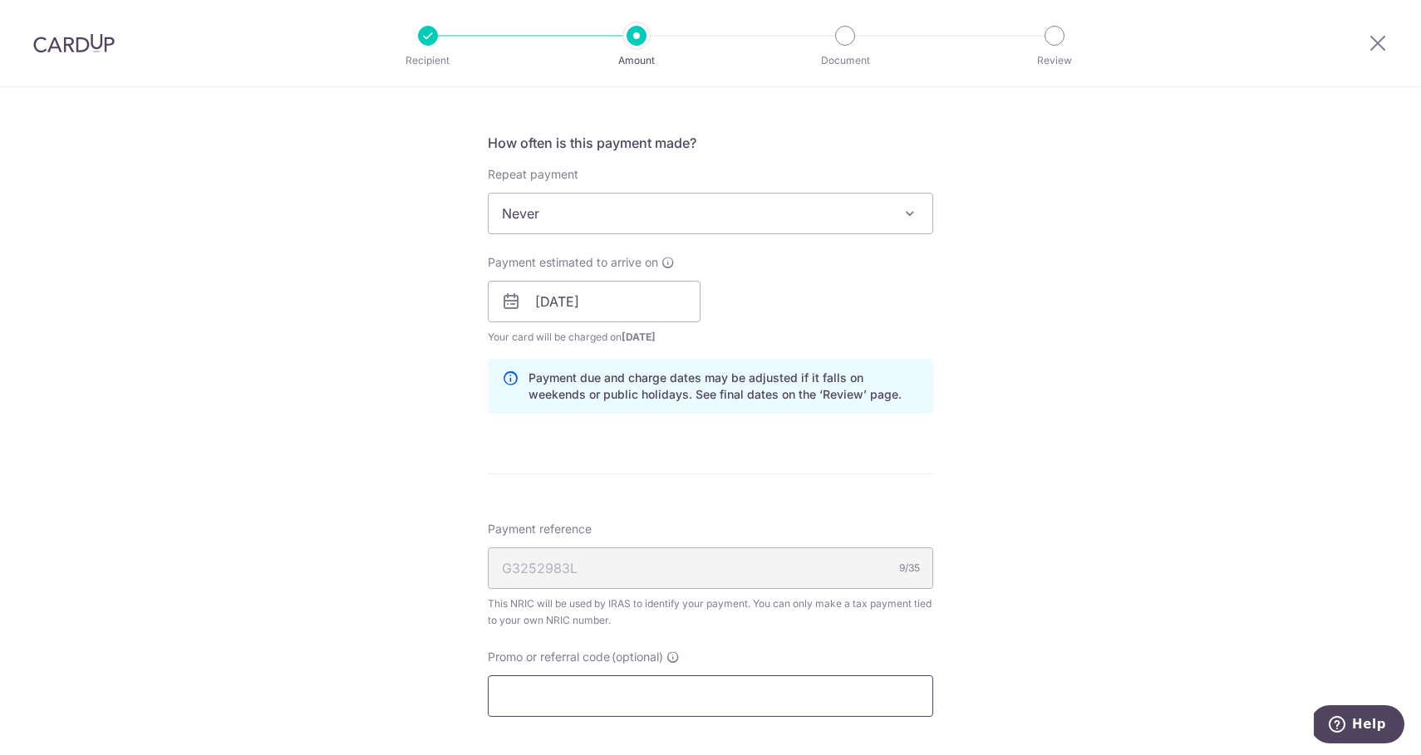
click at [522, 693] on input "Promo or referral code (optional)" at bounding box center [710, 697] width 445 height 42
paste input "VTAX25"
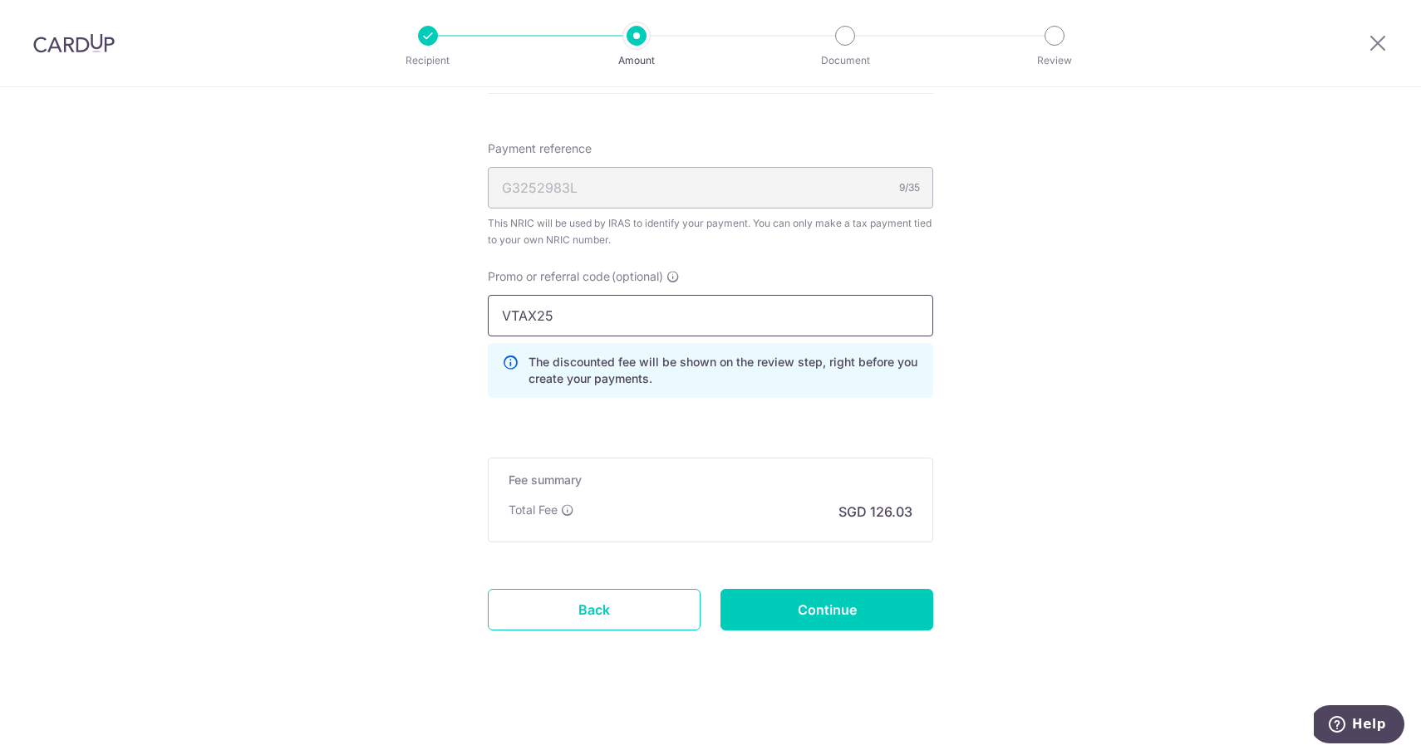
scroll to position [1018, 0]
type input "VTAX25"
click at [794, 618] on input "Continue" at bounding box center [826, 610] width 213 height 42
type input "Create Schedule"
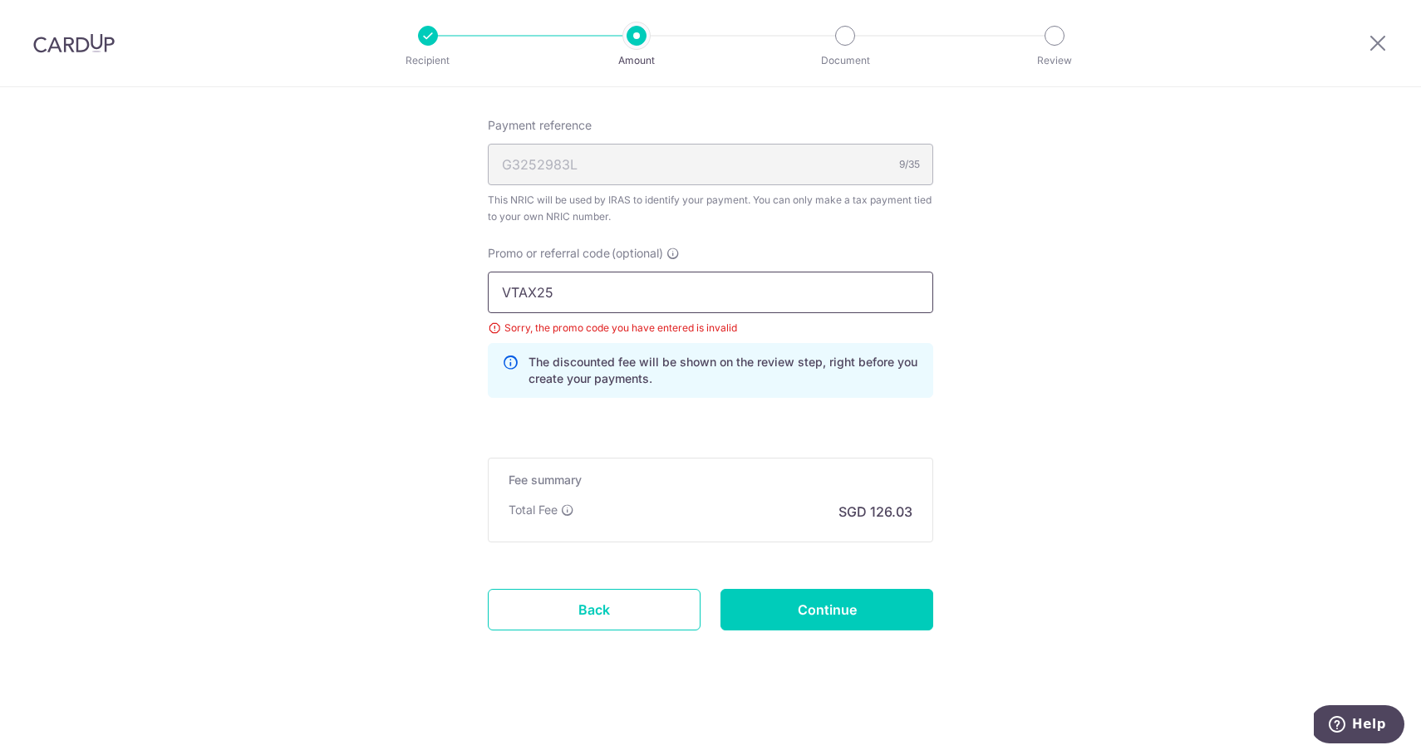
click at [653, 298] on input "VTAX25" at bounding box center [710, 293] width 445 height 42
click at [1377, 45] on icon at bounding box center [1378, 42] width 20 height 21
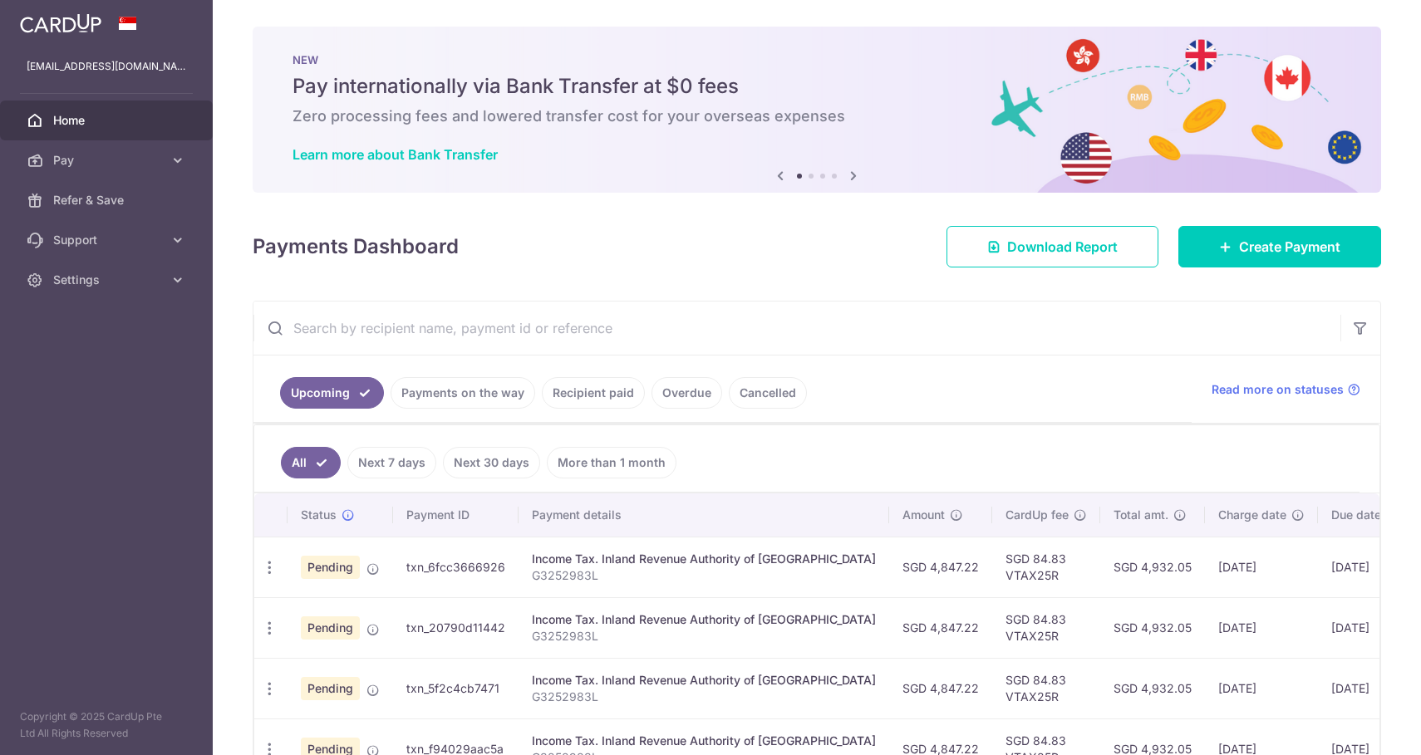
click at [603, 386] on link "Recipient paid" at bounding box center [593, 393] width 103 height 32
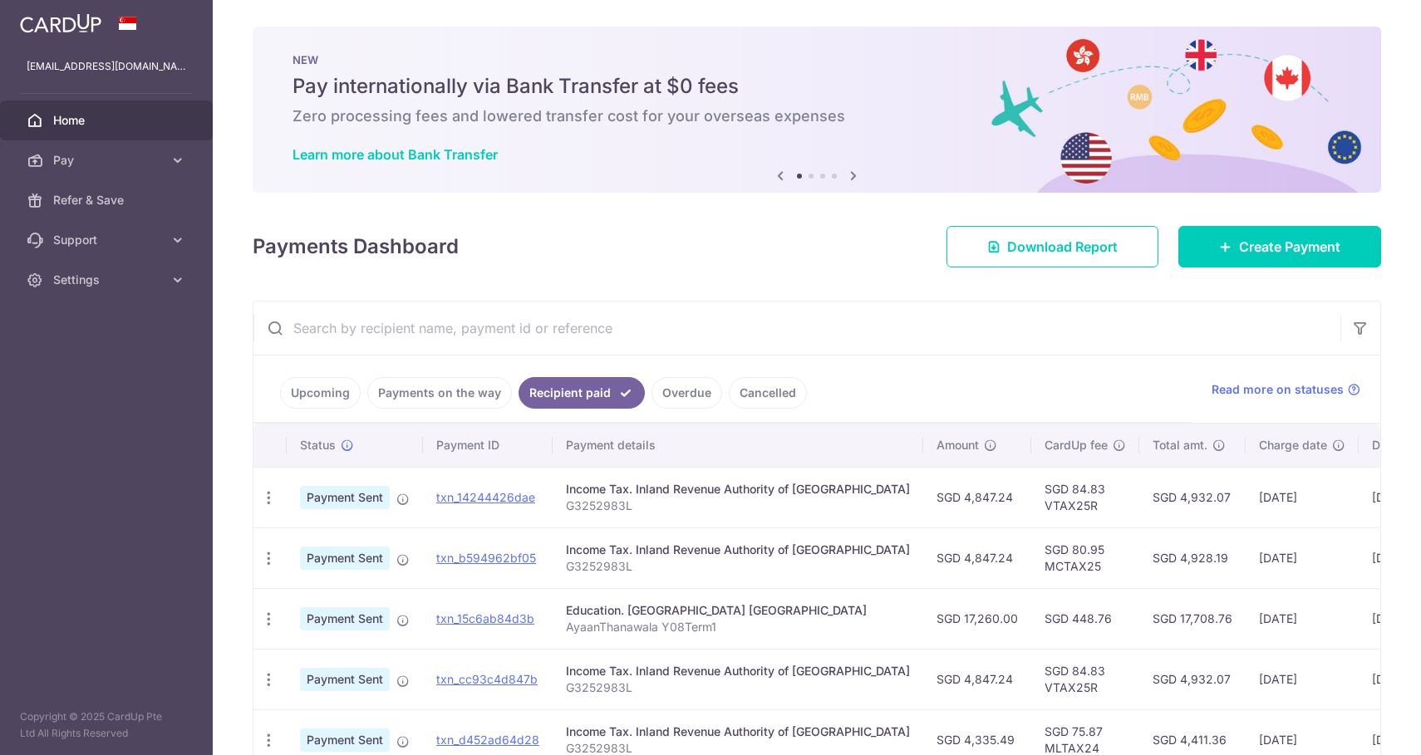
click at [1031, 566] on td "SGD 80.95 MCTAX25" at bounding box center [1085, 558] width 108 height 61
copy td "MCTAX25"
click at [1243, 244] on span "Create Payment" at bounding box center [1289, 247] width 101 height 20
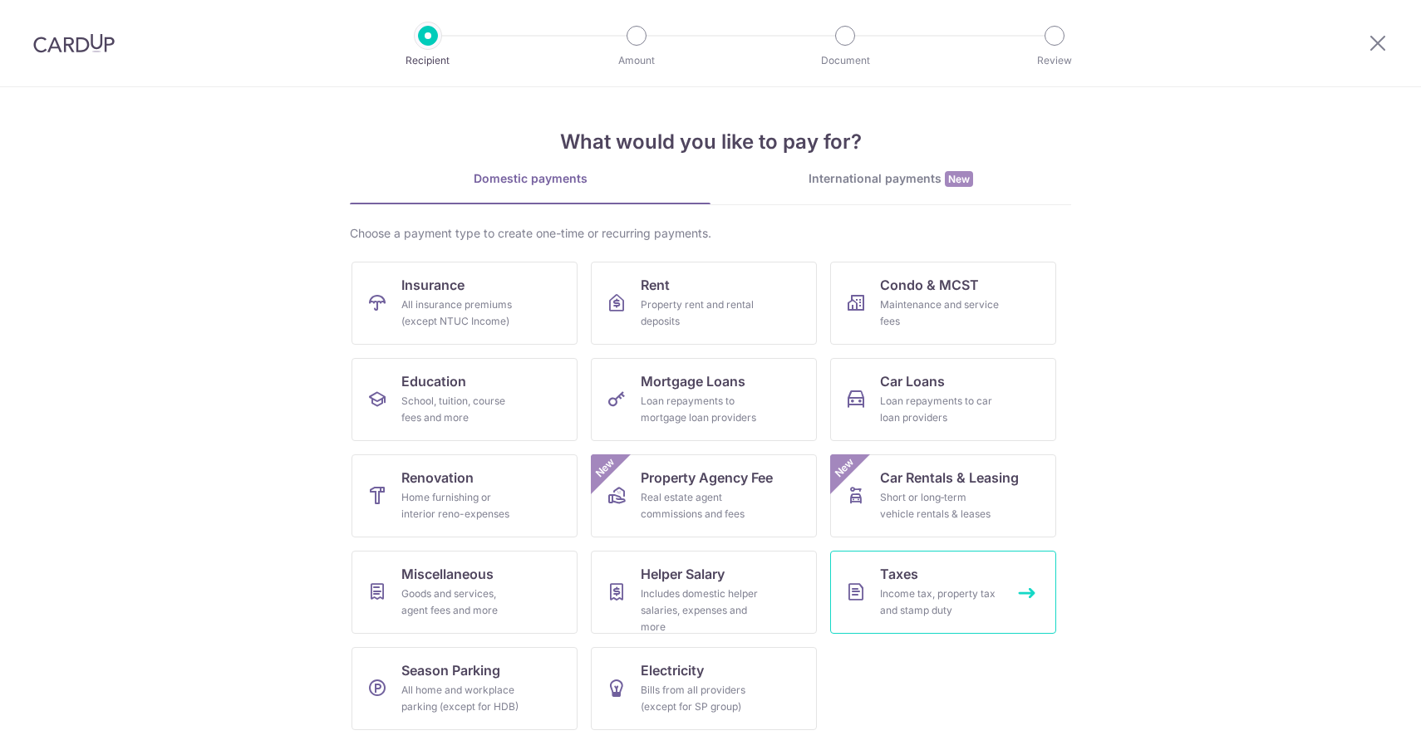
click at [873, 587] on link "Taxes Income tax, property tax and stamp duty" at bounding box center [943, 592] width 226 height 83
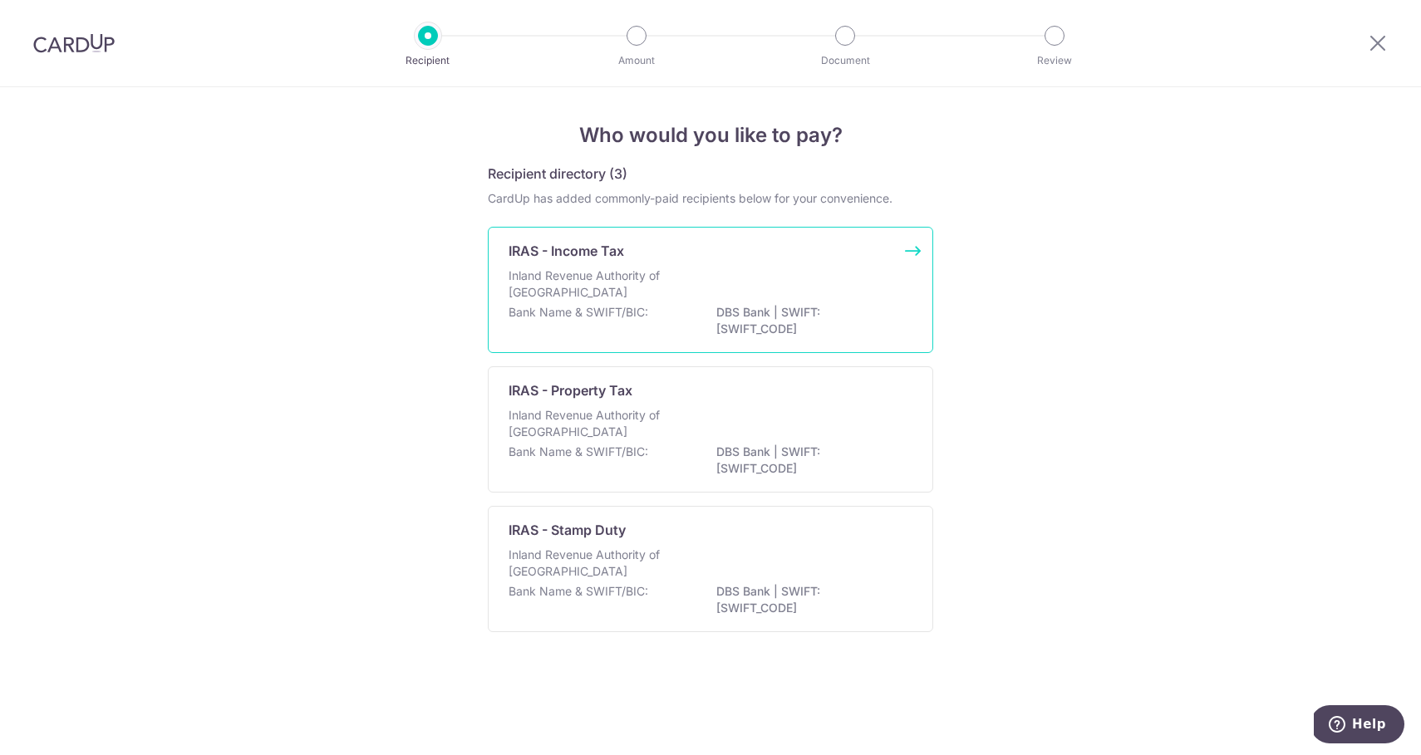
click at [655, 299] on p "Inland Revenue Authority of [GEOGRAPHIC_DATA]" at bounding box center [597, 284] width 176 height 33
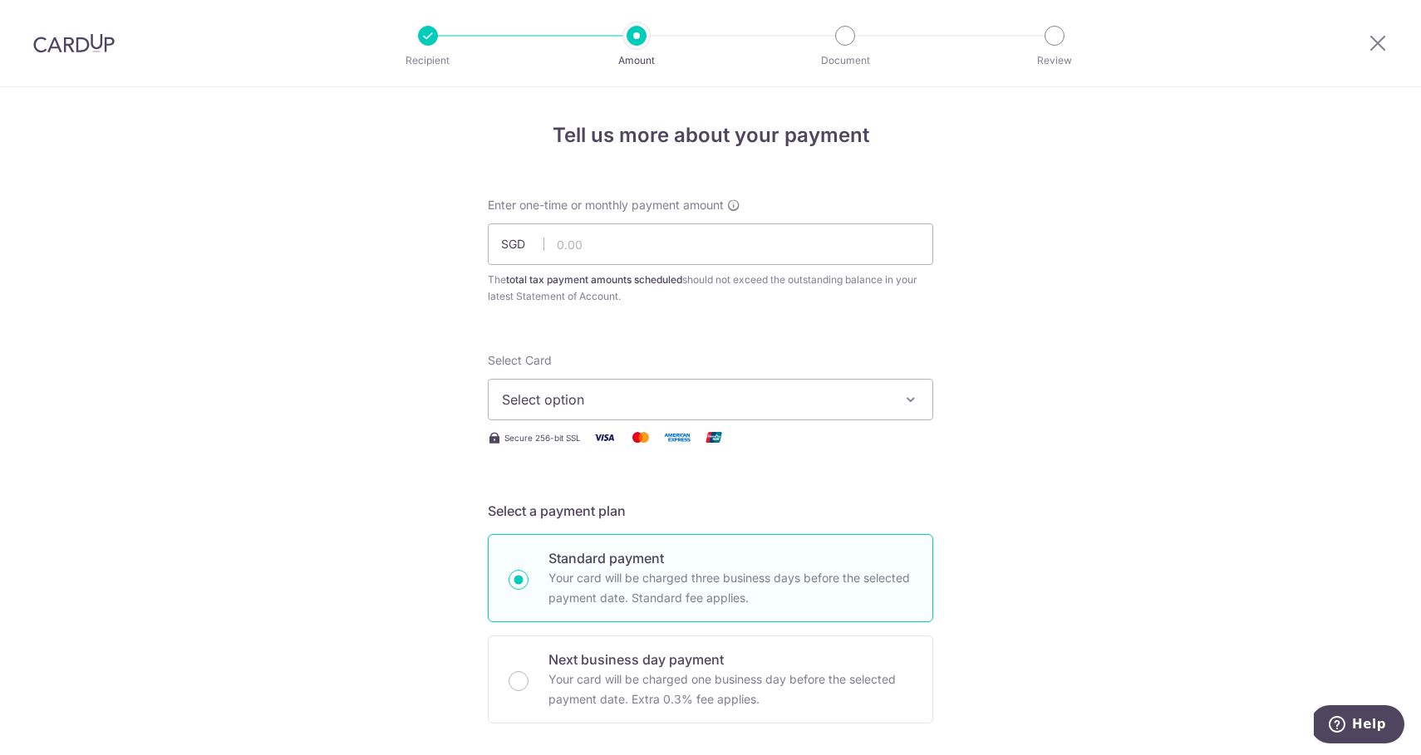
click at [676, 268] on div "Enter one-time or monthly payment amount SGD The total tax payment amounts sche…" at bounding box center [710, 251] width 445 height 108
click at [659, 247] on input "text" at bounding box center [710, 245] width 445 height 42
type input "4,947.24"
click at [578, 401] on span "Select option" at bounding box center [695, 400] width 387 height 20
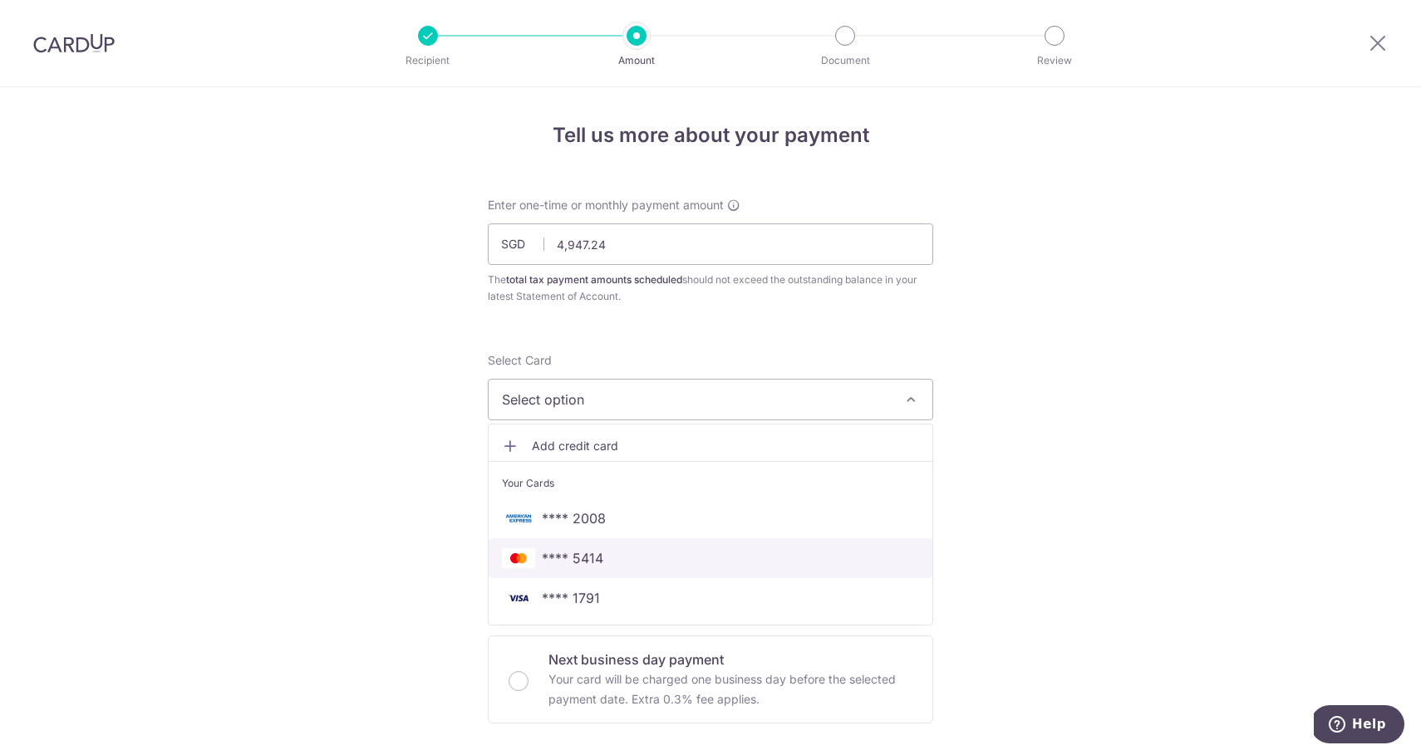
click at [566, 559] on span "**** 5414" at bounding box center [572, 558] width 61 height 20
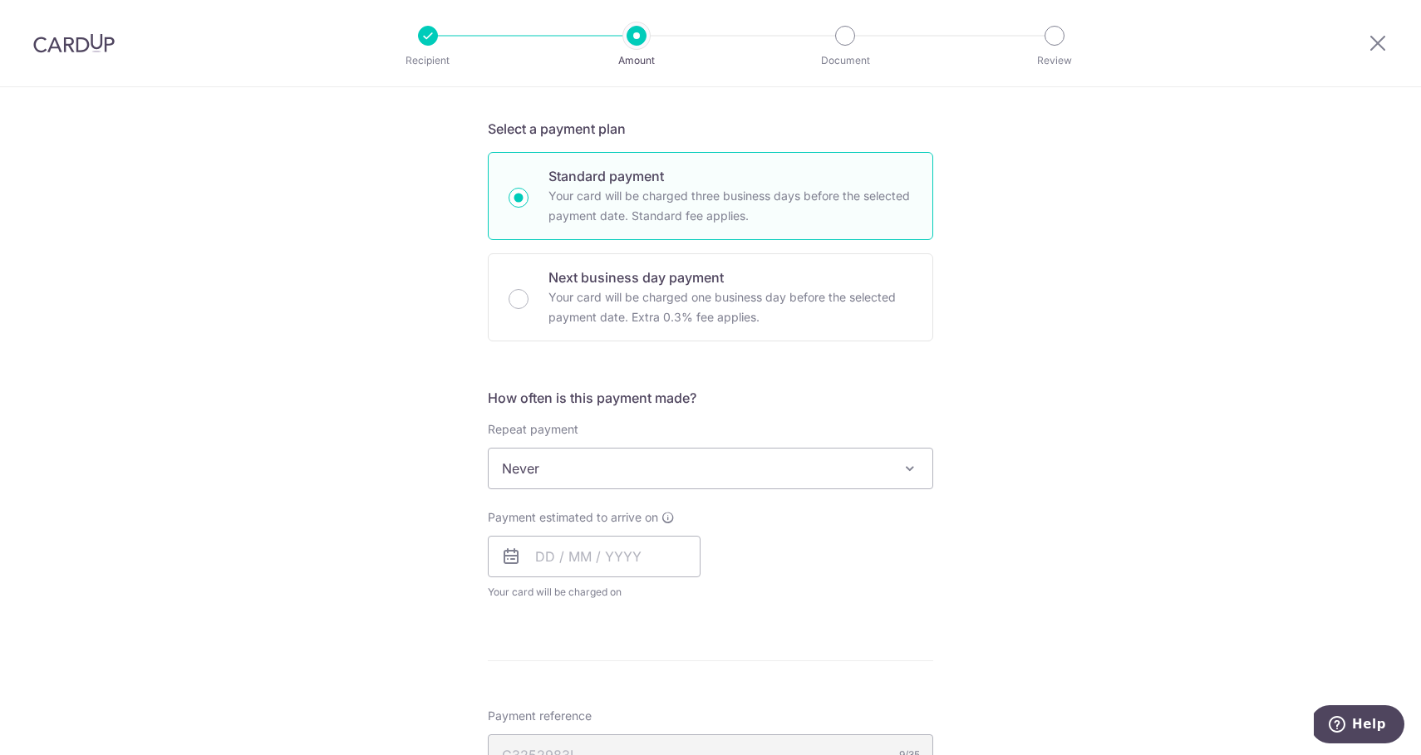
scroll to position [397, 0]
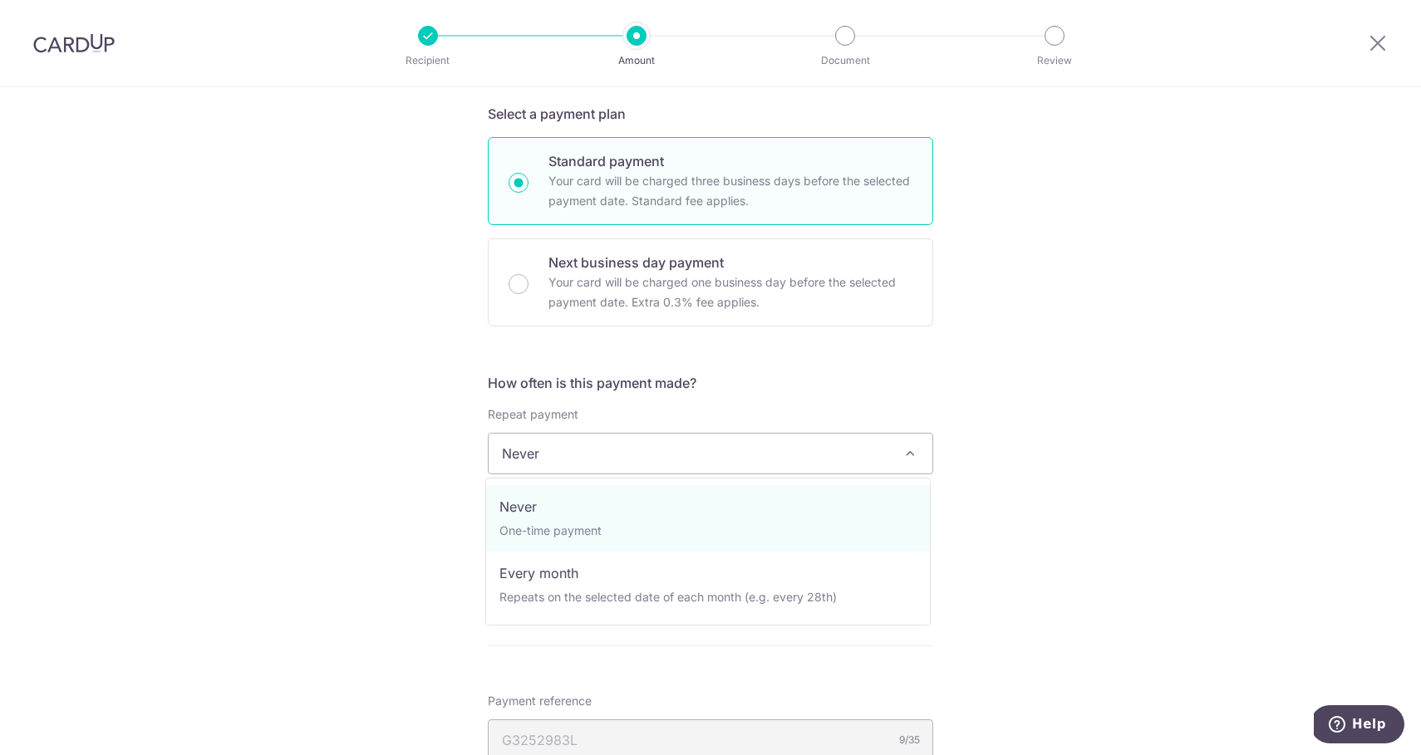
click at [612, 469] on span "Never" at bounding box center [711, 454] width 444 height 40
click at [386, 494] on div "Tell us more about your payment Enter one-time or monthly payment amount SGD 4,…" at bounding box center [710, 461] width 1421 height 1543
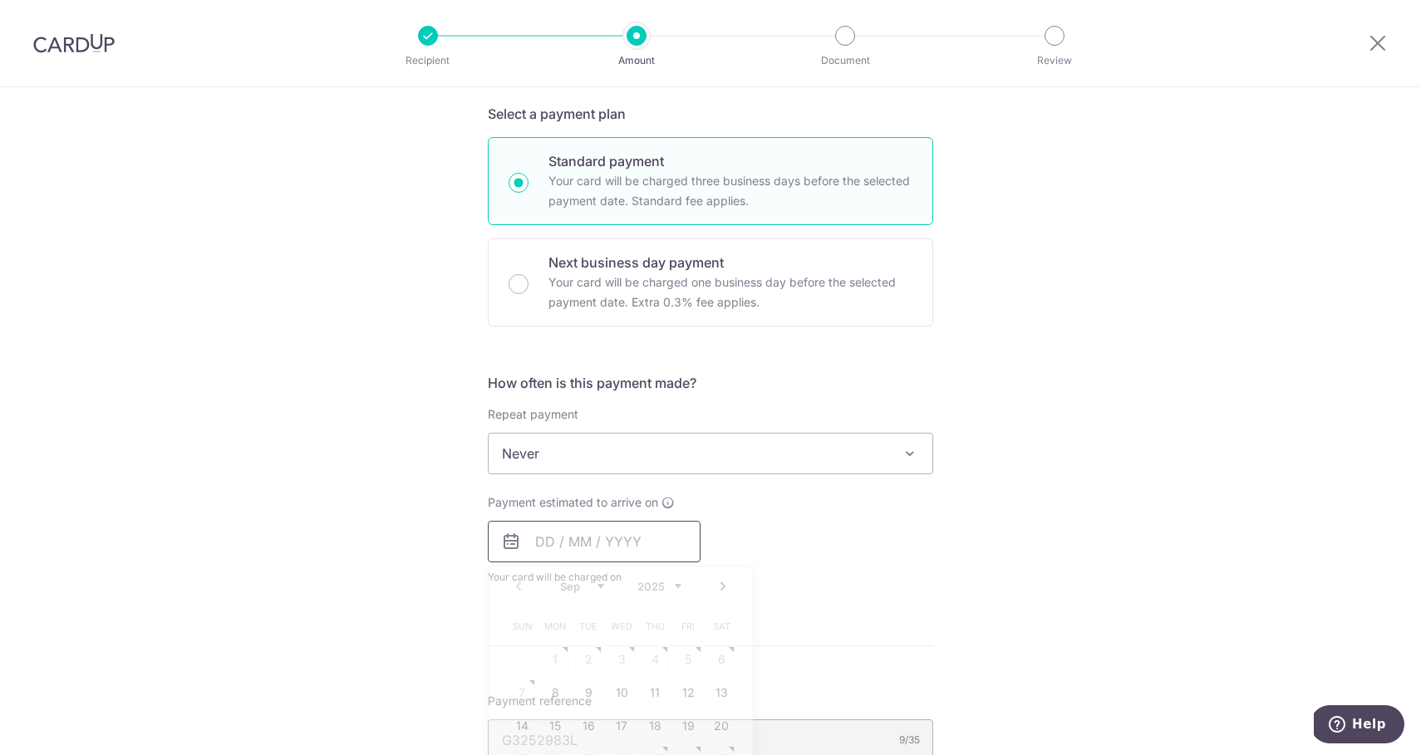
click at [519, 538] on input "text" at bounding box center [594, 542] width 213 height 42
click at [558, 689] on link "8" at bounding box center [555, 693] width 27 height 27
type input "[DATE]"
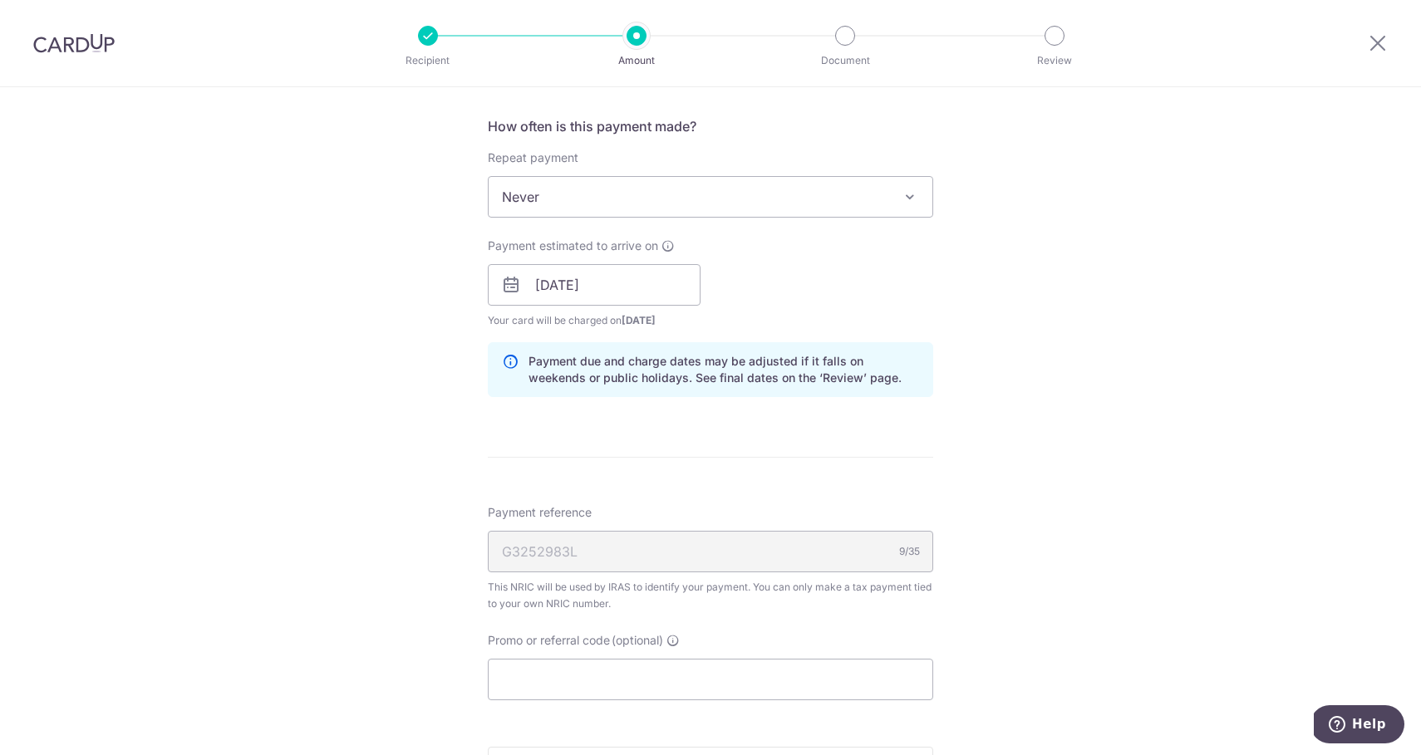
scroll to position [661, 0]
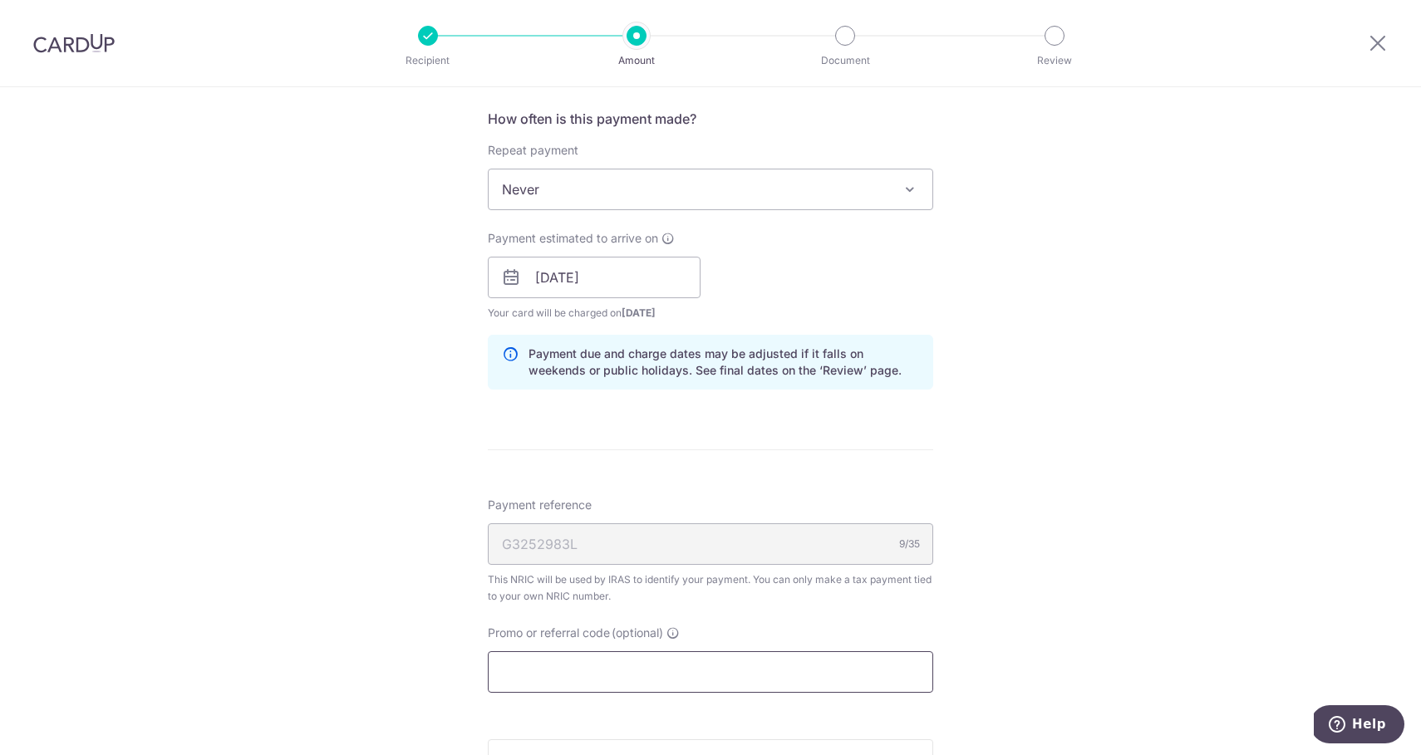
click at [552, 656] on input "Promo or referral code (optional)" at bounding box center [710, 673] width 445 height 42
paste input "MCTAX25"
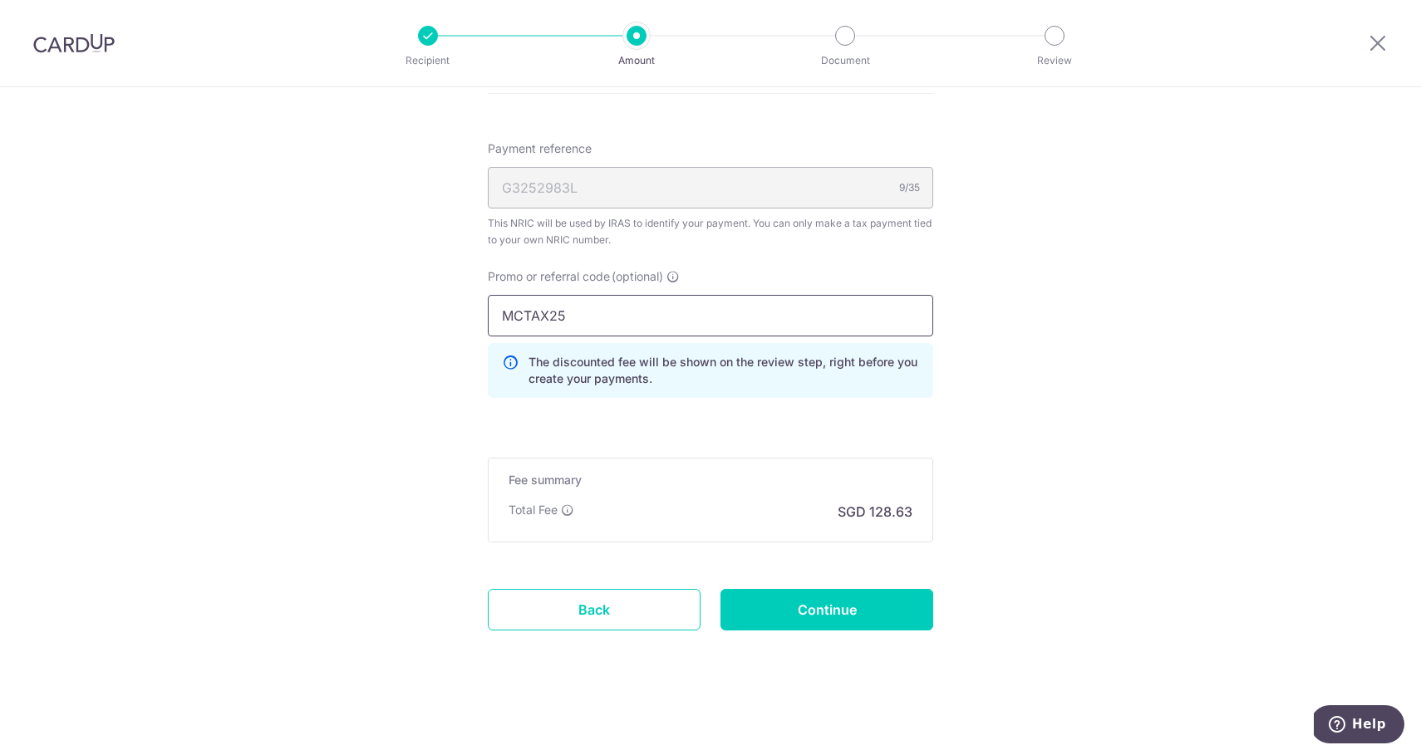
scroll to position [1018, 0]
type input "MCTAX25"
click at [827, 618] on input "Continue" at bounding box center [826, 610] width 213 height 42
type input "Create Schedule"
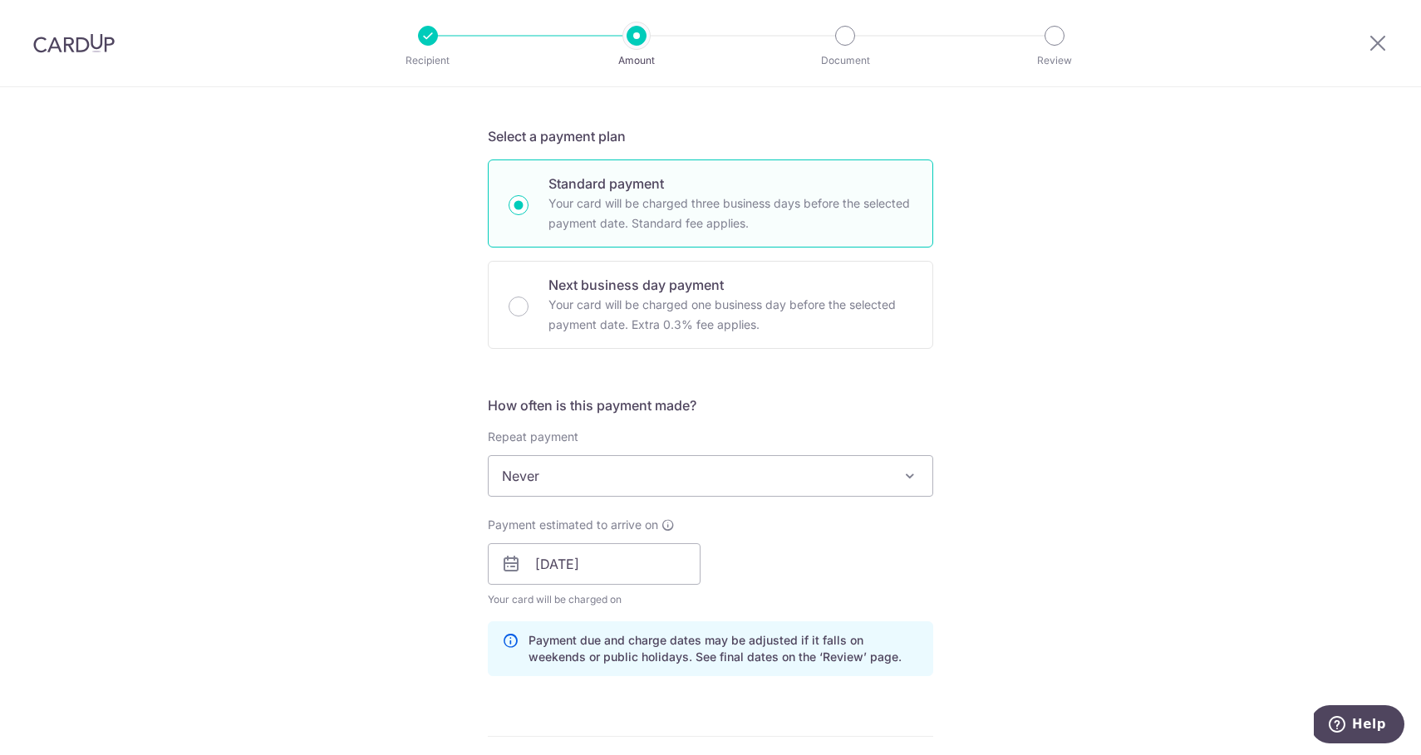
scroll to position [289, 0]
